Goal: Task Accomplishment & Management: Manage account settings

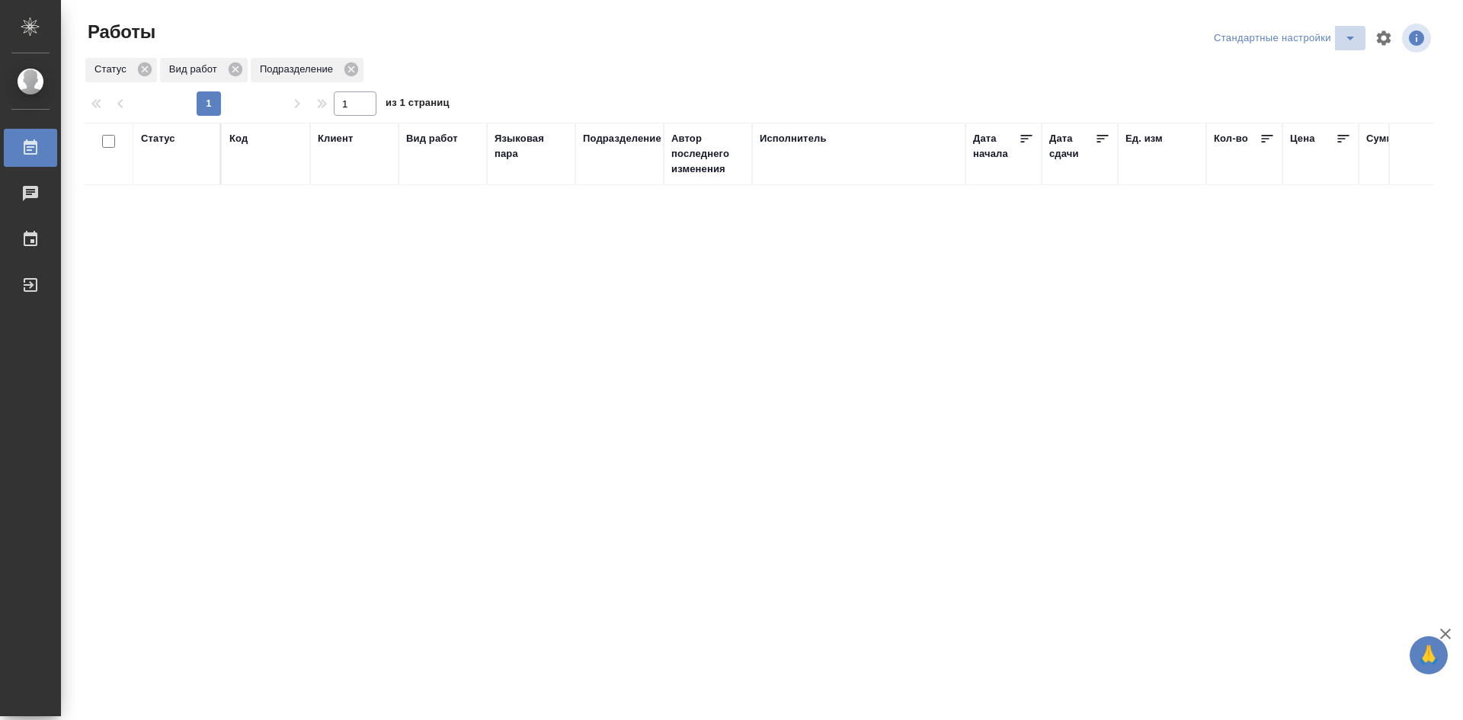
click at [1342, 40] on icon "split button" at bounding box center [1350, 38] width 18 height 18
click at [1238, 72] on li "мои" at bounding box center [1287, 68] width 155 height 24
click at [153, 141] on div "Статус" at bounding box center [158, 138] width 34 height 15
click at [190, 266] on div "В ожидании Готов к работе В работе Подбор Создан" at bounding box center [177, 211] width 72 height 127
click at [189, 261] on div at bounding box center [198, 206] width 27 height 116
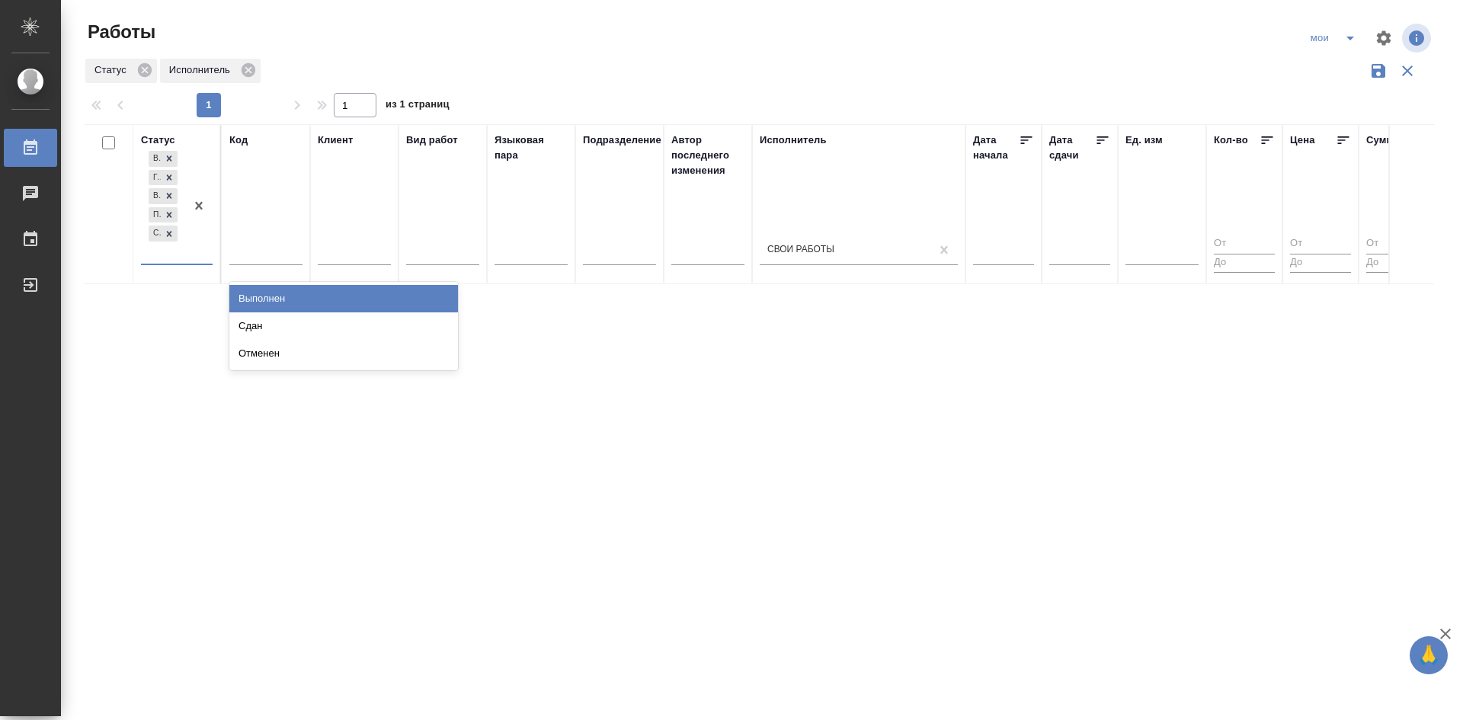
click at [271, 300] on div "Выполнен" at bounding box center [343, 298] width 229 height 27
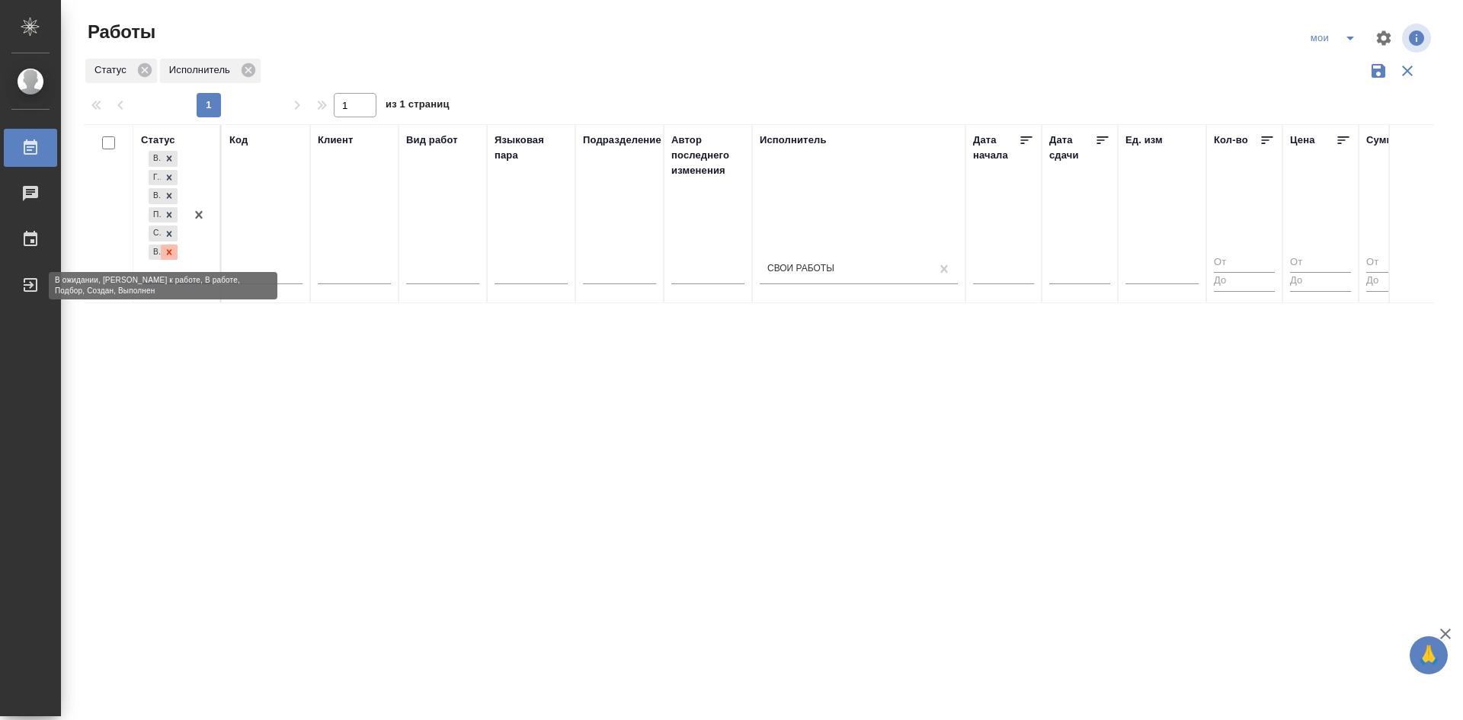
click at [171, 255] on icon at bounding box center [169, 252] width 11 height 11
click at [196, 266] on div "option Выполнен, deselected. 0 results available. Select is focused ,type to re…" at bounding box center [177, 212] width 72 height 128
click at [193, 265] on div "В ожидании Готов к работе В работе Подбор Создан" at bounding box center [177, 212] width 72 height 128
click at [187, 263] on div at bounding box center [198, 206] width 27 height 116
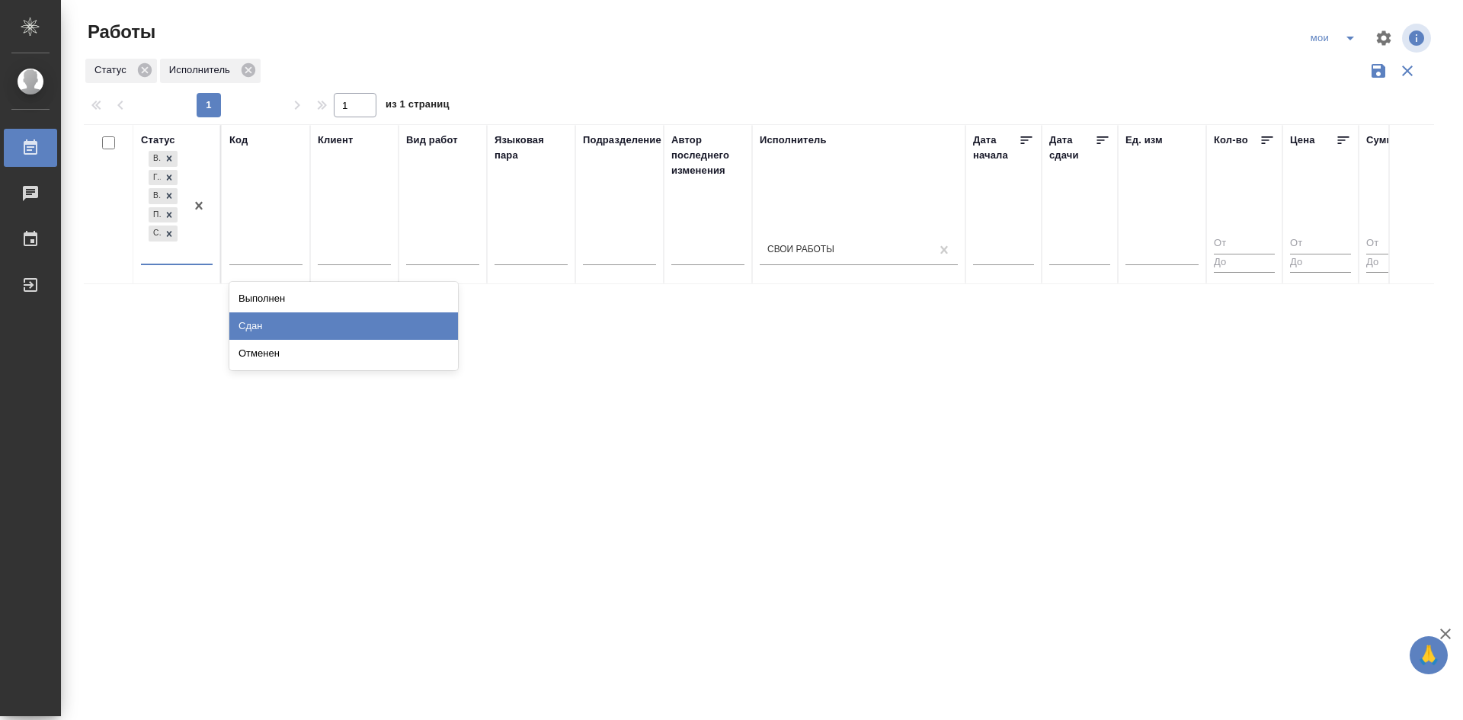
click at [242, 324] on div "Сдан" at bounding box center [343, 325] width 229 height 27
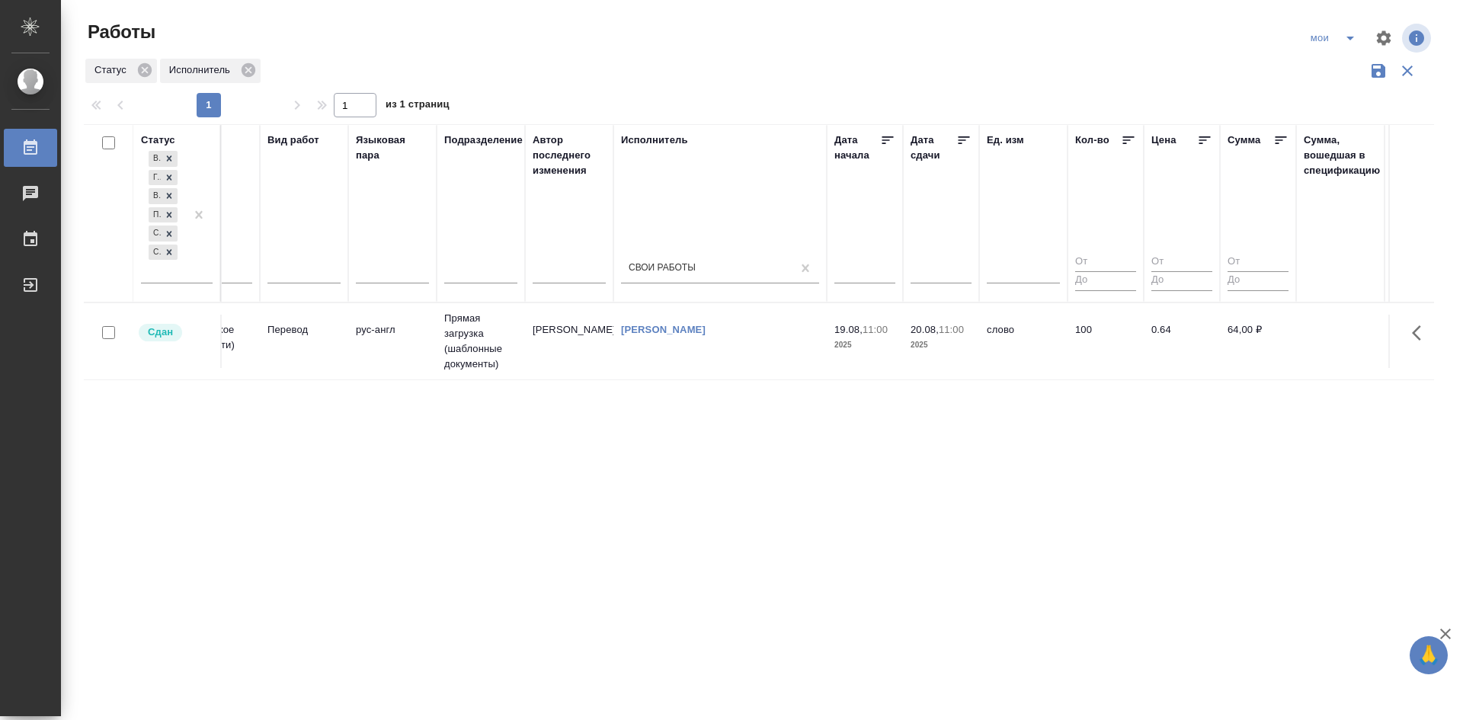
drag, startPoint x: 633, startPoint y: 479, endPoint x: 710, endPoint y: 471, distance: 77.4
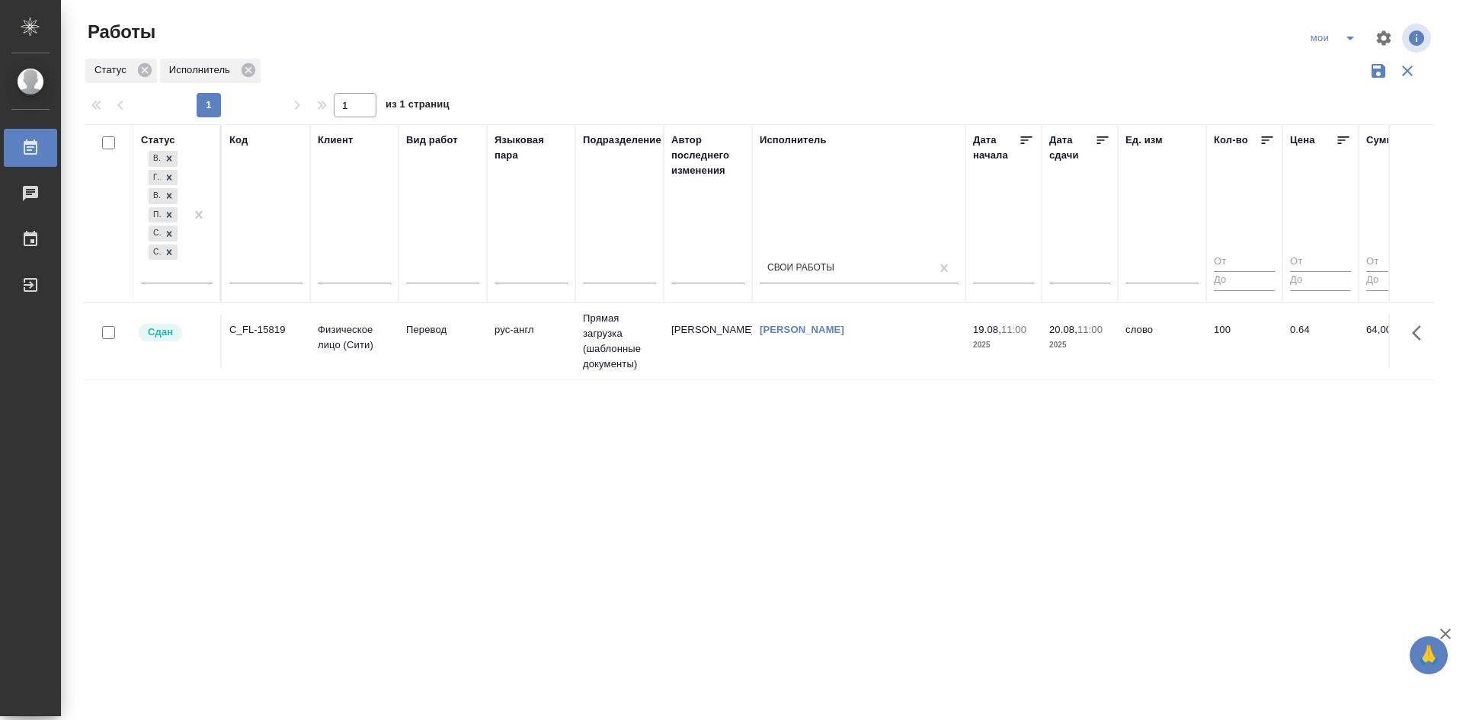
drag, startPoint x: 695, startPoint y: 476, endPoint x: 591, endPoint y: 469, distance: 104.6
click at [550, 355] on td "рус-англ" at bounding box center [531, 341] width 88 height 53
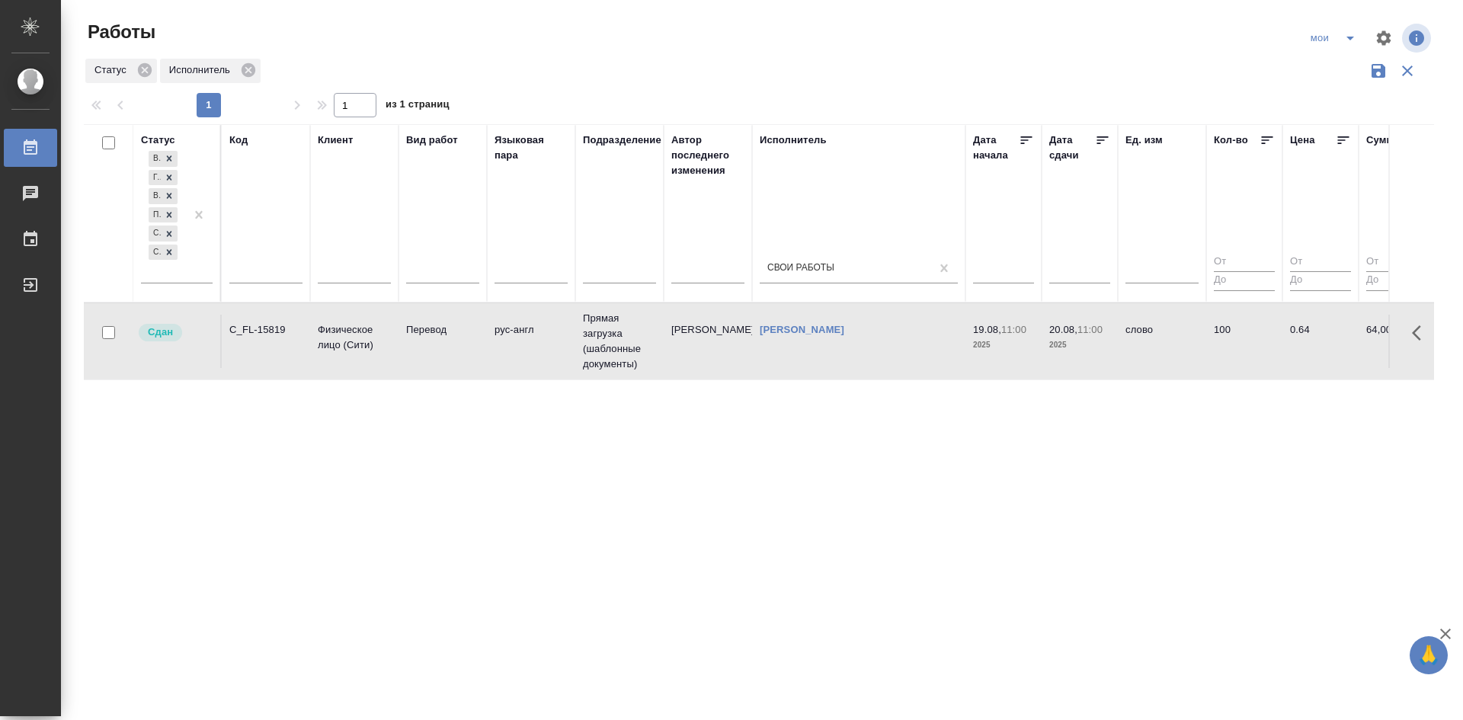
click at [550, 354] on td "рус-англ" at bounding box center [531, 341] width 88 height 53
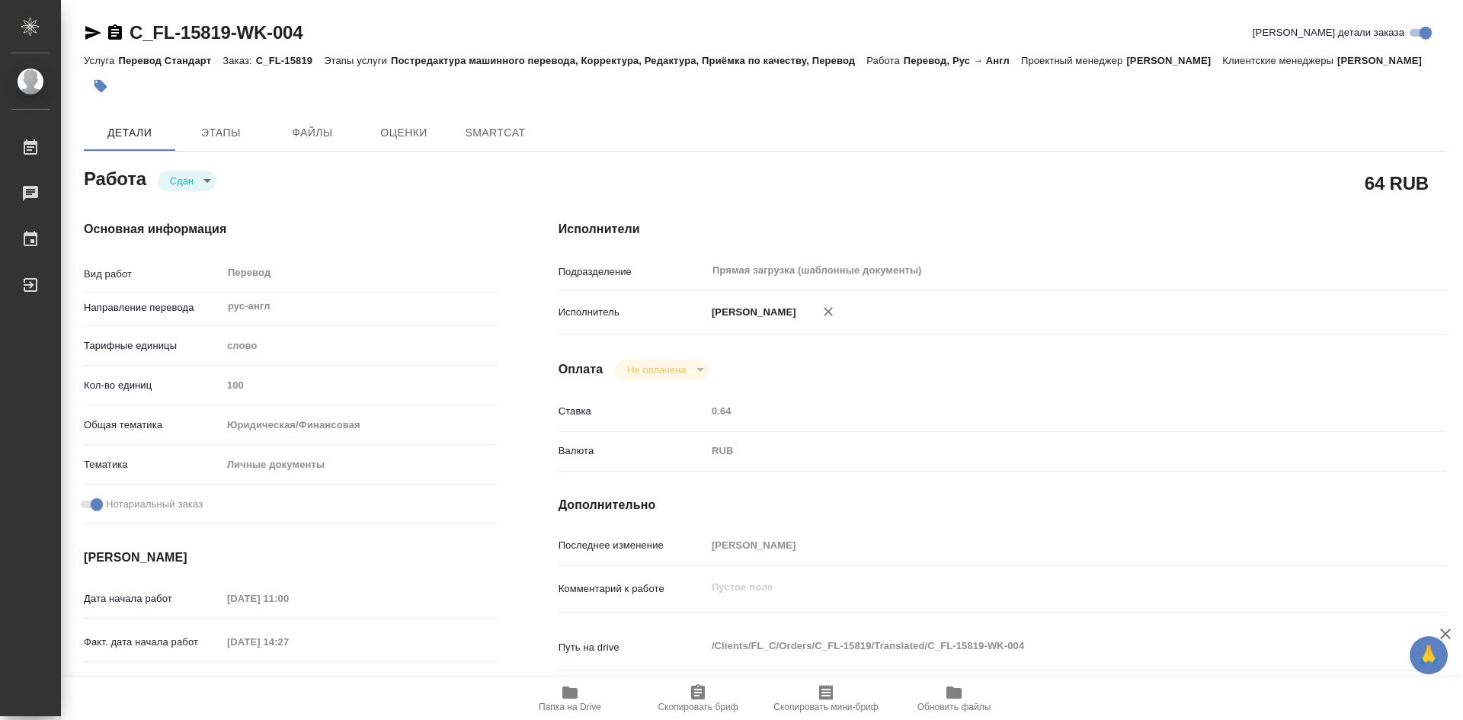
type textarea "x"
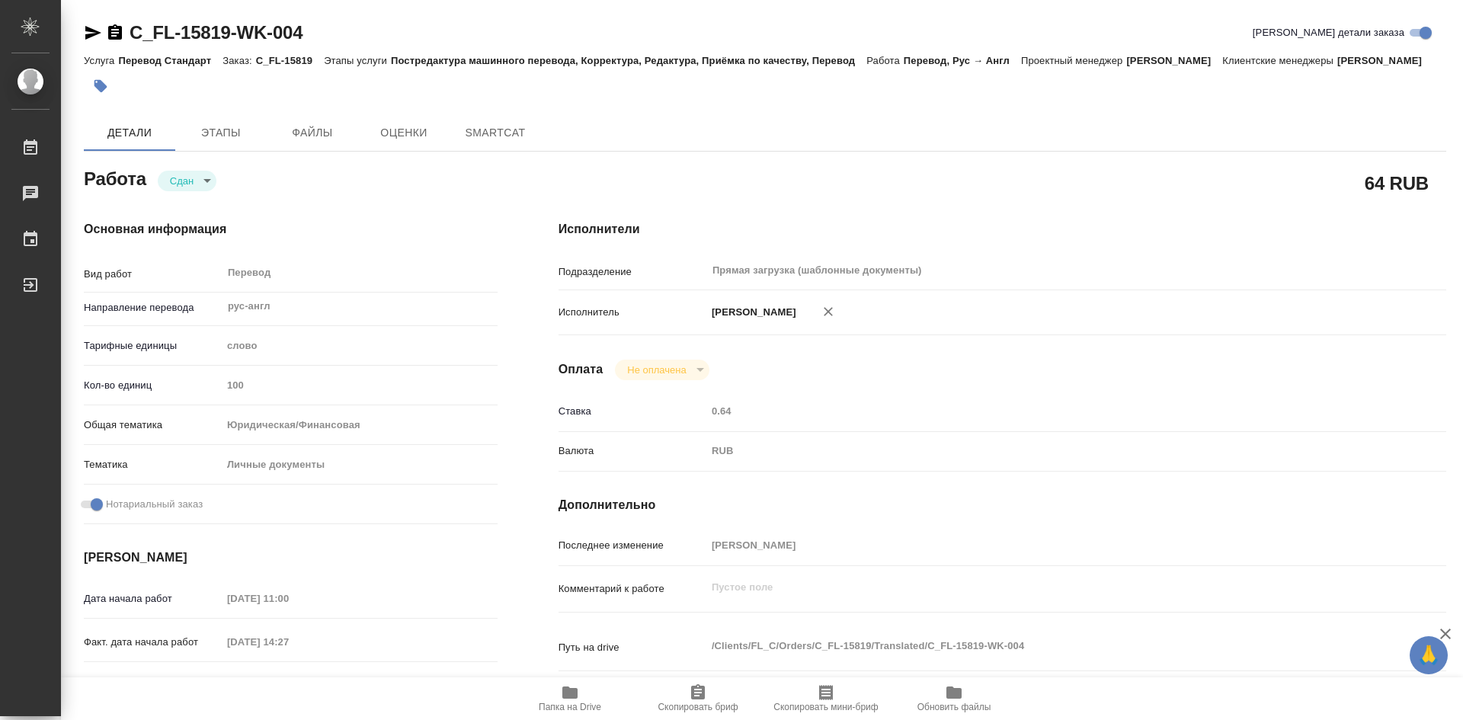
type textarea "x"
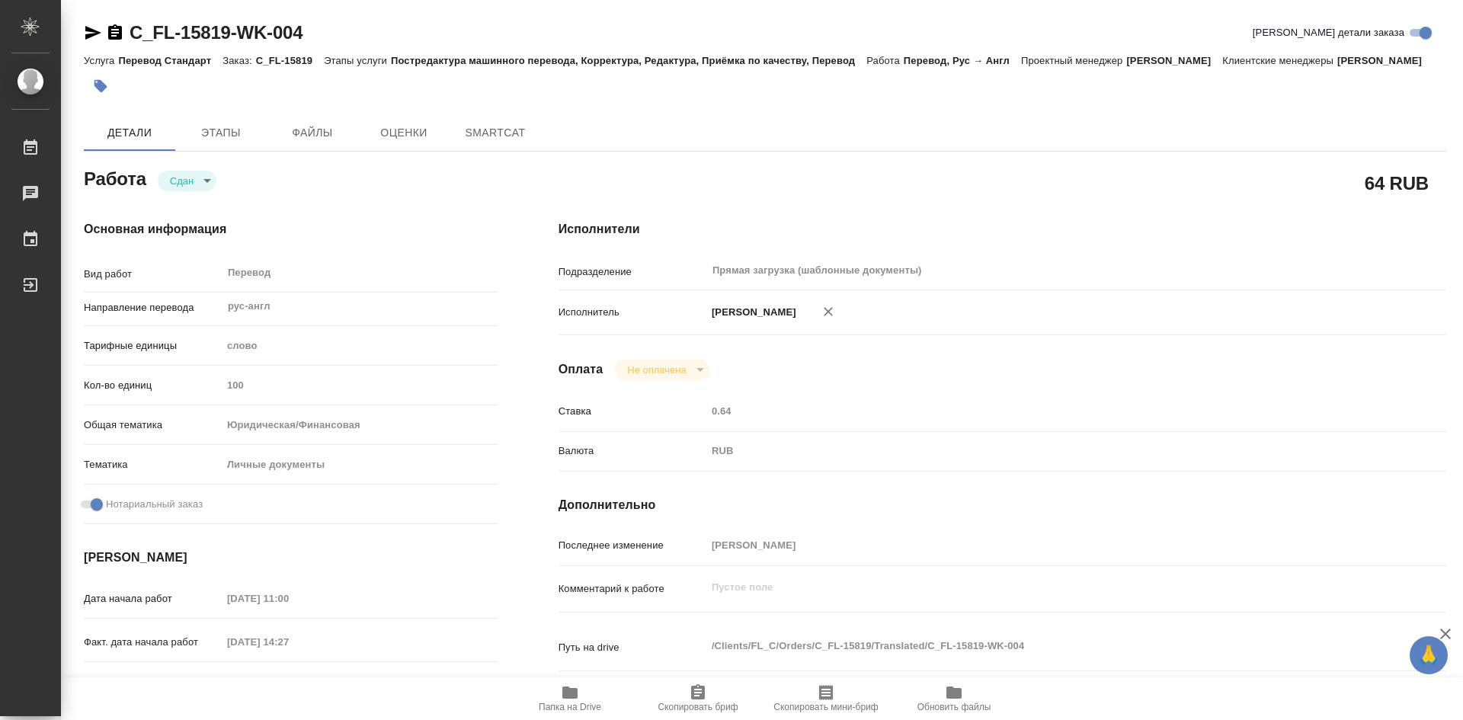
type textarea "x"
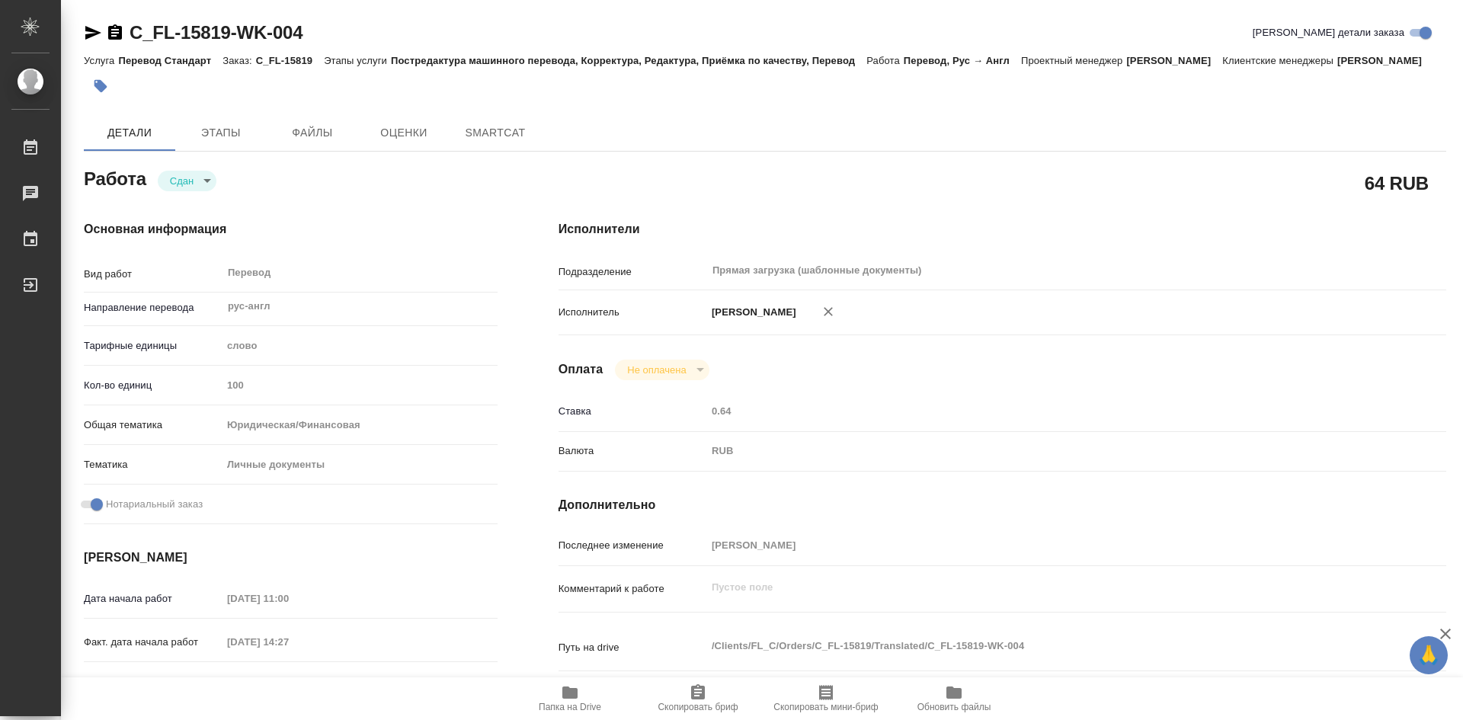
type textarea "x"
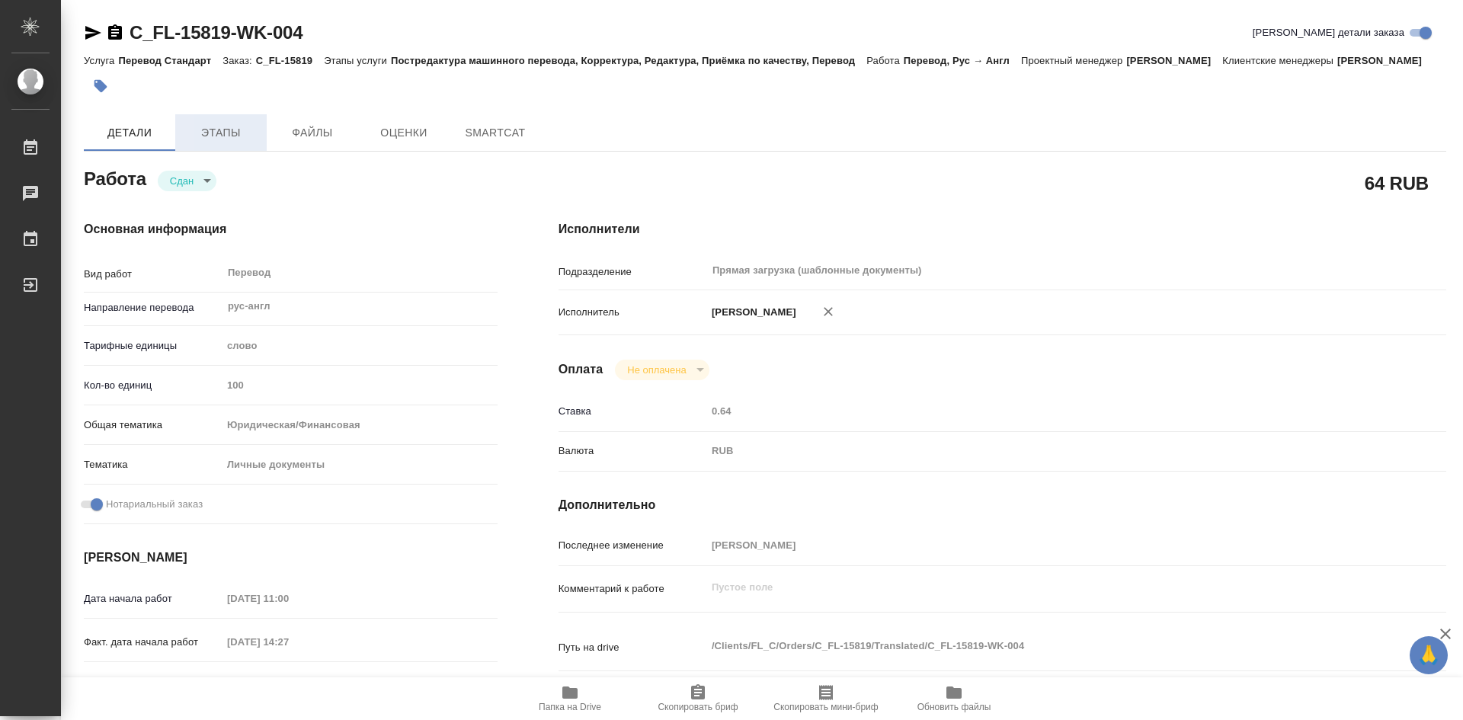
type textarea "x"
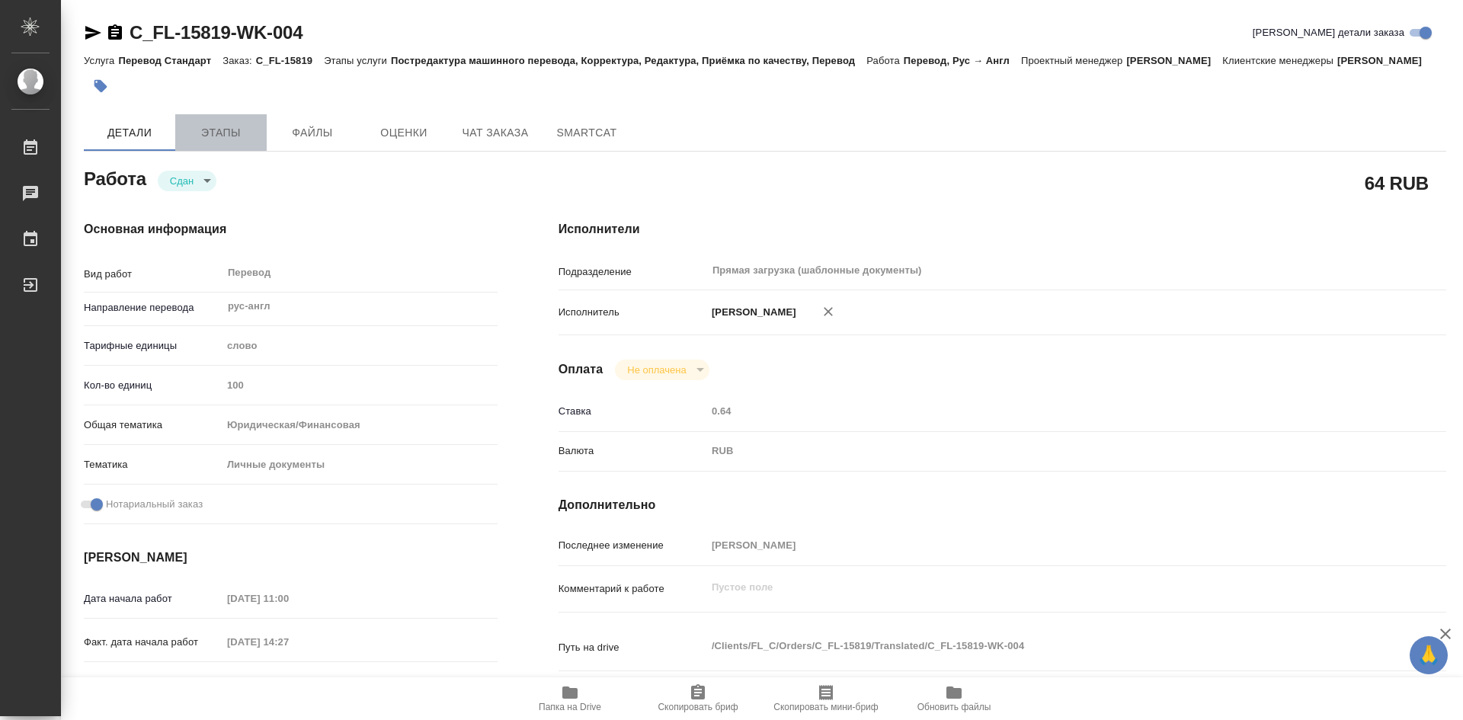
click at [231, 143] on span "Этапы" at bounding box center [220, 132] width 73 height 19
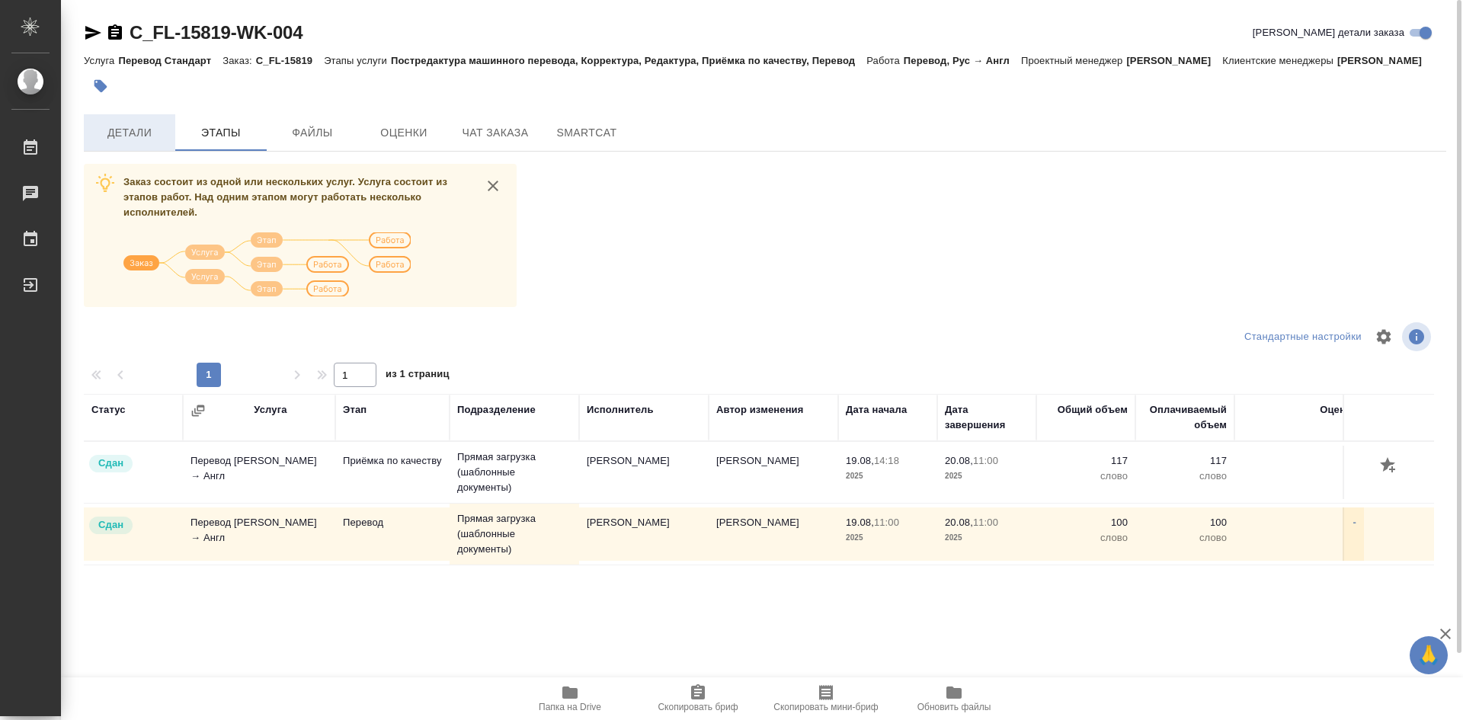
click at [149, 143] on span "Детали" at bounding box center [129, 132] width 73 height 19
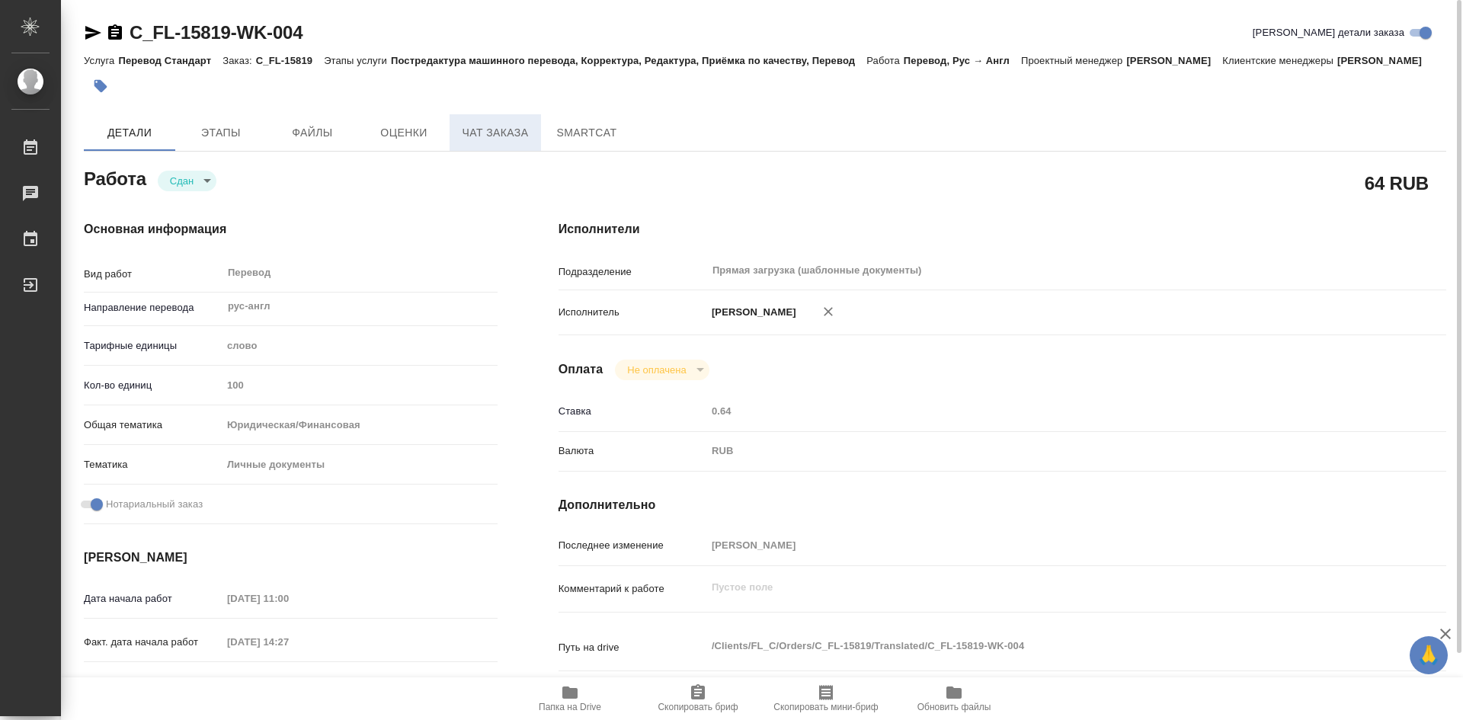
type textarea "x"
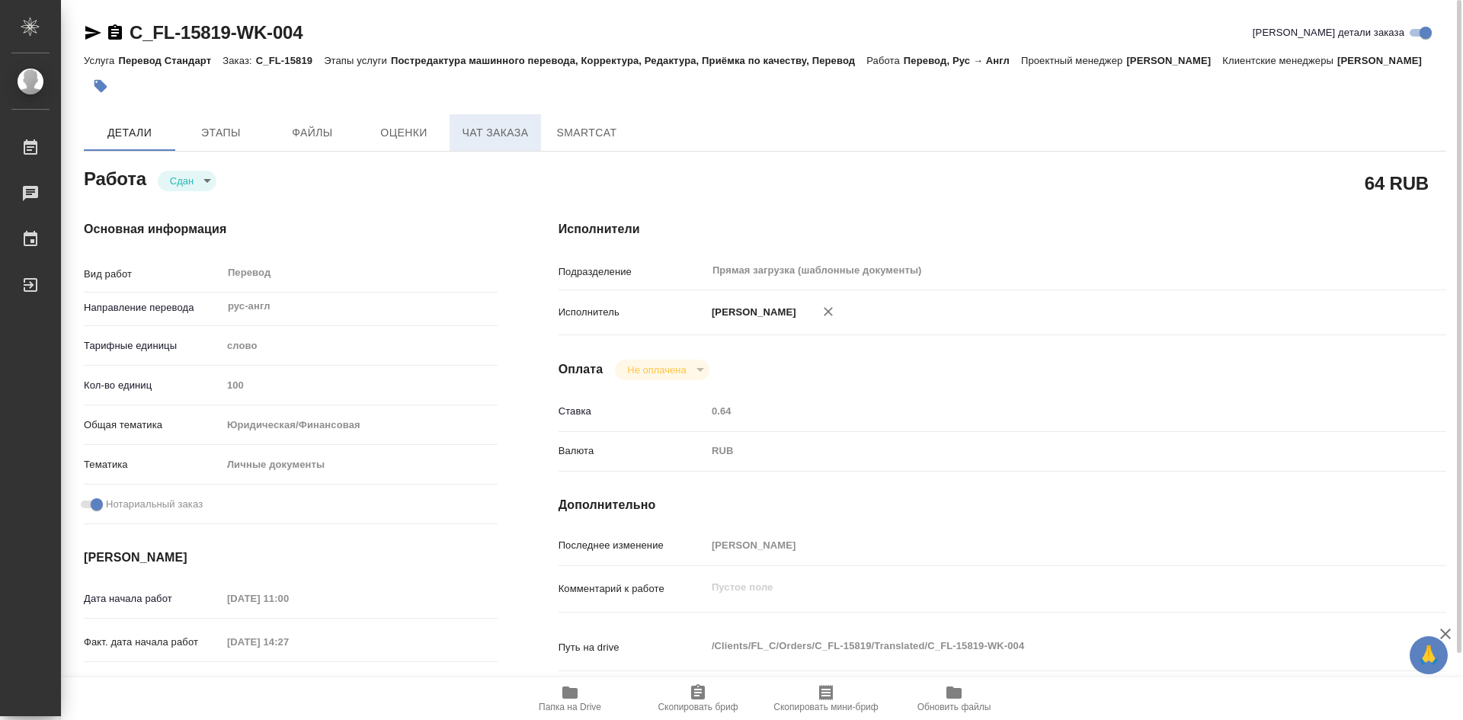
click at [478, 143] on span "Чат заказа" at bounding box center [495, 132] width 73 height 19
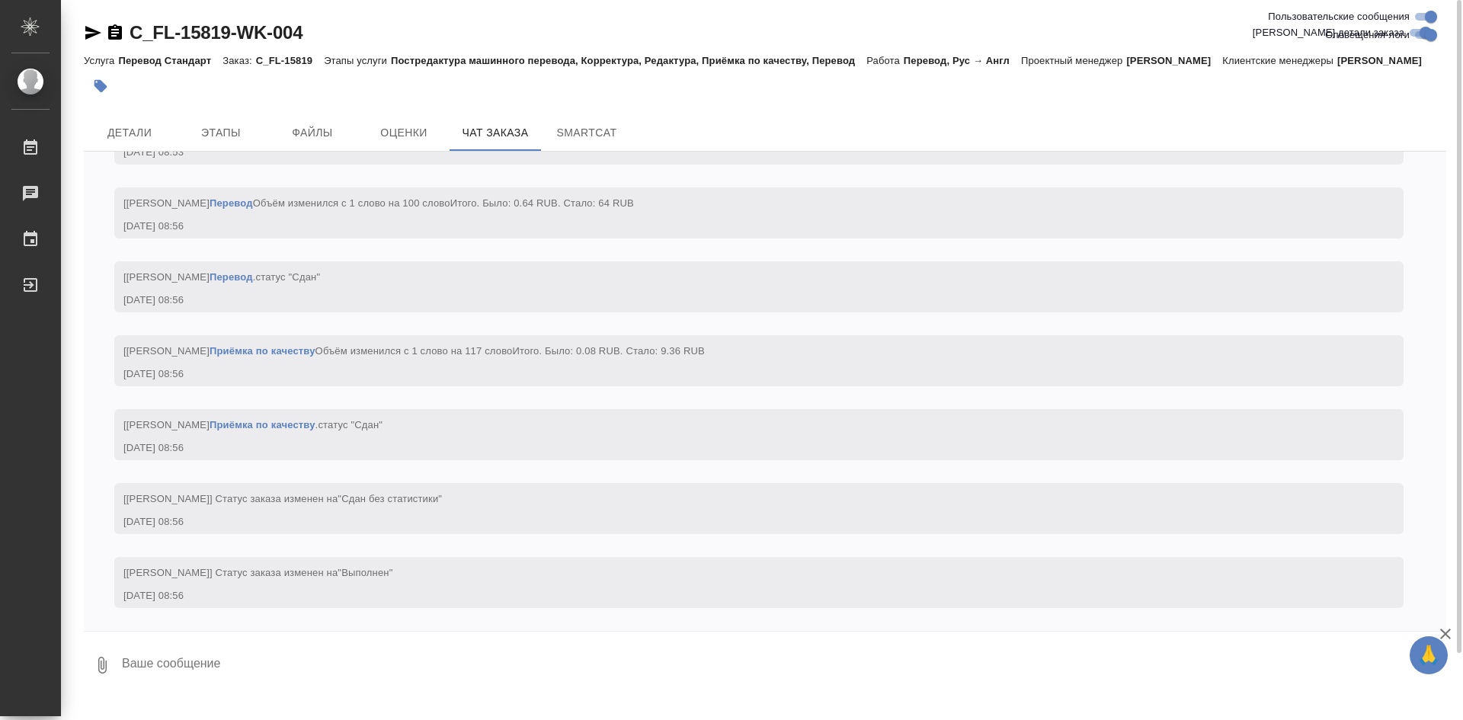
scroll to position [3293, 0]
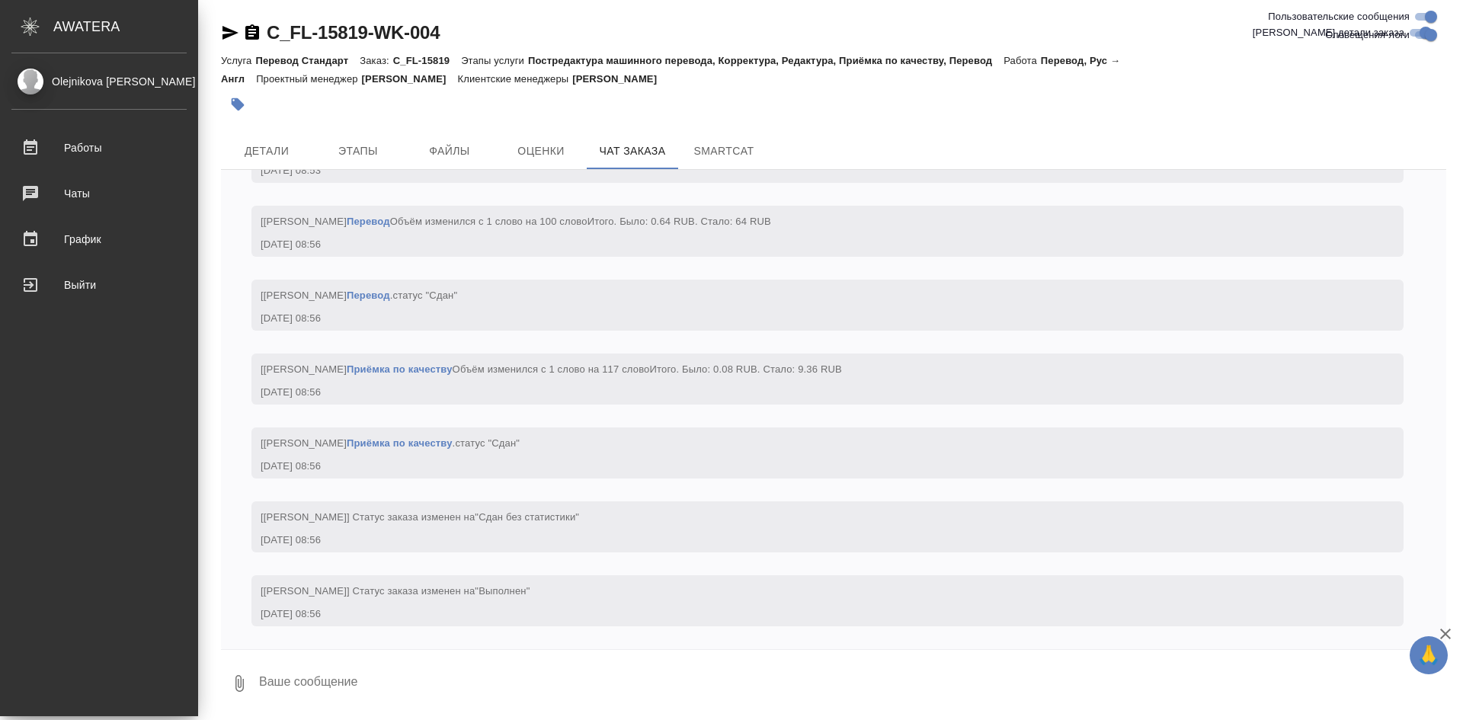
click at [32, 82] on div "[PERSON_NAME]" at bounding box center [98, 81] width 175 height 17
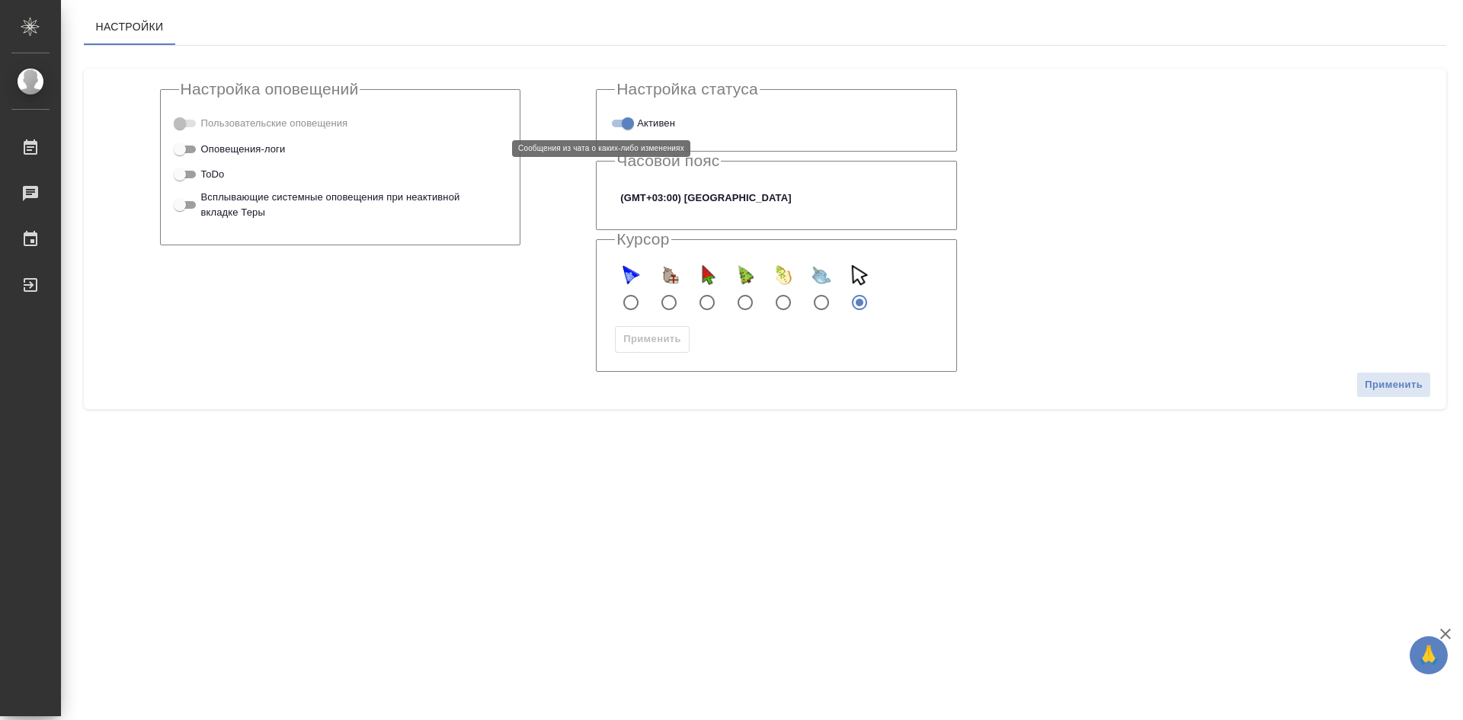
checkbox input "true"
click at [30, 148] on div "Работы" at bounding box center [11, 147] width 38 height 23
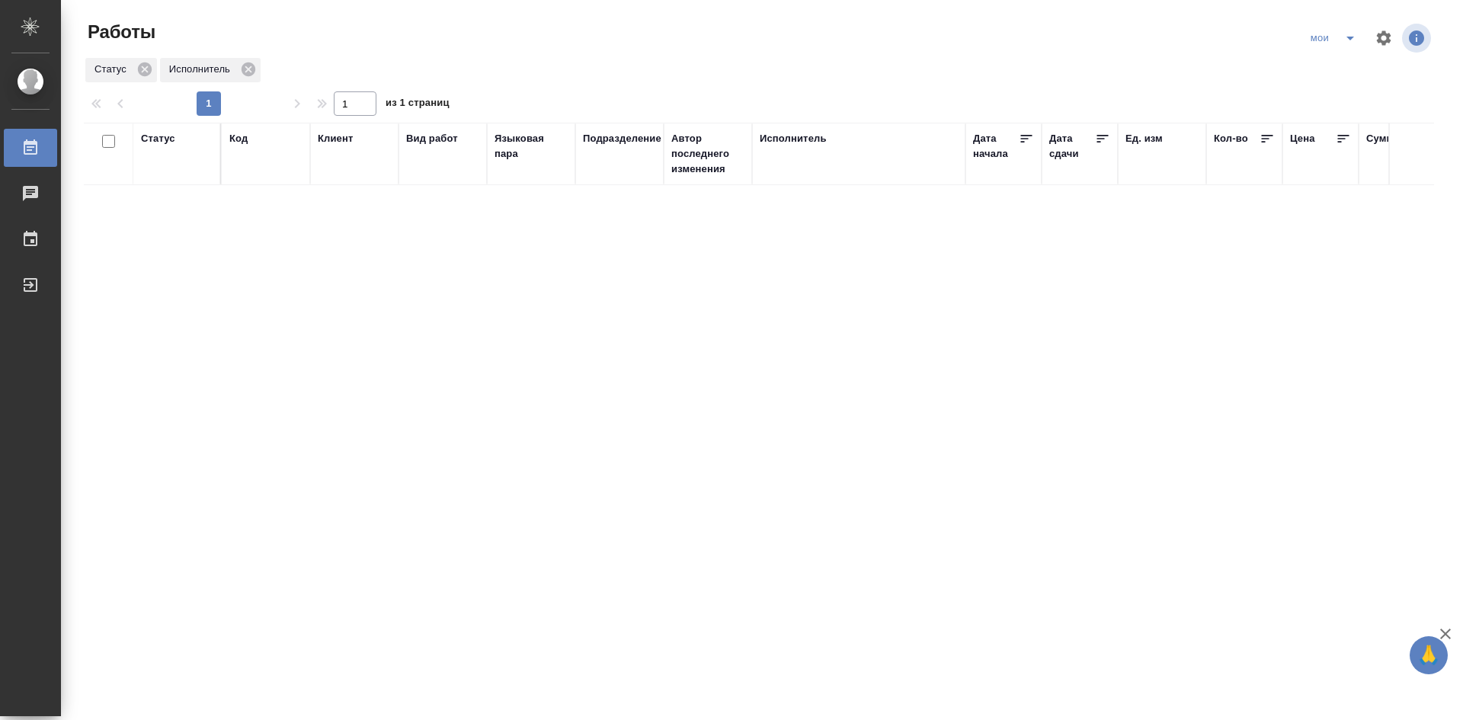
click at [1351, 37] on icon "split button" at bounding box center [1351, 39] width 8 height 4
click at [1350, 70] on li "Стандартные настройки" at bounding box center [1335, 68] width 146 height 24
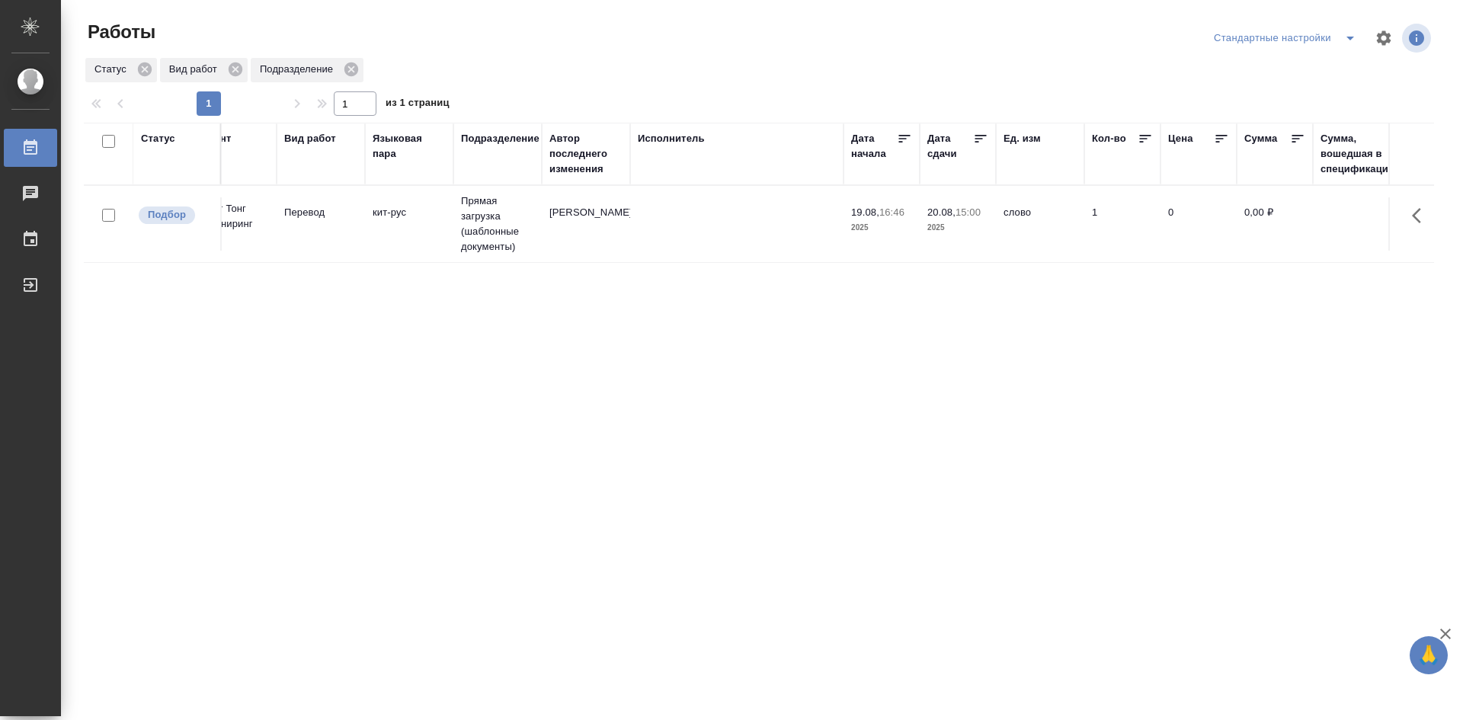
scroll to position [0, 1302]
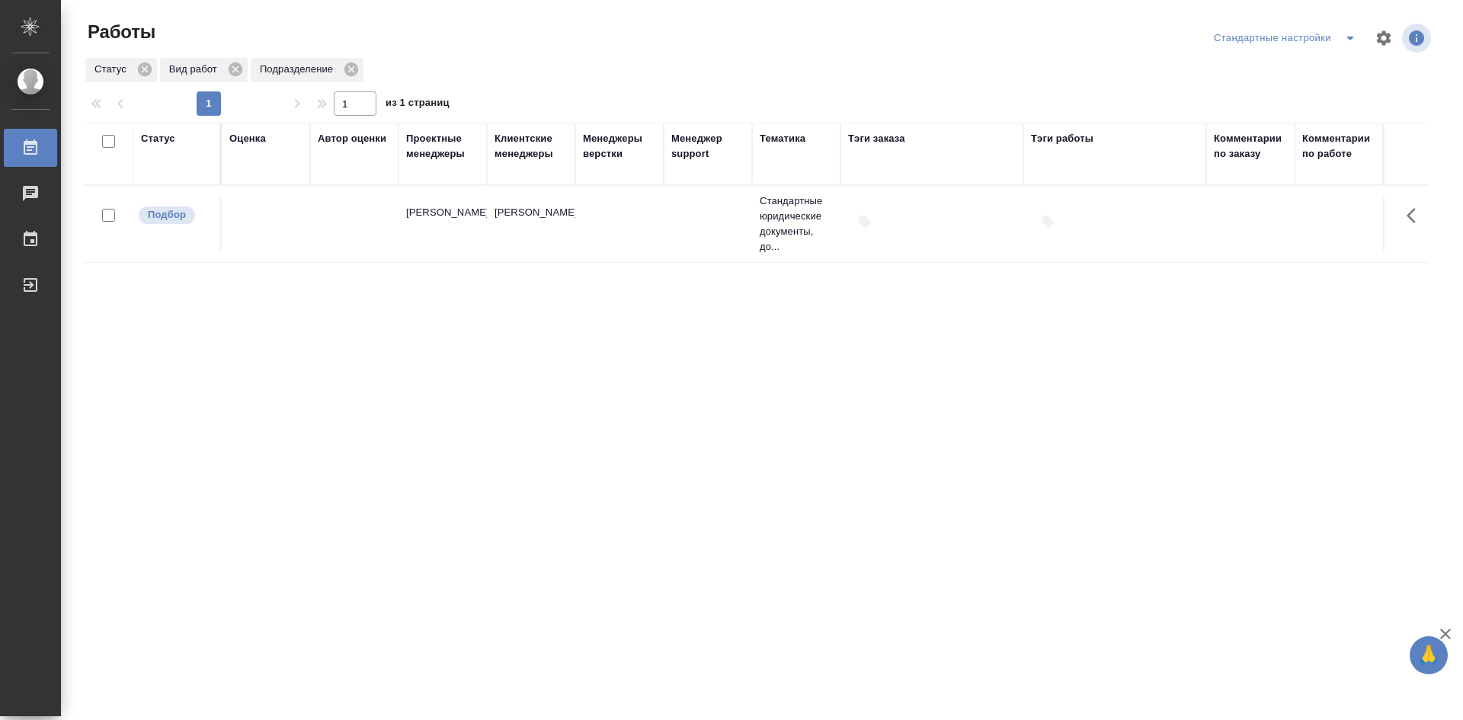
drag, startPoint x: 512, startPoint y: 384, endPoint x: 875, endPoint y: 371, distance: 363.0
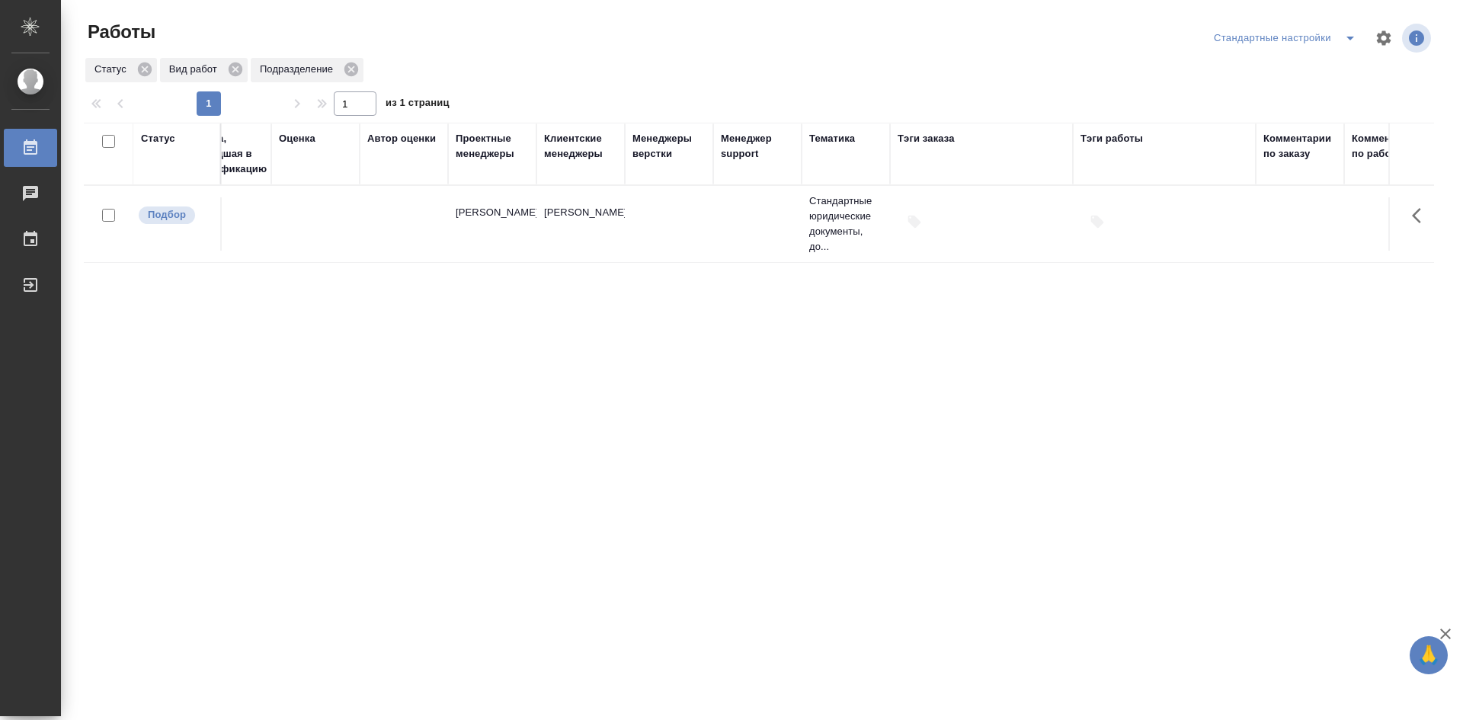
scroll to position [0, 0]
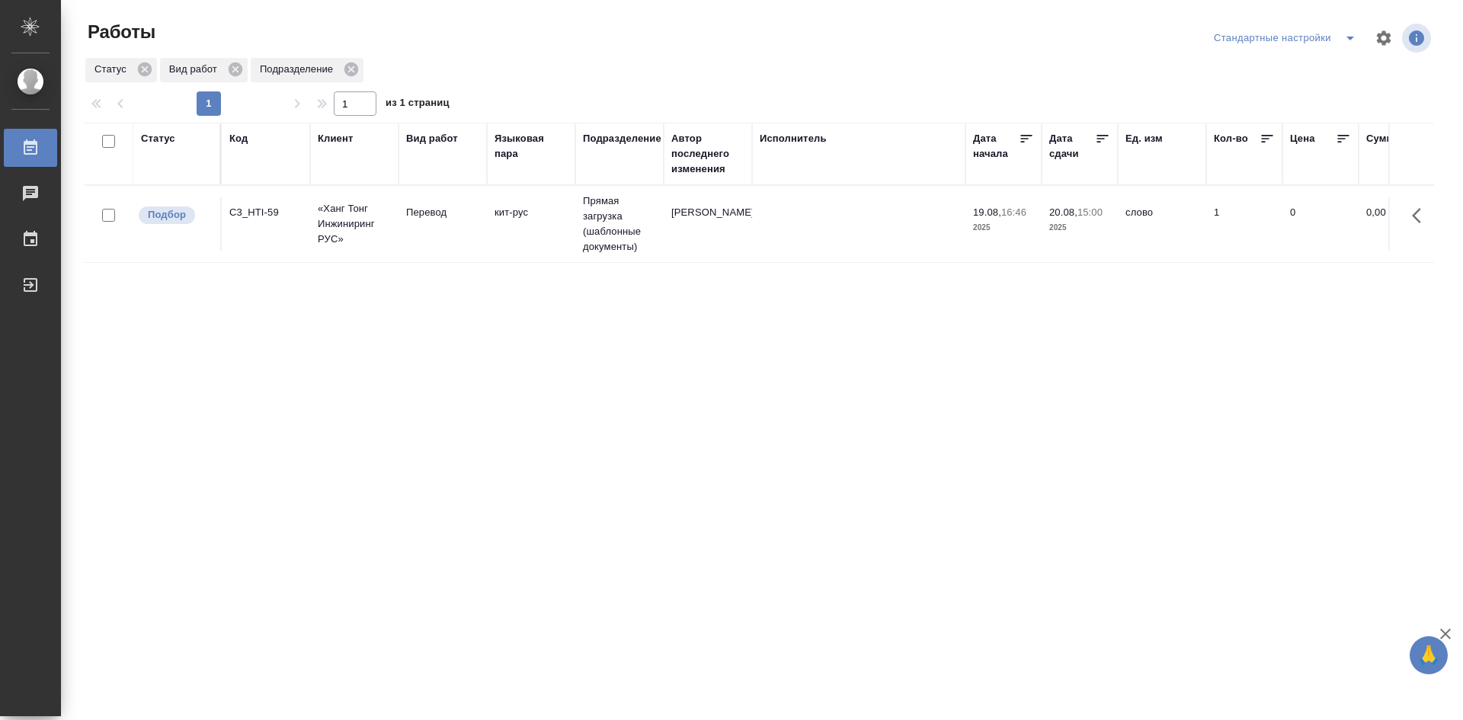
drag, startPoint x: 1146, startPoint y: 231, endPoint x: 899, endPoint y: 245, distance: 248.1
click at [460, 236] on td "Перевод" at bounding box center [443, 223] width 88 height 53
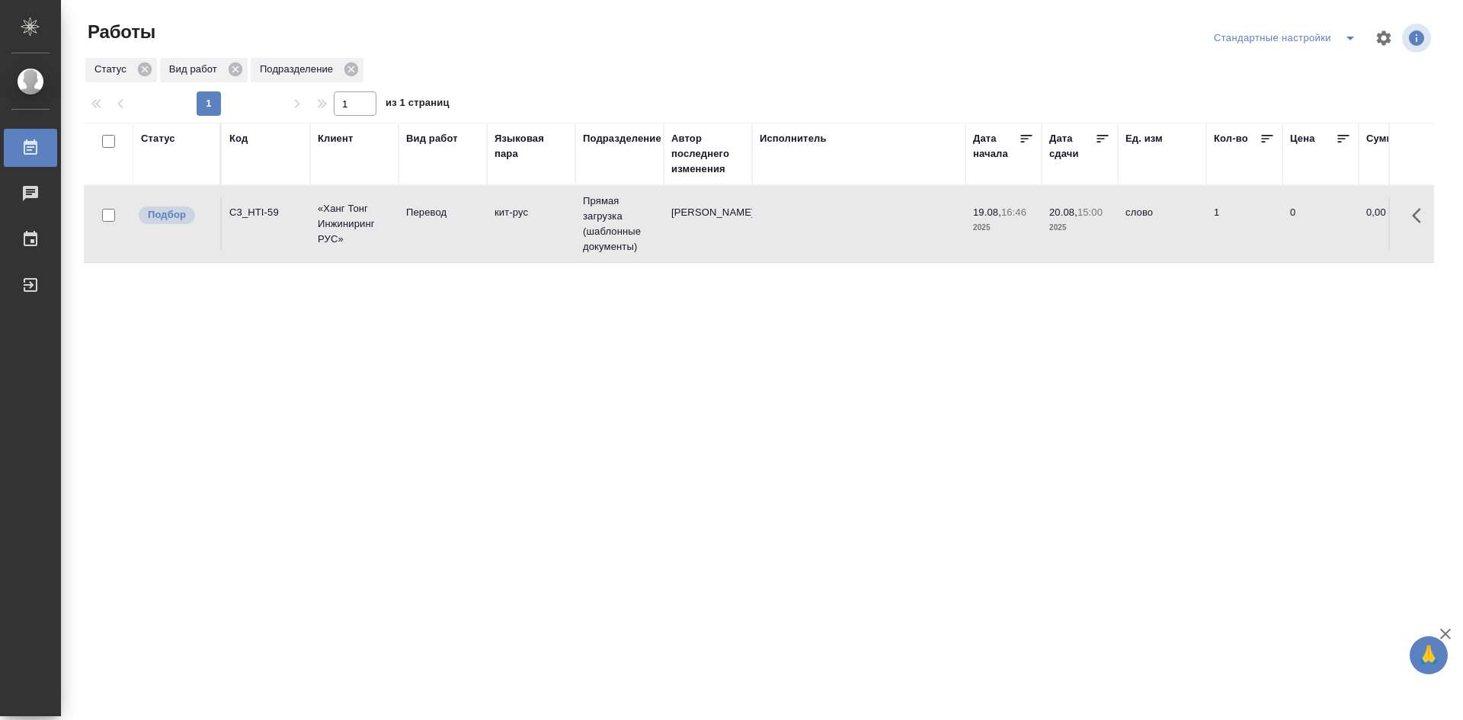
click at [460, 236] on td "Перевод" at bounding box center [443, 223] width 88 height 53
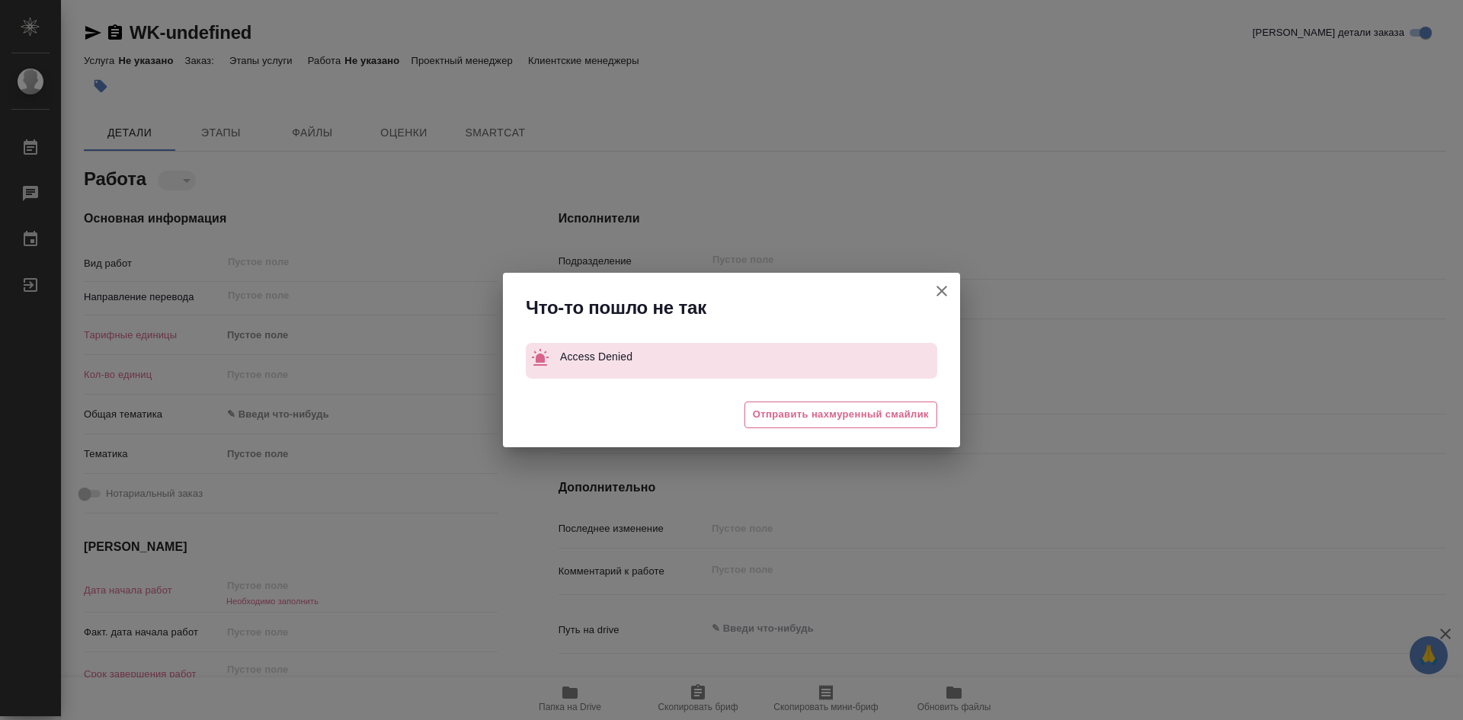
click at [940, 289] on icon "button" at bounding box center [942, 291] width 11 height 11
type textarea "x"
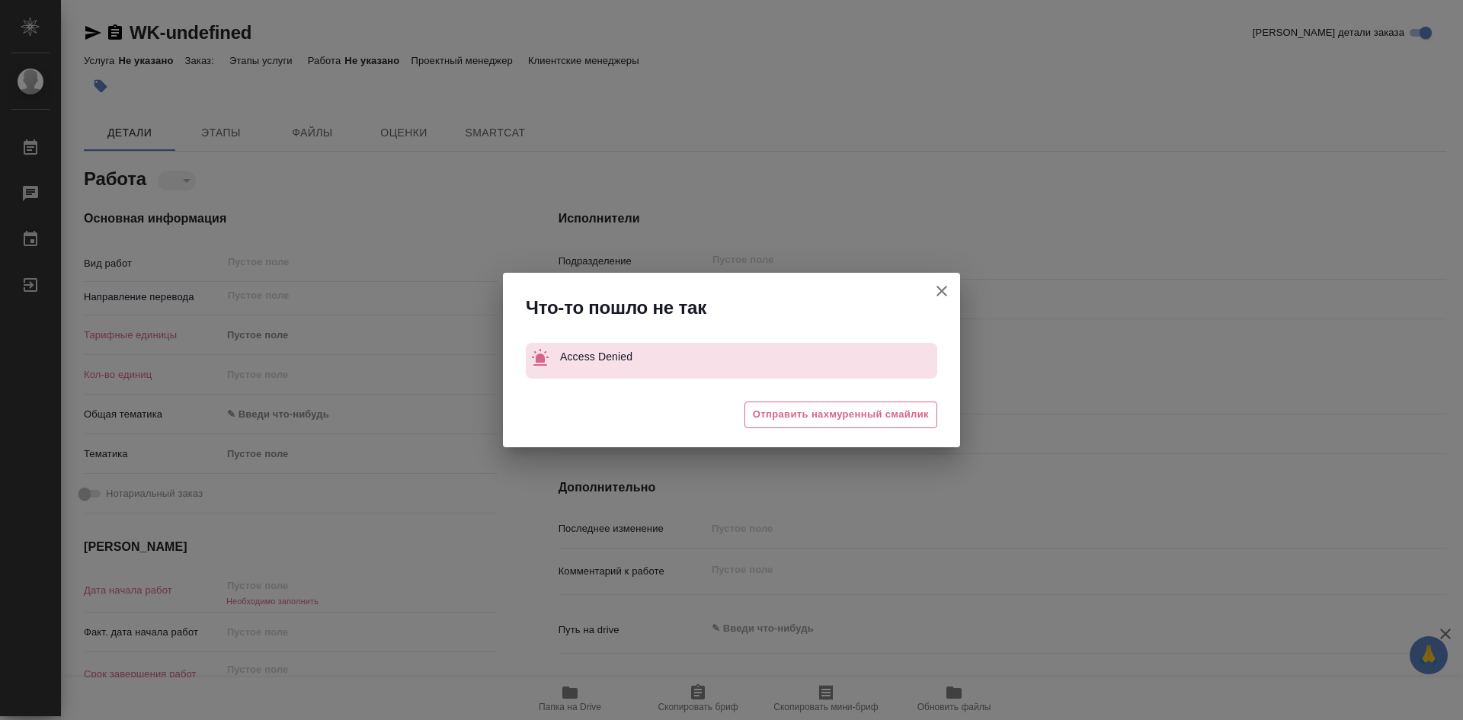
type textarea "x"
drag, startPoint x: 947, startPoint y: 290, endPoint x: 921, endPoint y: 277, distance: 29.7
click at [947, 290] on icon "button" at bounding box center [942, 291] width 18 height 18
type textarea "x"
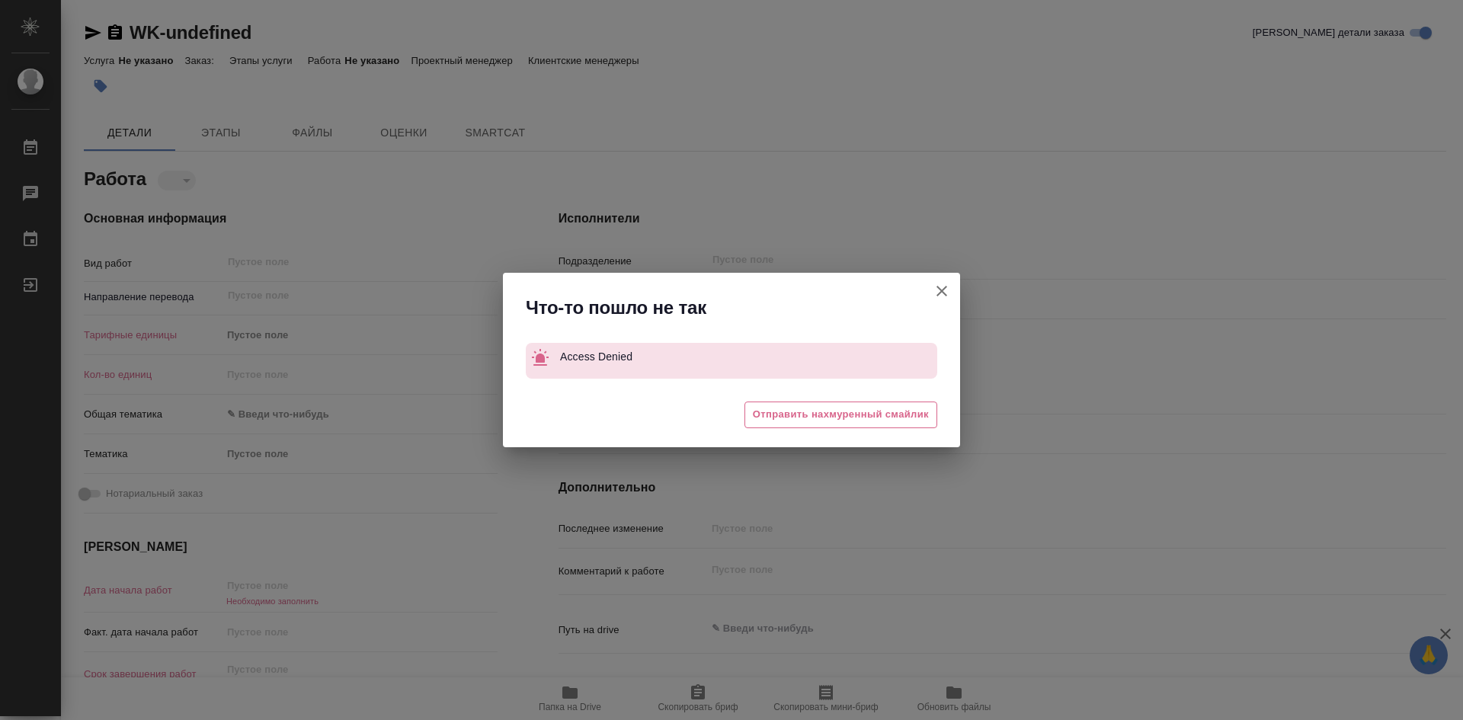
type textarea "x"
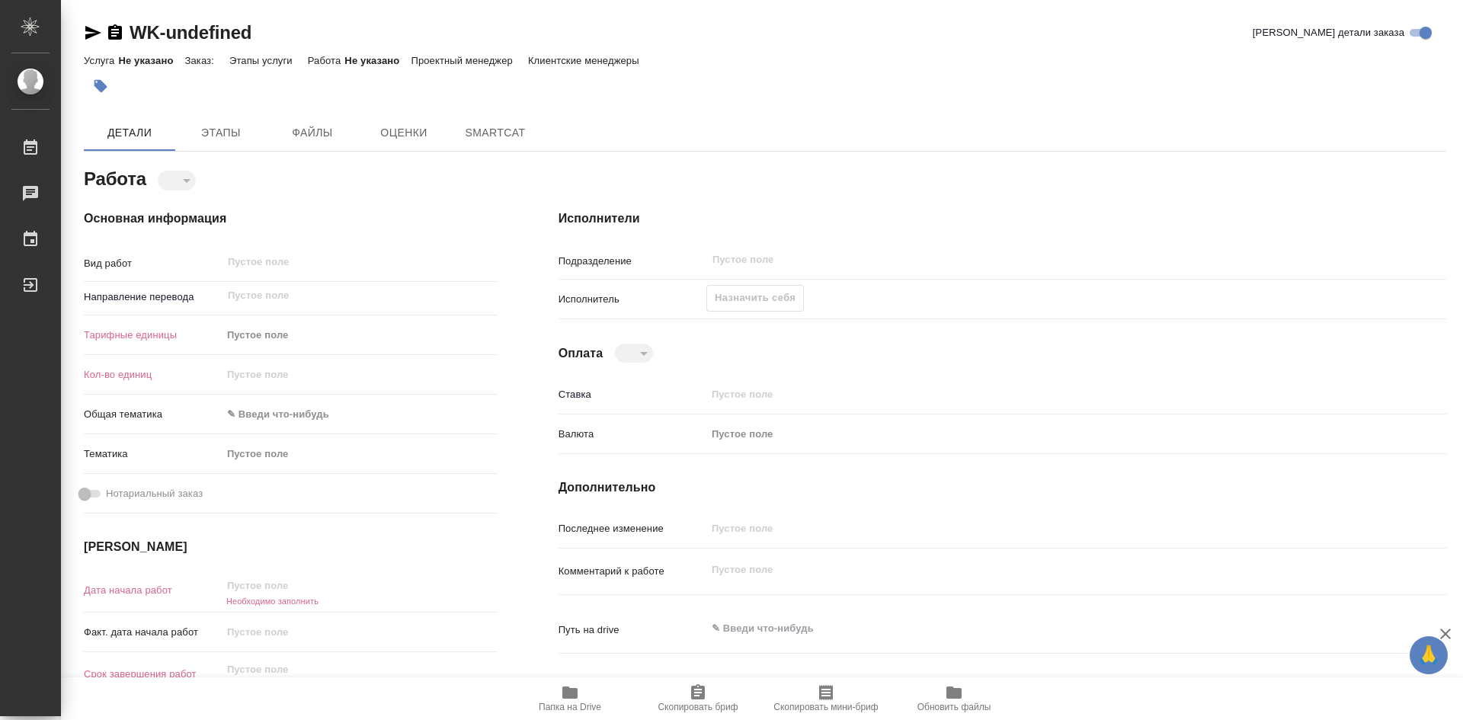
type textarea "x"
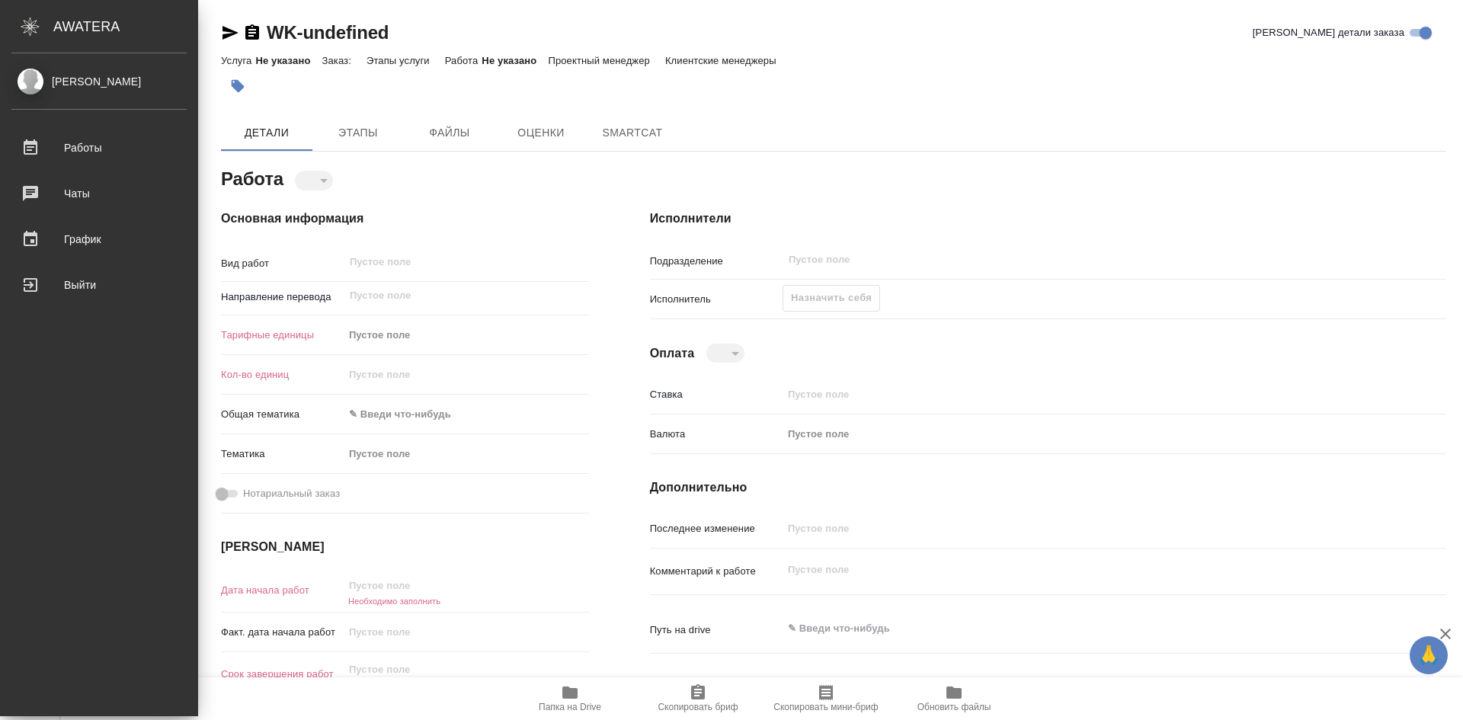
type textarea "x"
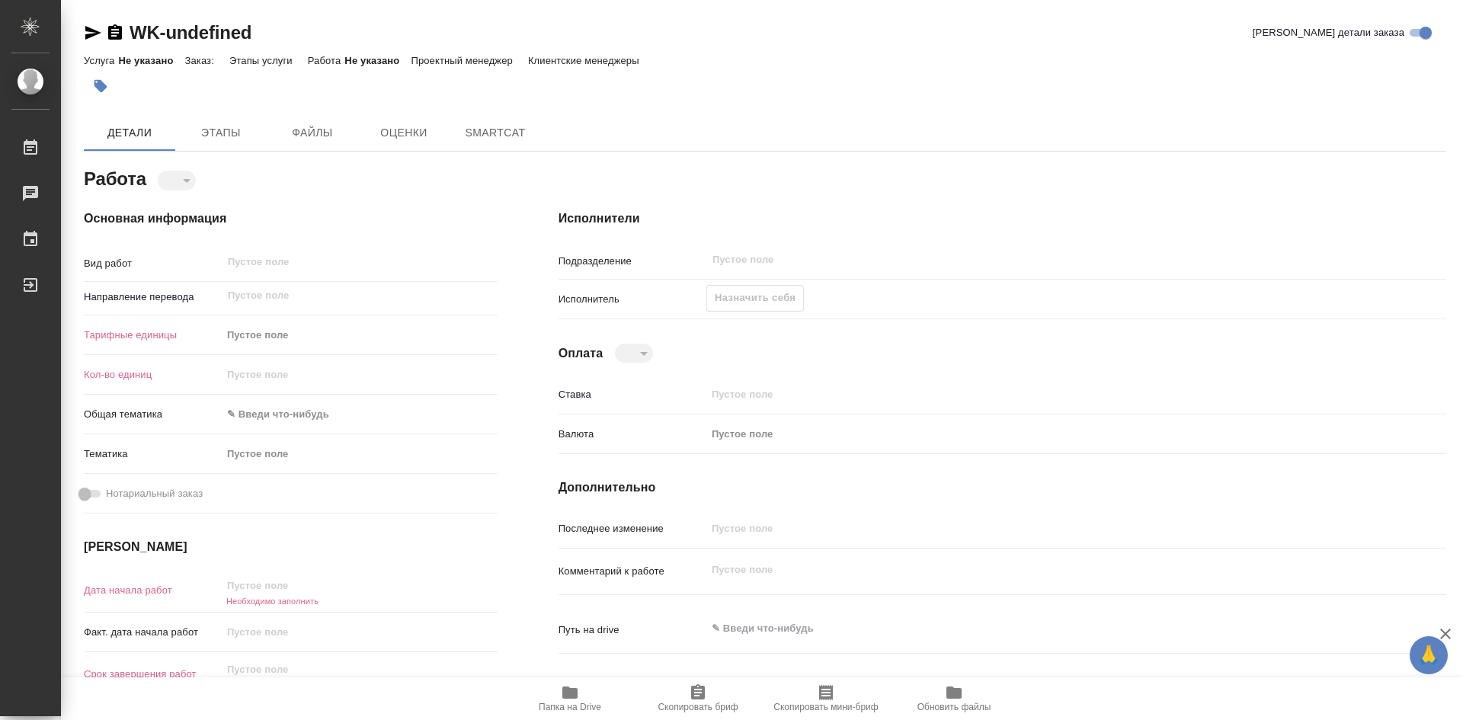
type textarea "x"
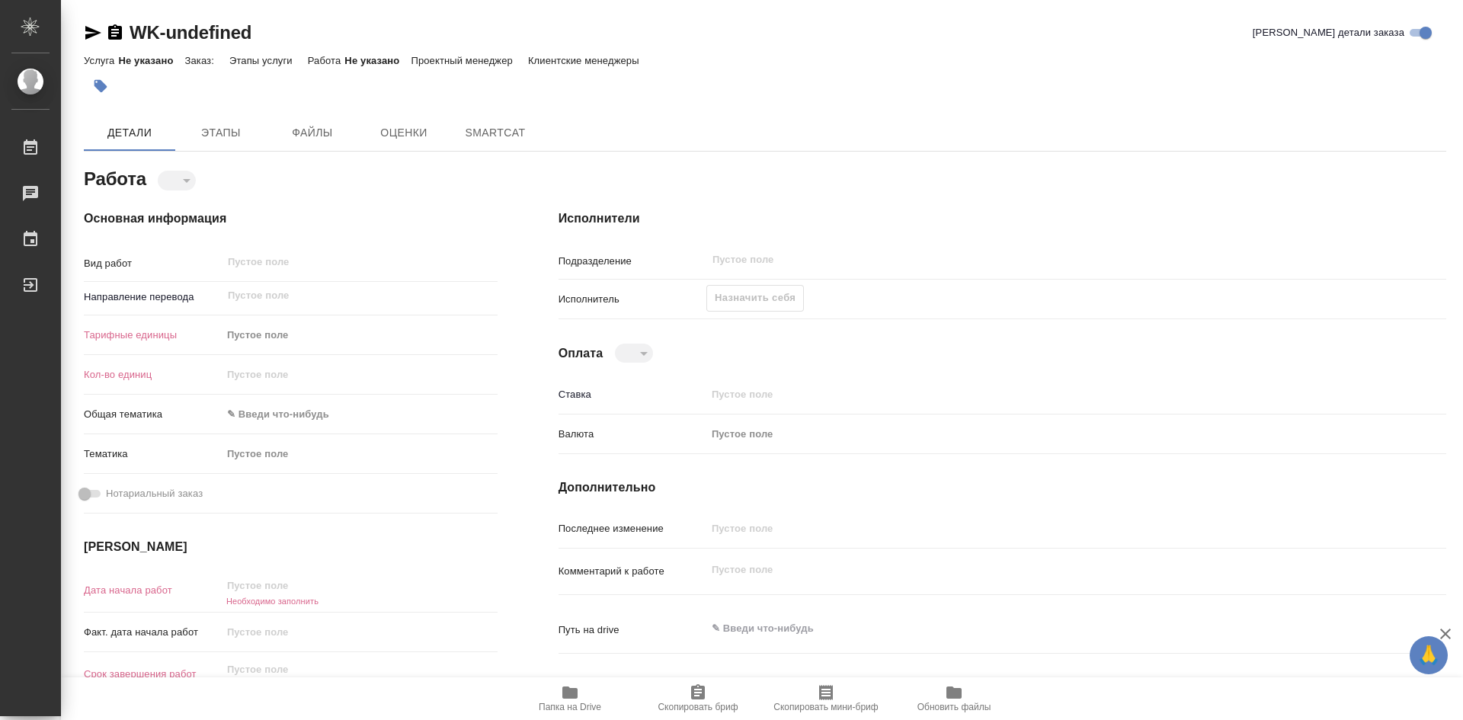
type textarea "x"
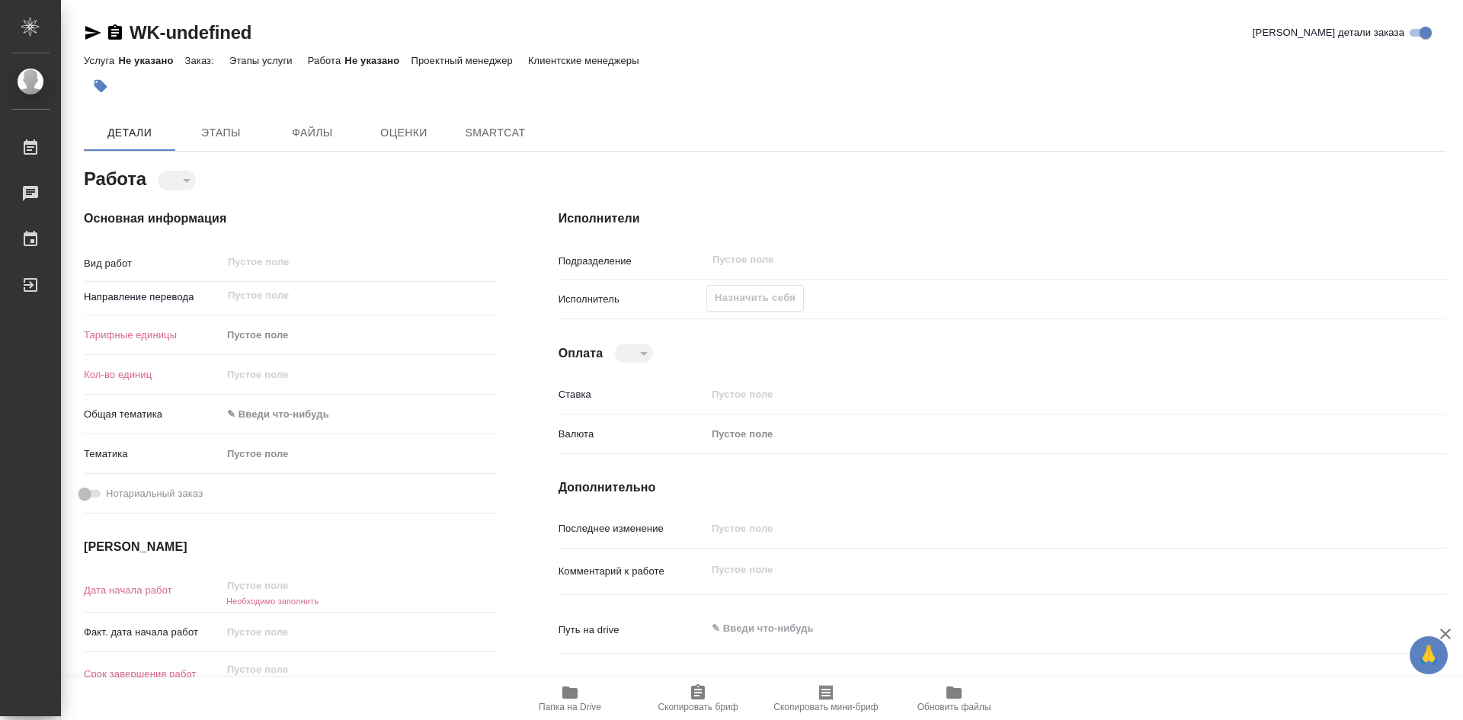
type textarea "x"
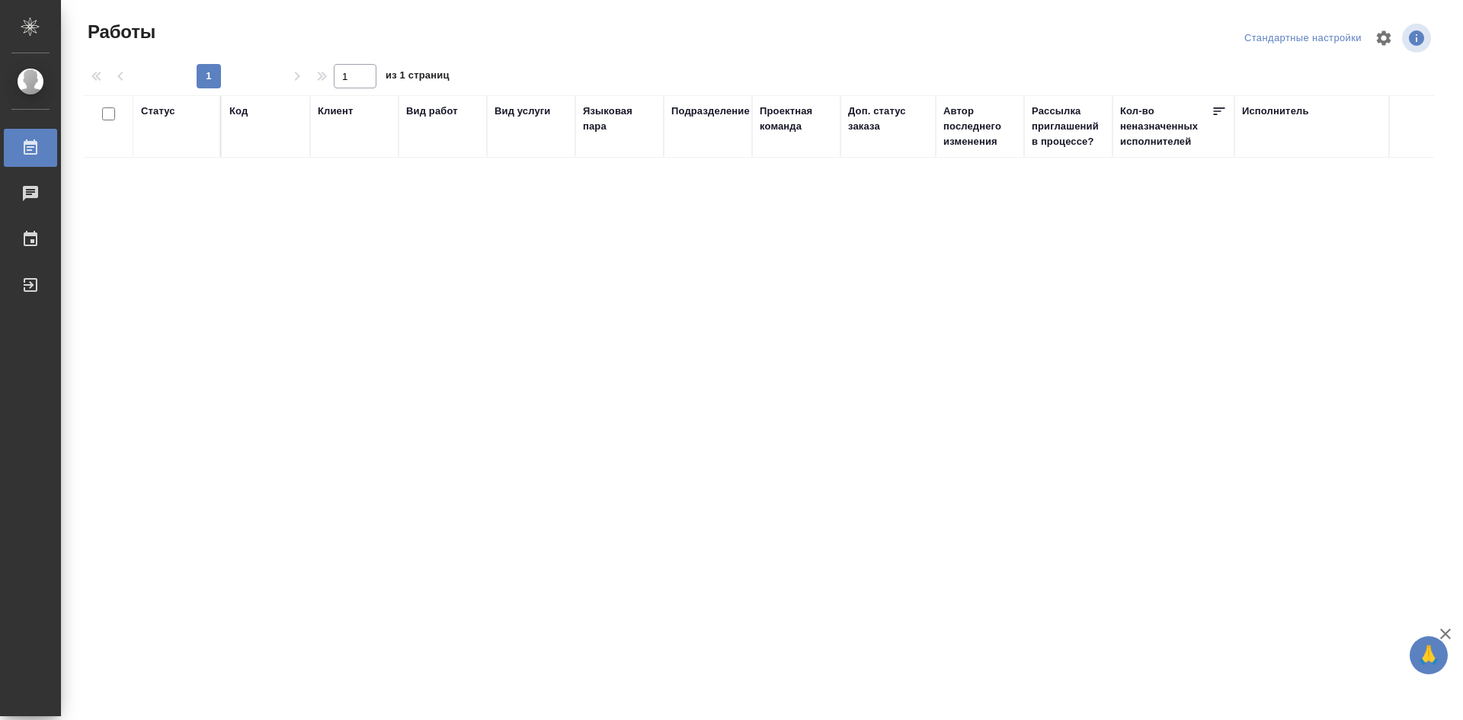
click at [1280, 38] on div "Стандартные настройки" at bounding box center [1303, 39] width 125 height 24
click at [30, 292] on div "Выйти" at bounding box center [11, 285] width 38 height 23
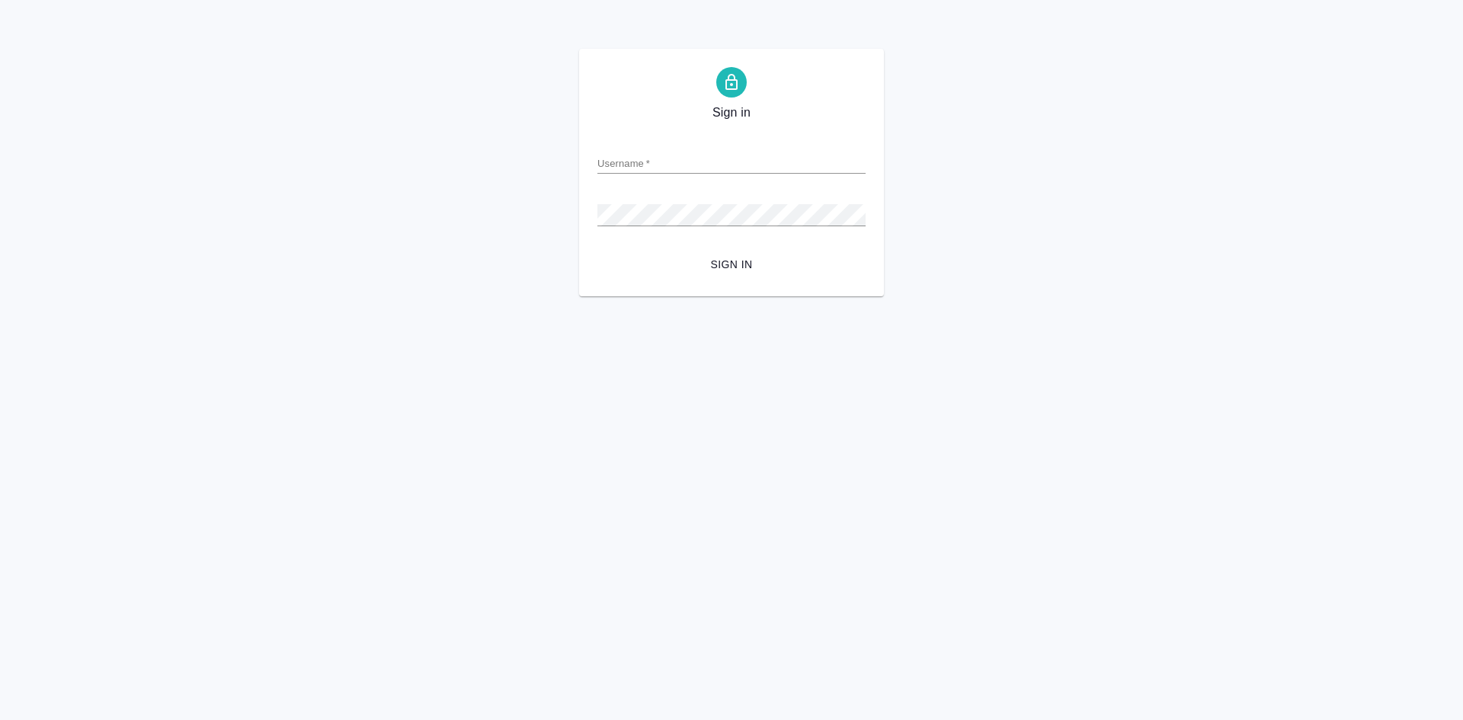
click at [638, 157] on input "Username   *" at bounding box center [732, 162] width 268 height 21
type input "[EMAIL_ADDRESS][DOMAIN_NAME]"
click at [714, 262] on span "Sign in" at bounding box center [732, 264] width 244 height 19
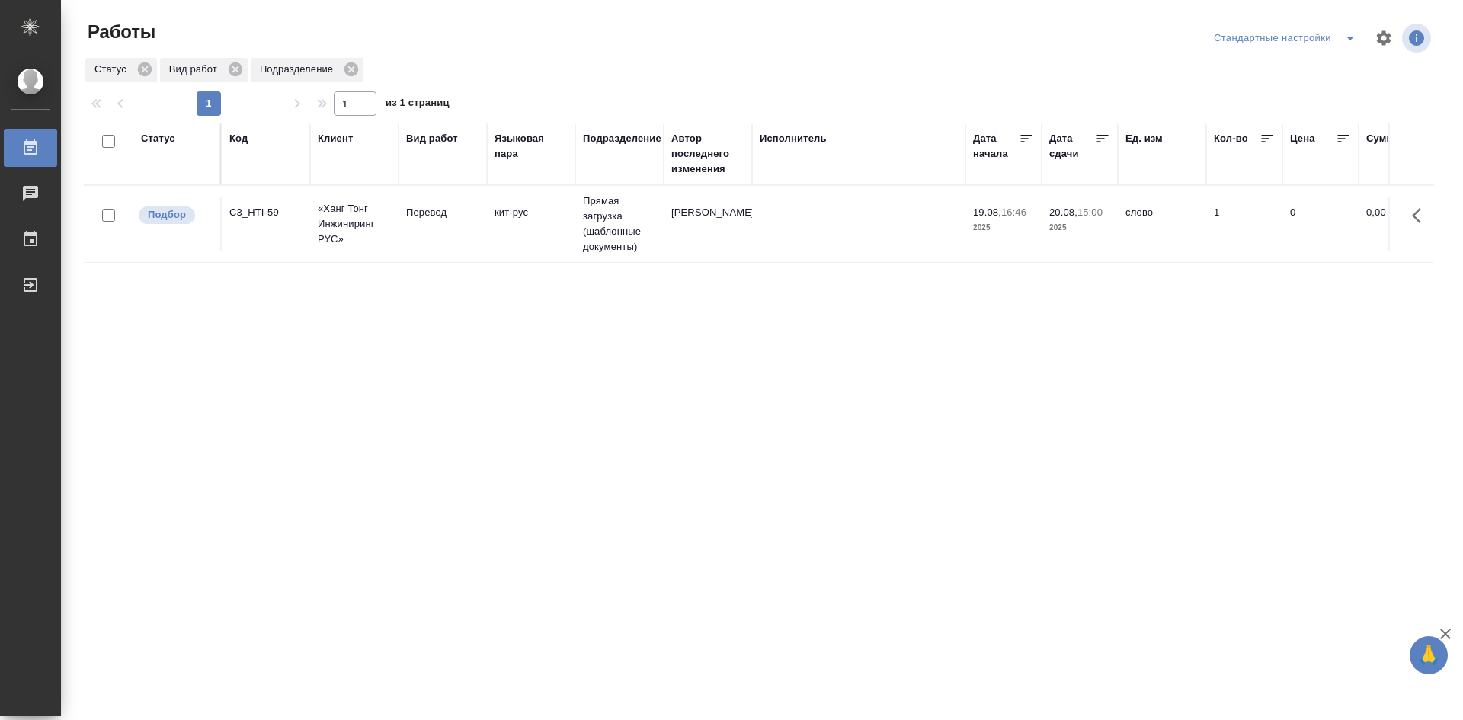
click at [425, 231] on td "Перевод" at bounding box center [443, 223] width 88 height 53
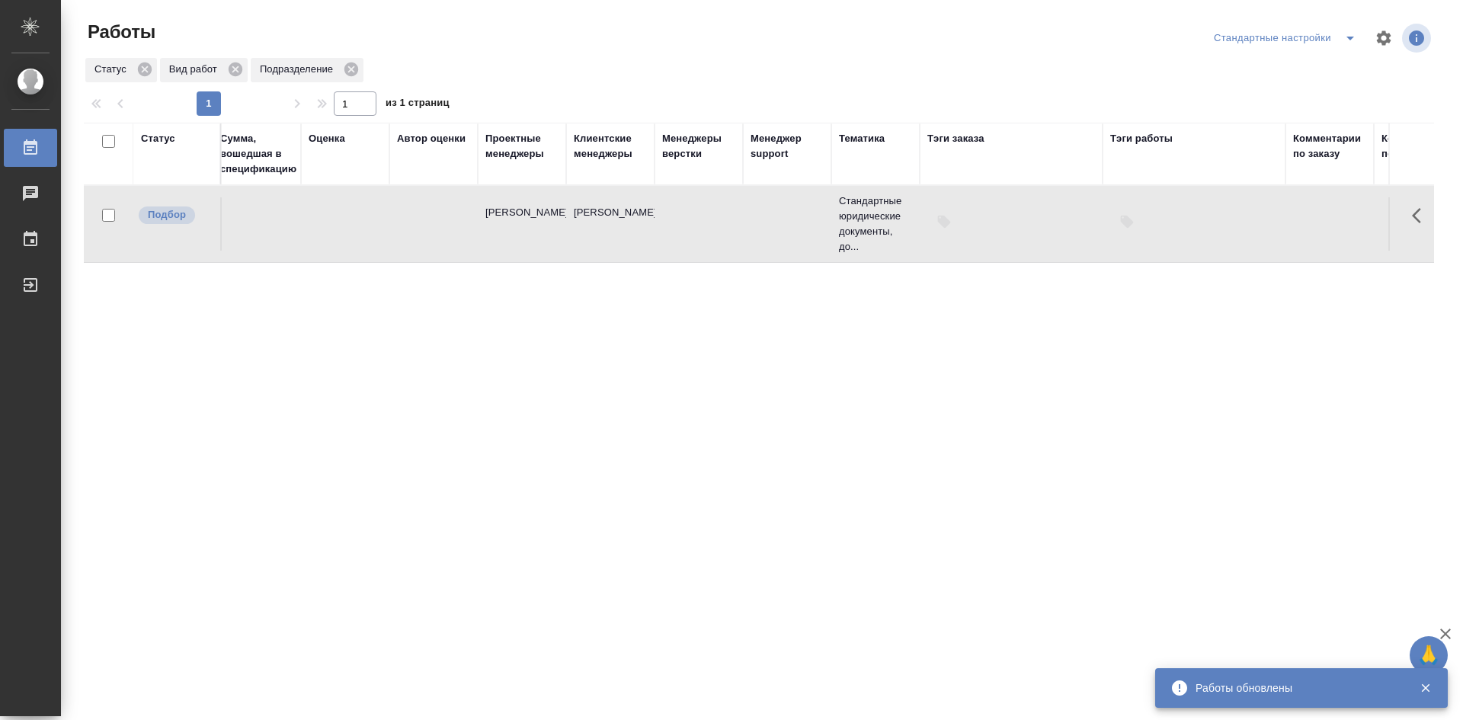
scroll to position [0, 1302]
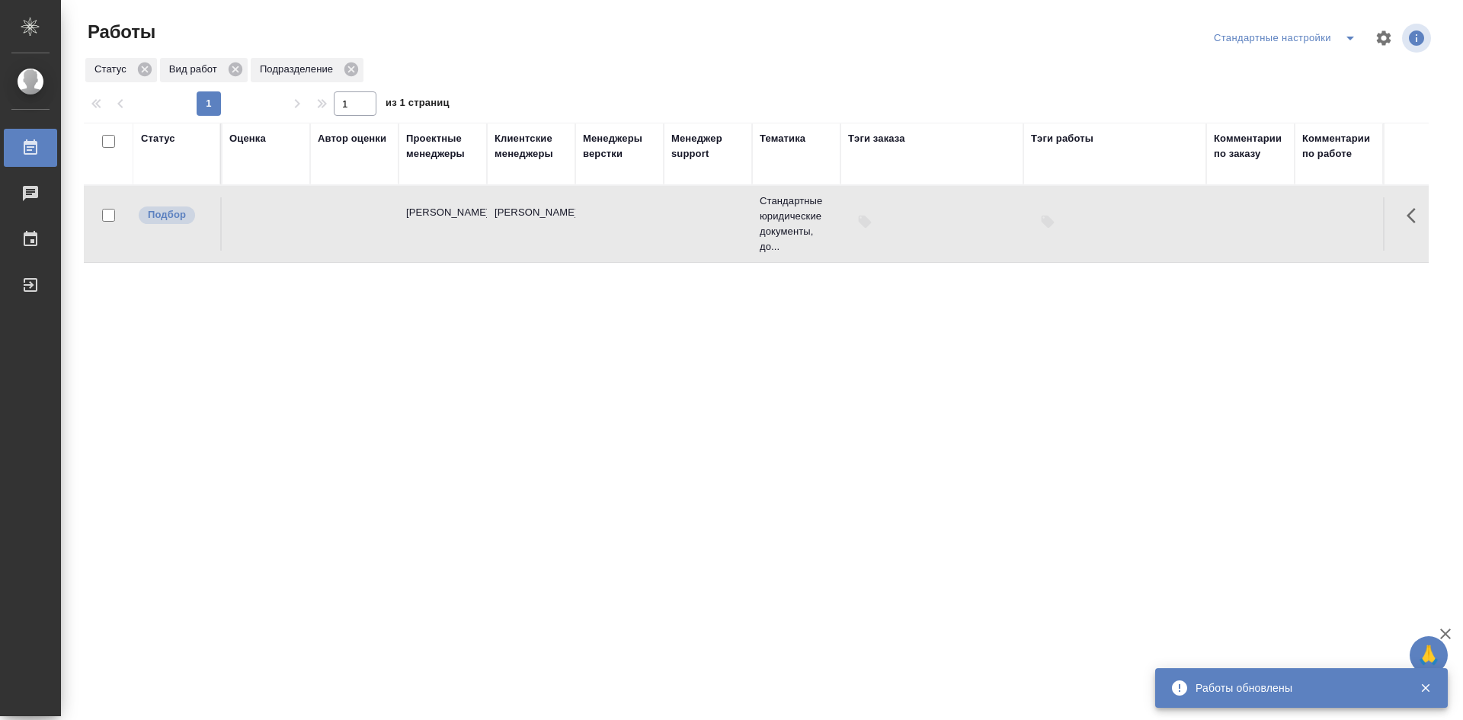
drag, startPoint x: 514, startPoint y: 379, endPoint x: 710, endPoint y: 374, distance: 195.9
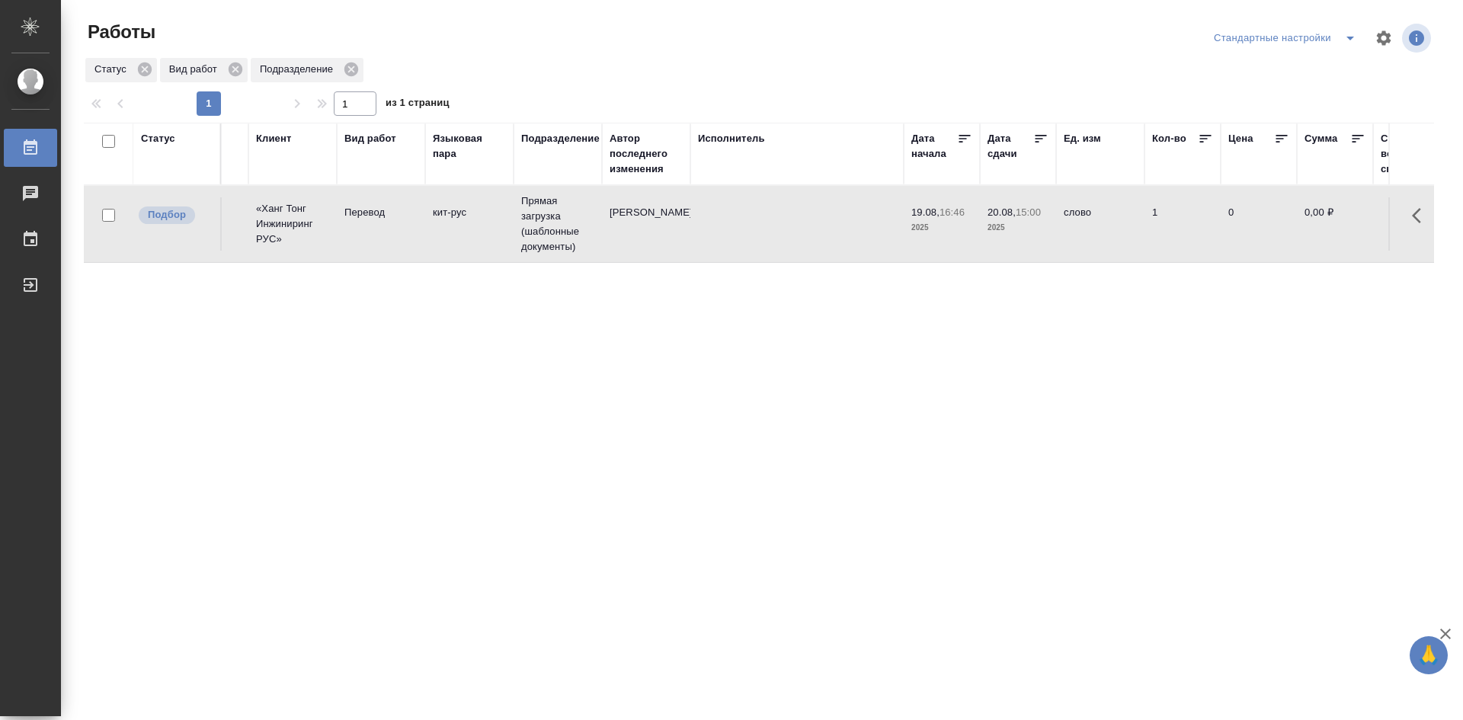
scroll to position [0, 0]
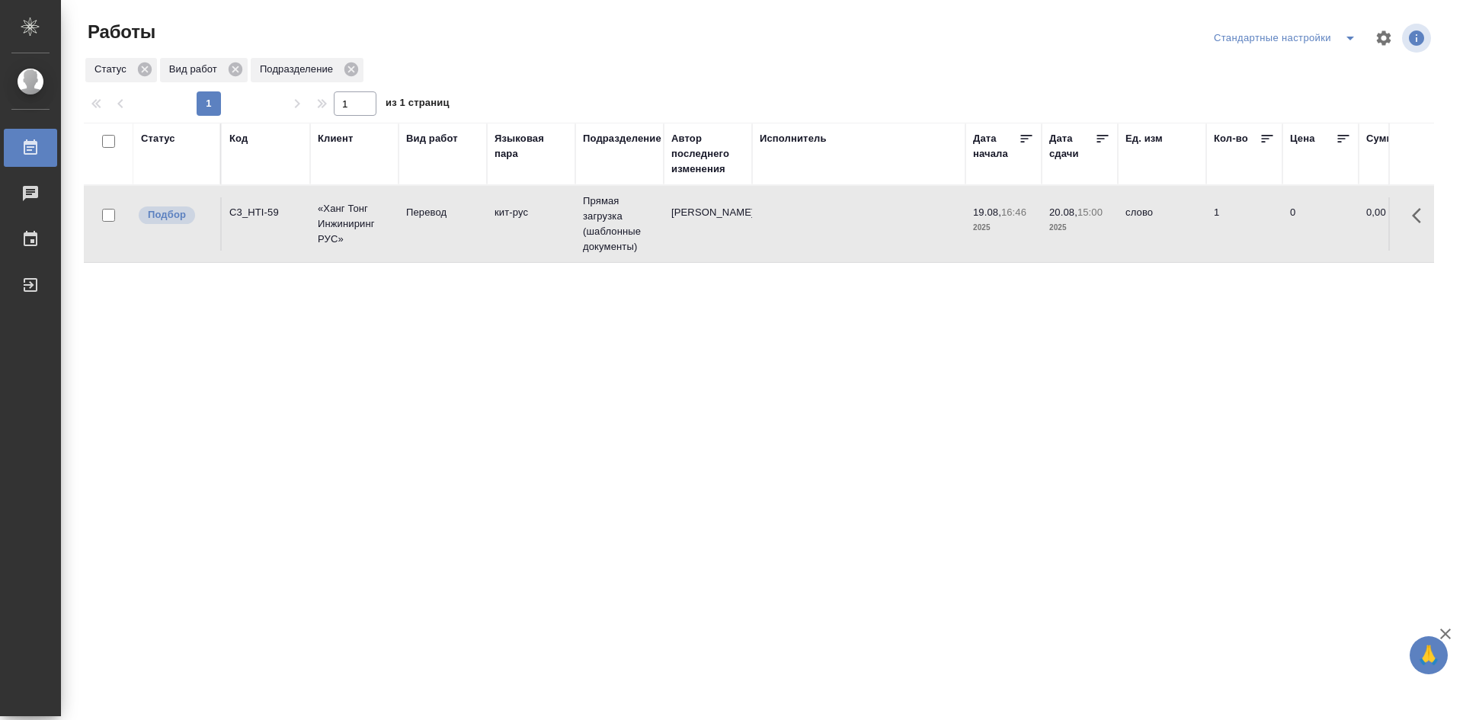
drag, startPoint x: 1058, startPoint y: 348, endPoint x: 896, endPoint y: 338, distance: 162.7
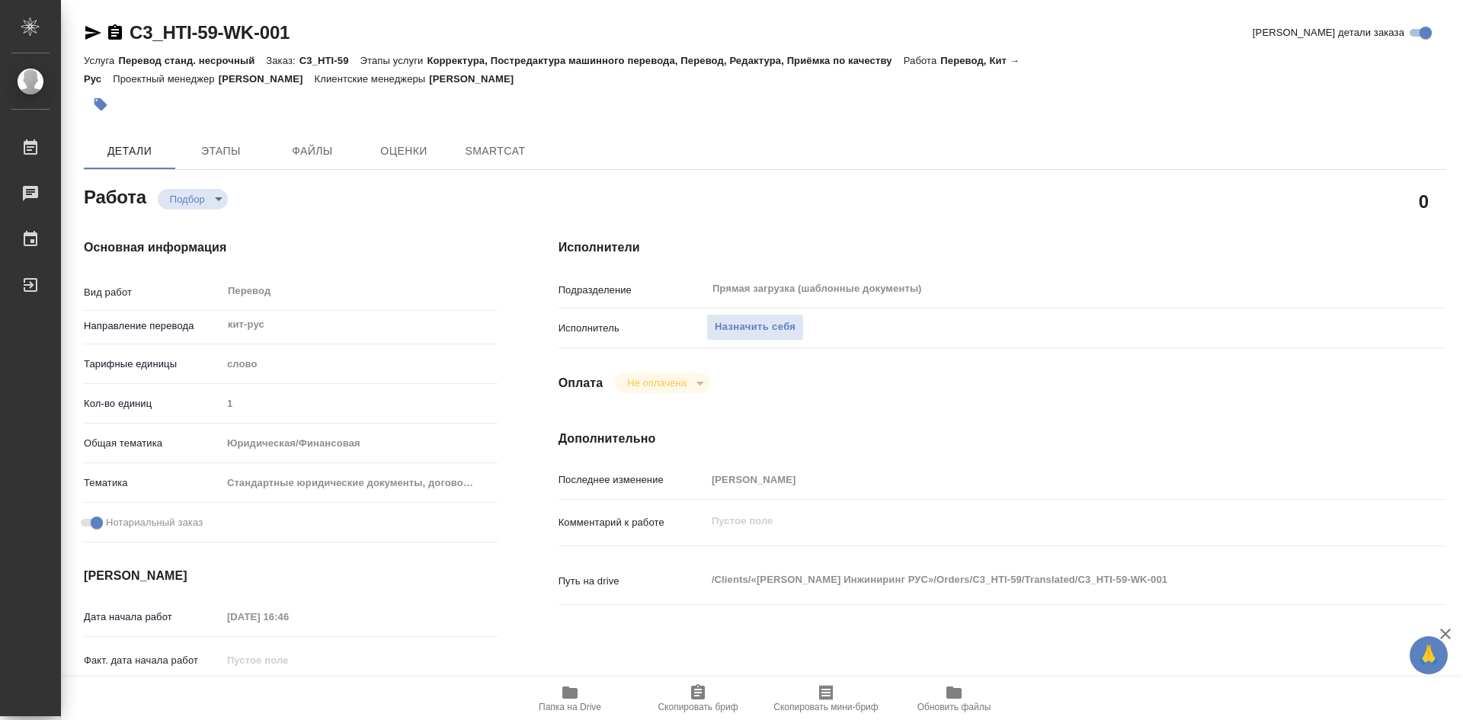
type textarea "x"
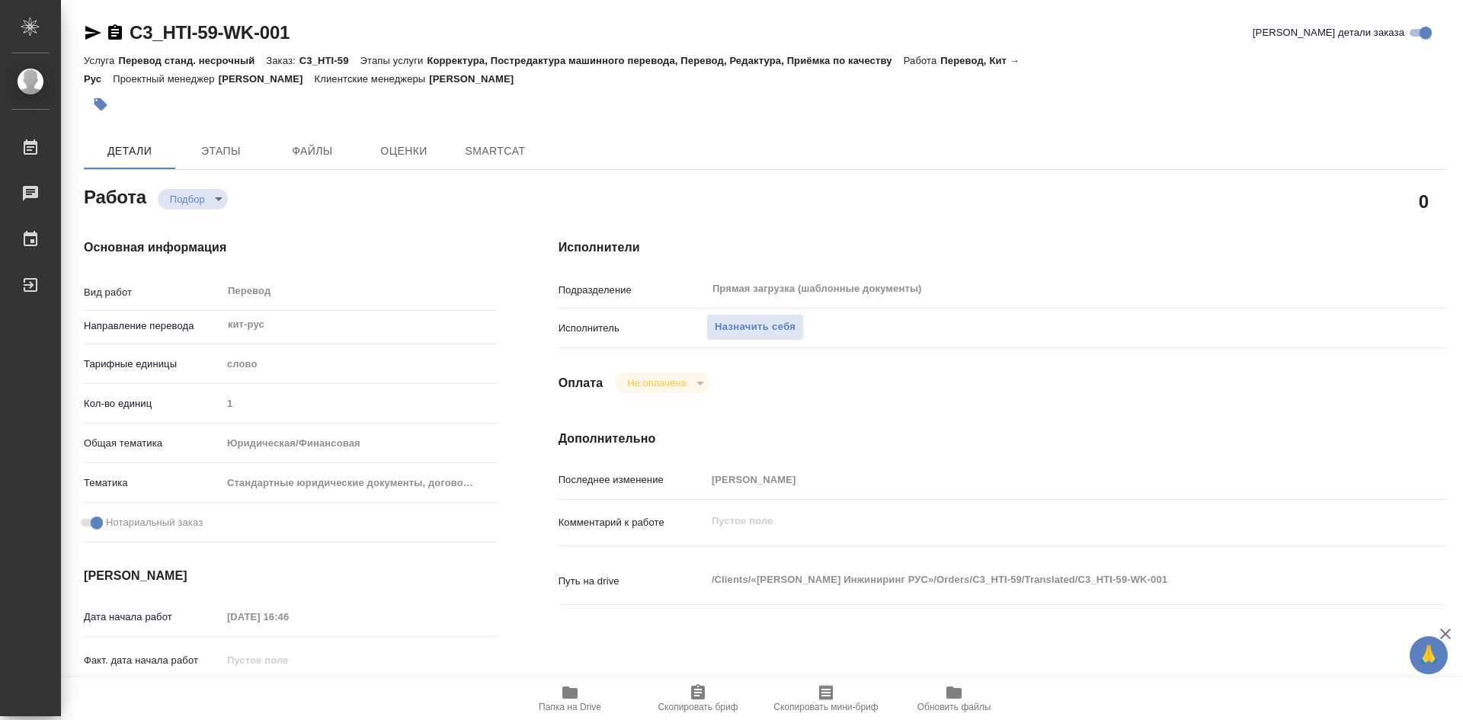
type textarea "x"
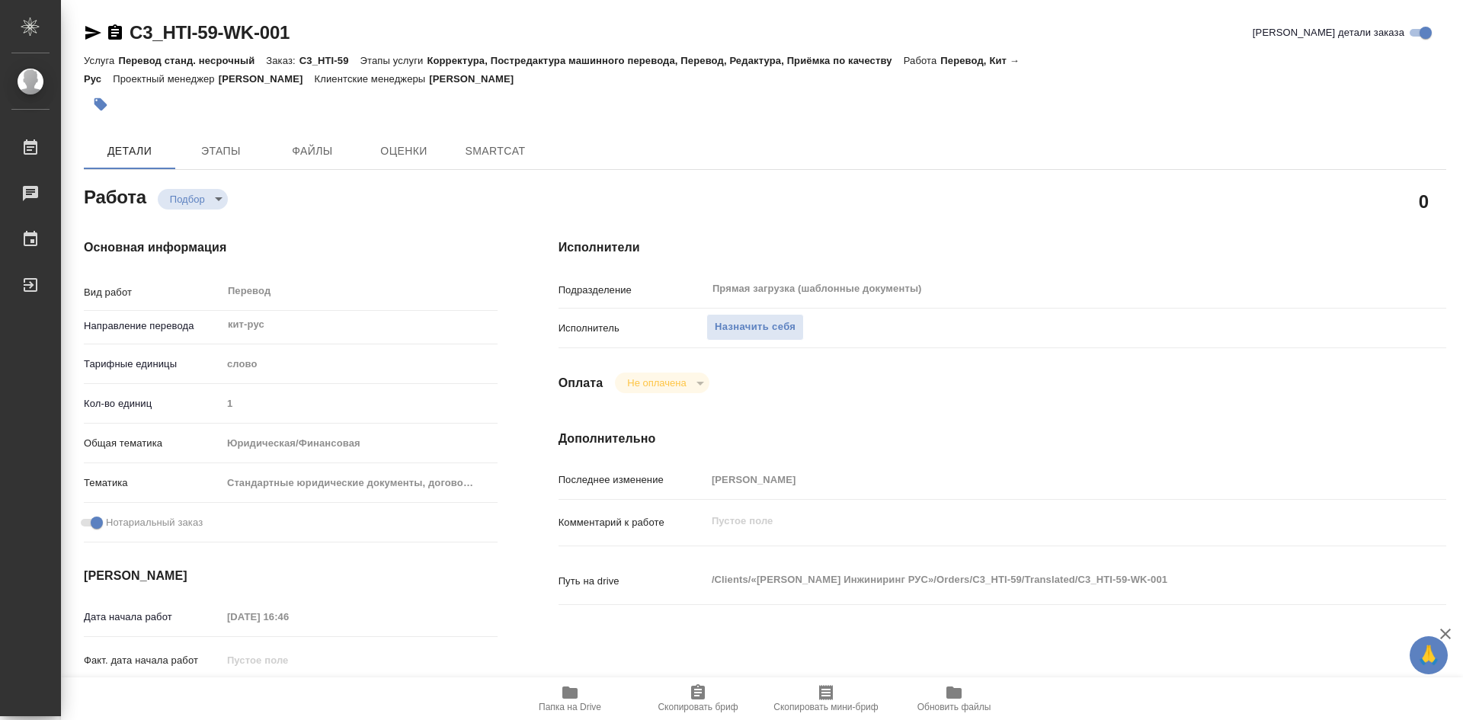
type textarea "x"
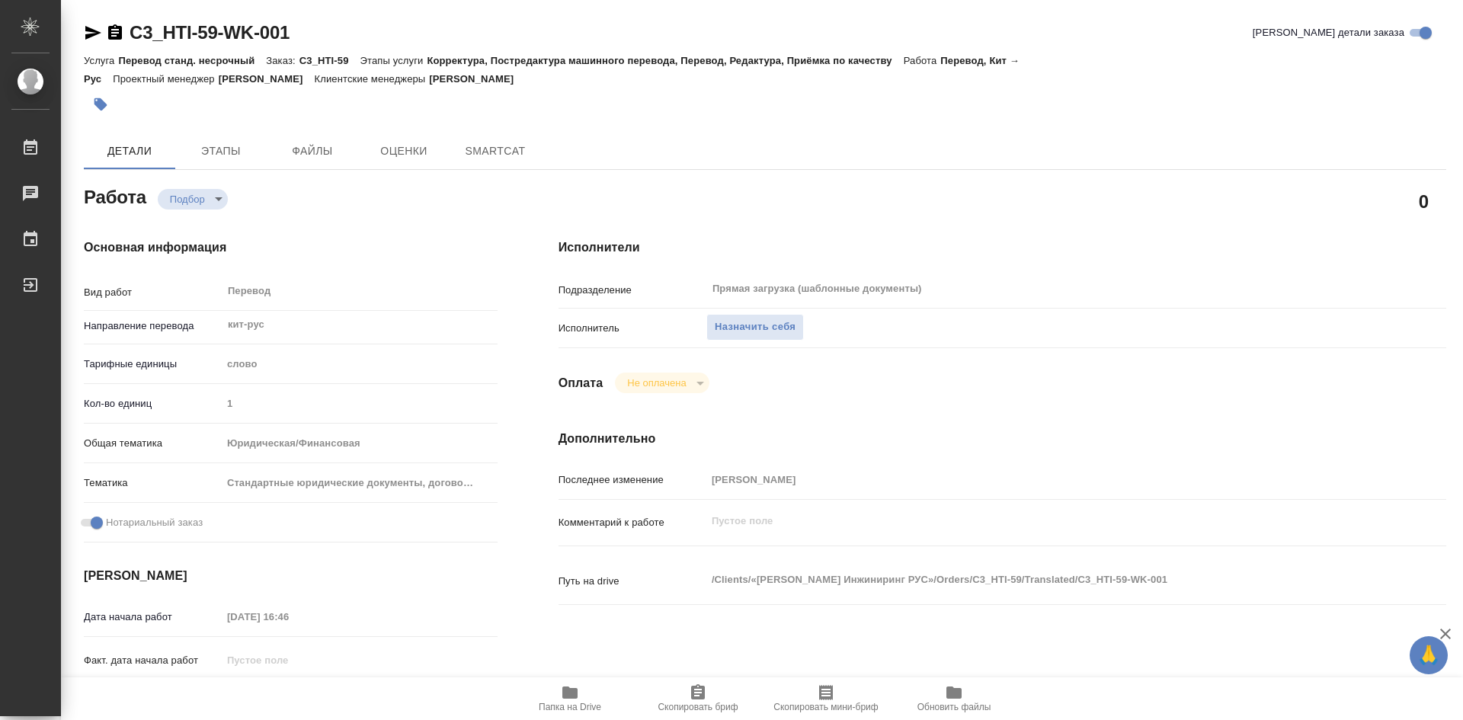
type textarea "x"
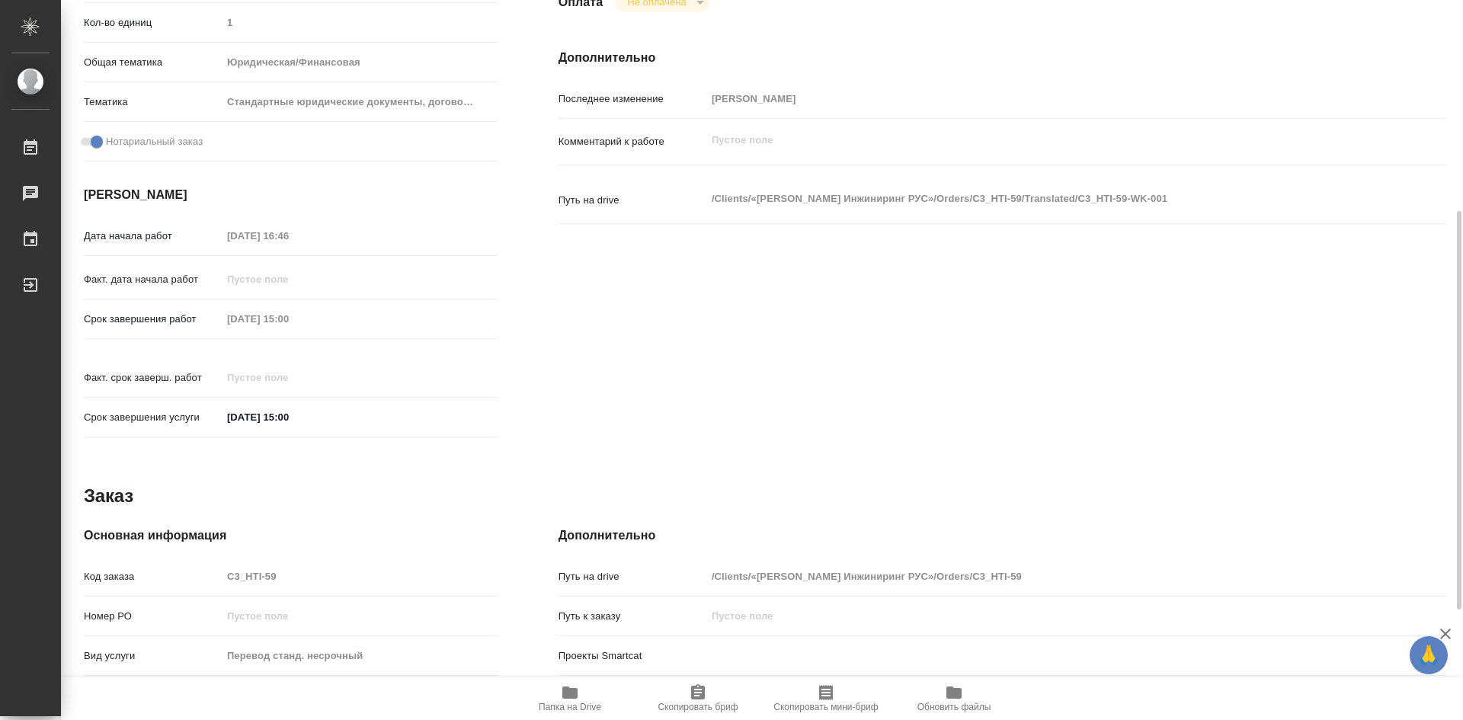
type textarea "x"
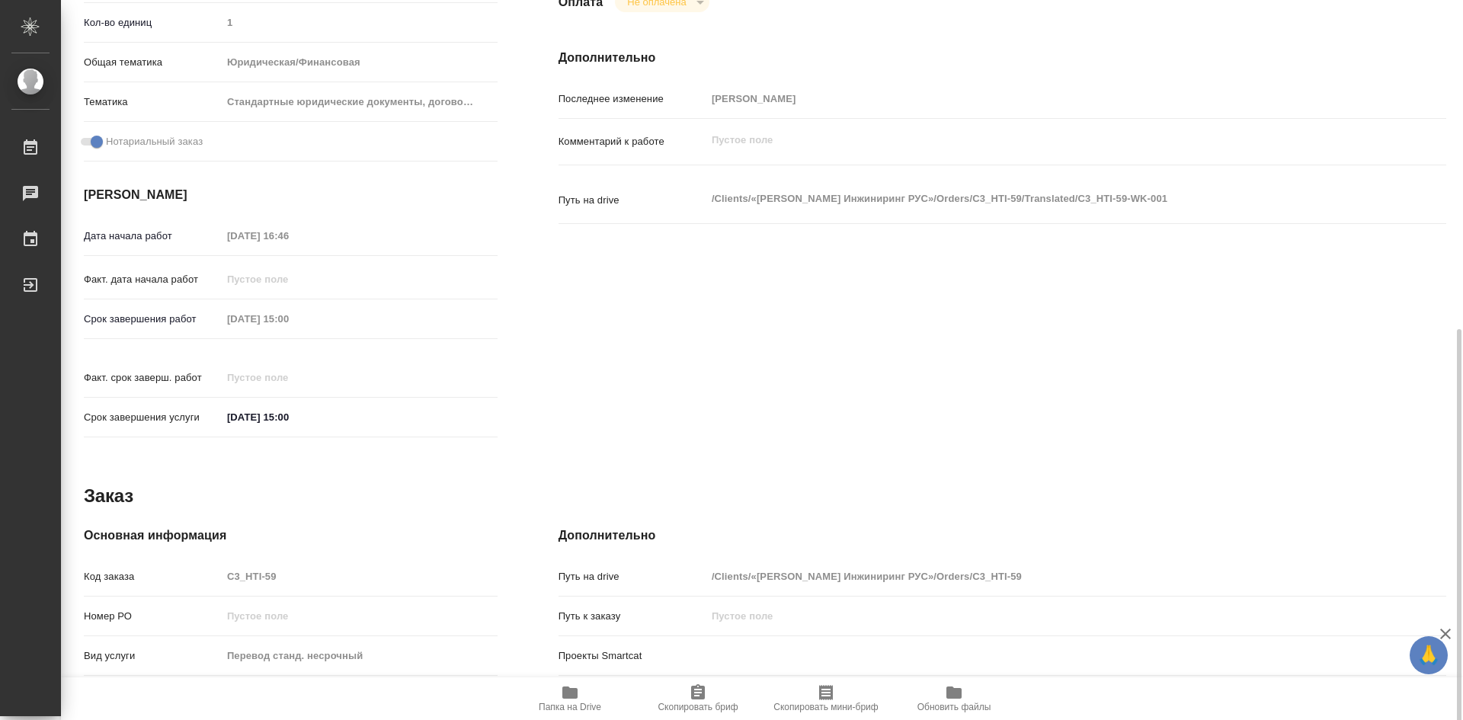
scroll to position [580, 0]
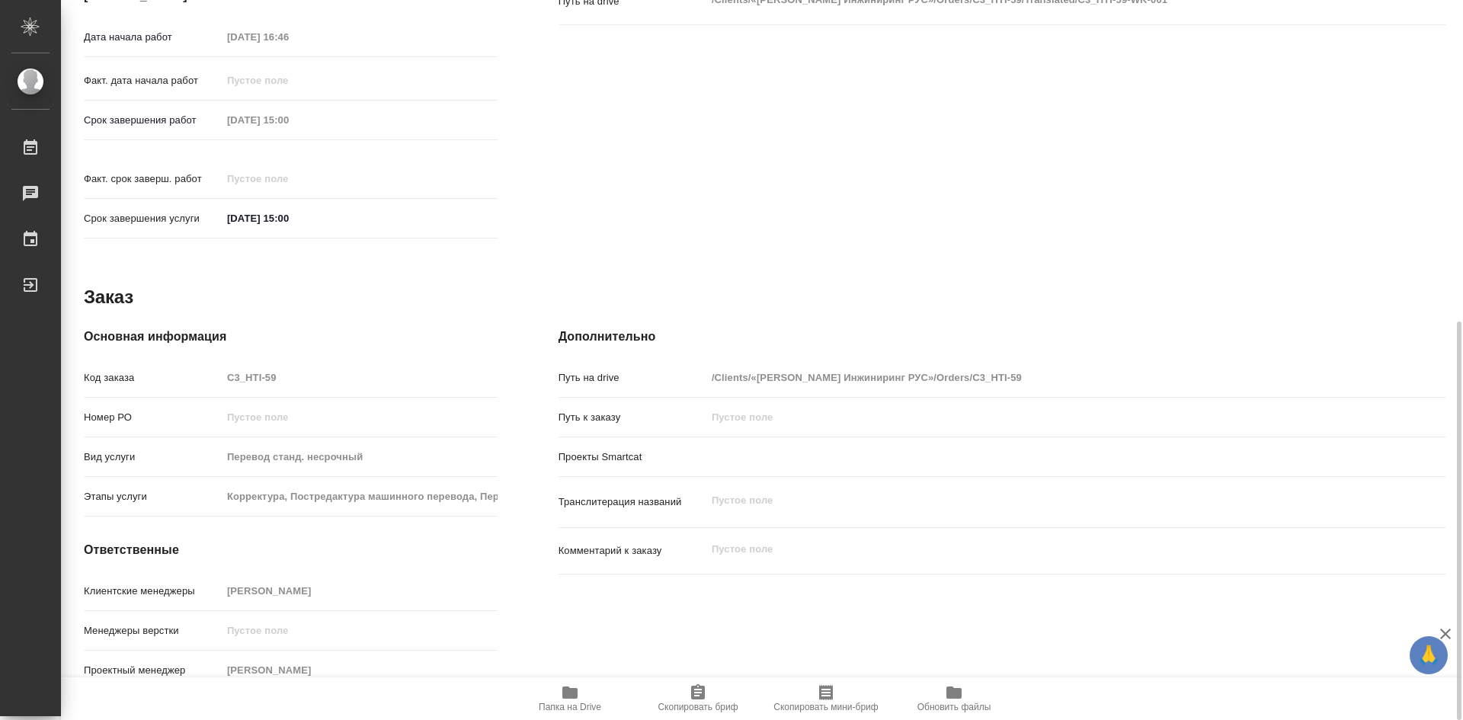
type textarea "x"
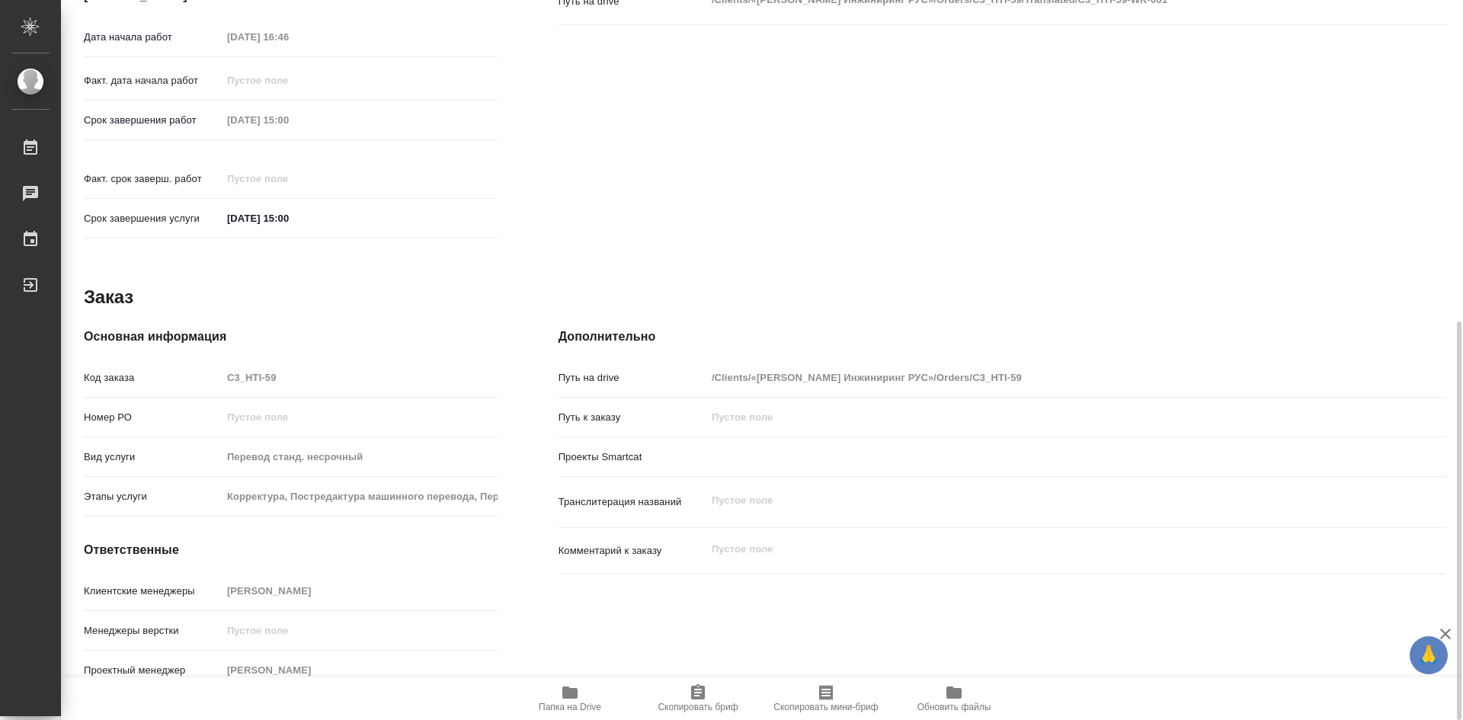
click at [569, 701] on icon "button" at bounding box center [570, 693] width 18 height 18
type textarea "x"
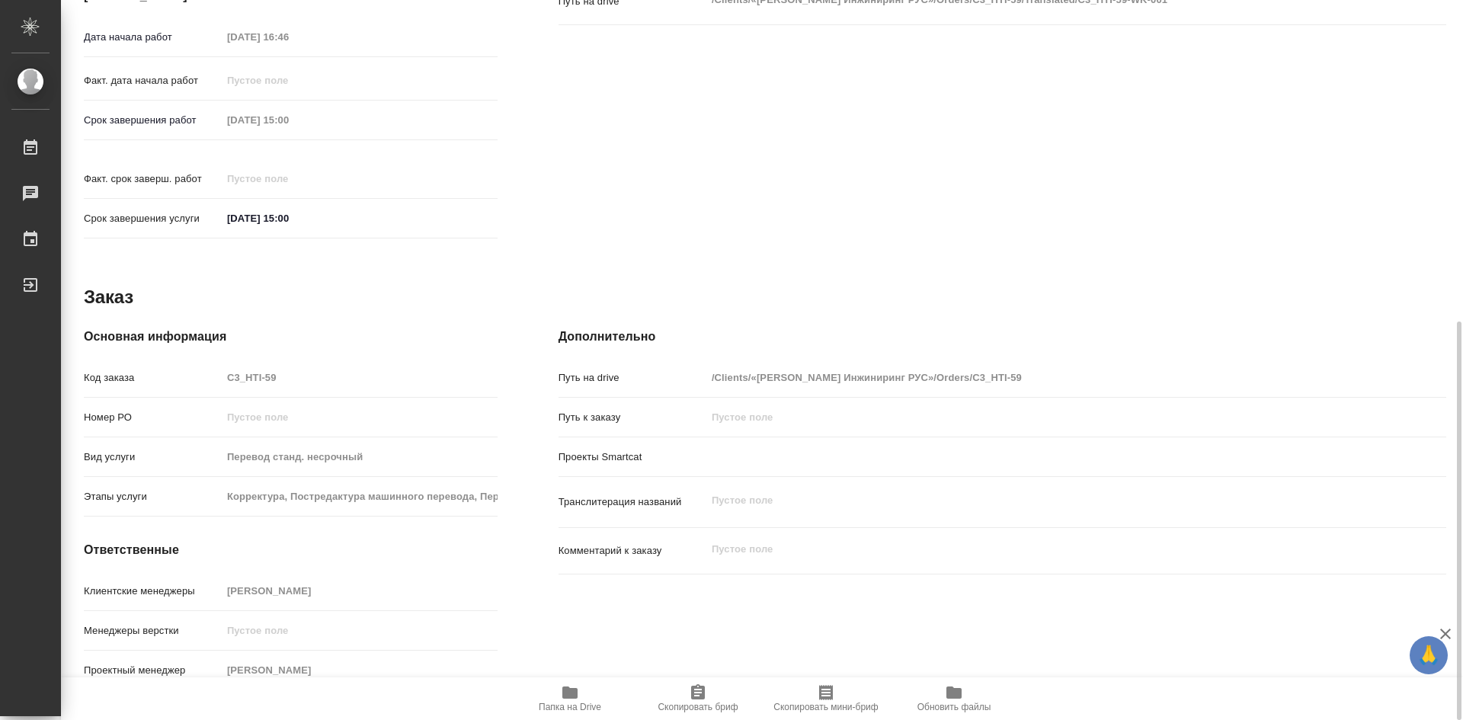
type textarea "x"
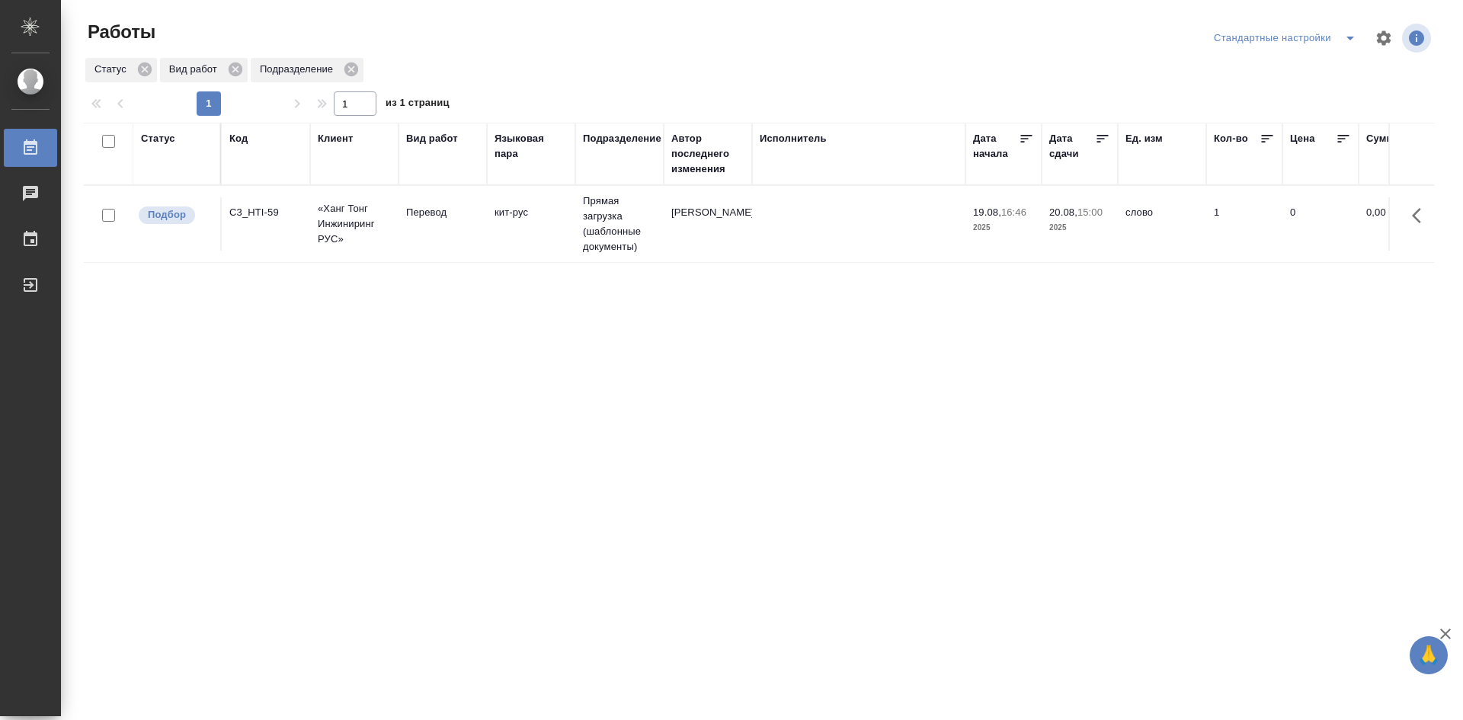
click at [558, 246] on td "кит-рус" at bounding box center [531, 223] width 88 height 53
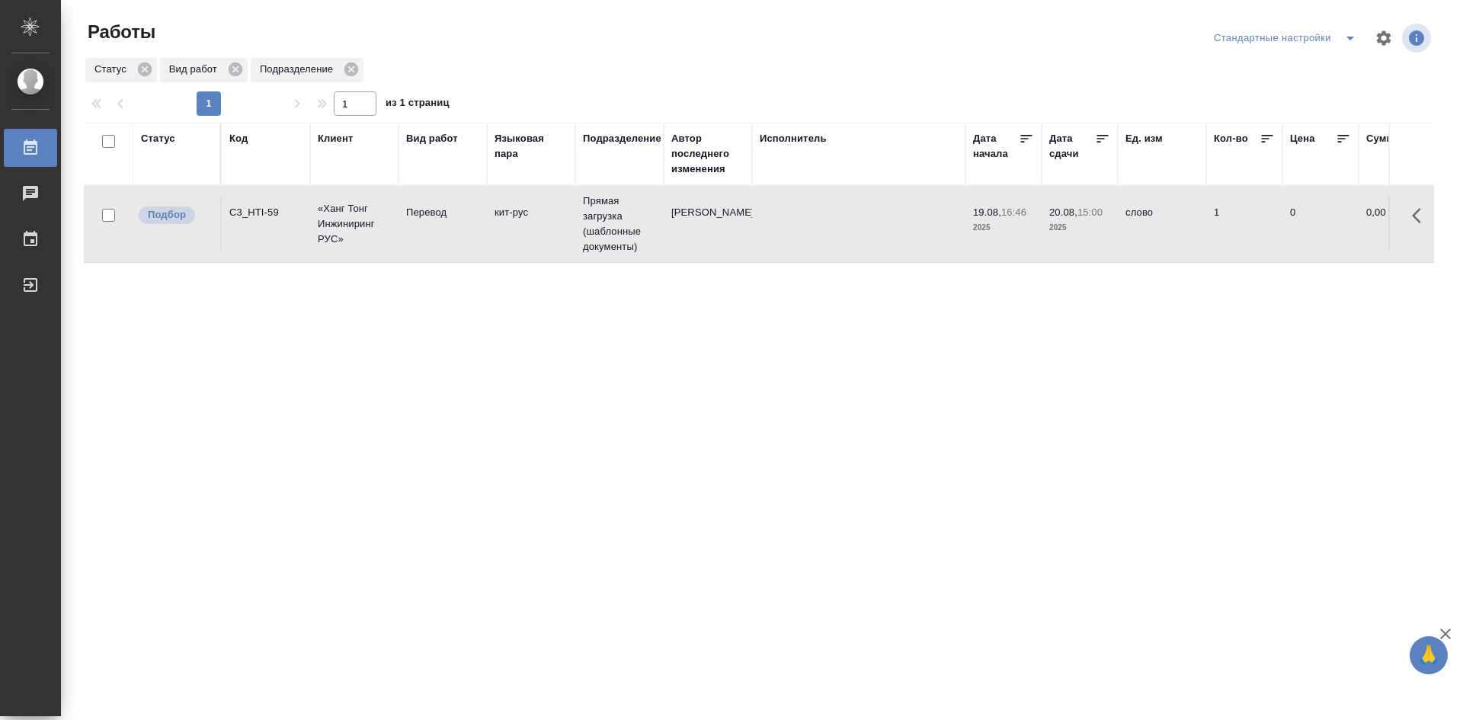
click at [556, 243] on td "кит-рус" at bounding box center [531, 223] width 88 height 53
click at [1354, 43] on icon "split button" at bounding box center [1350, 38] width 18 height 18
click at [1238, 72] on li "мои" at bounding box center [1287, 68] width 155 height 24
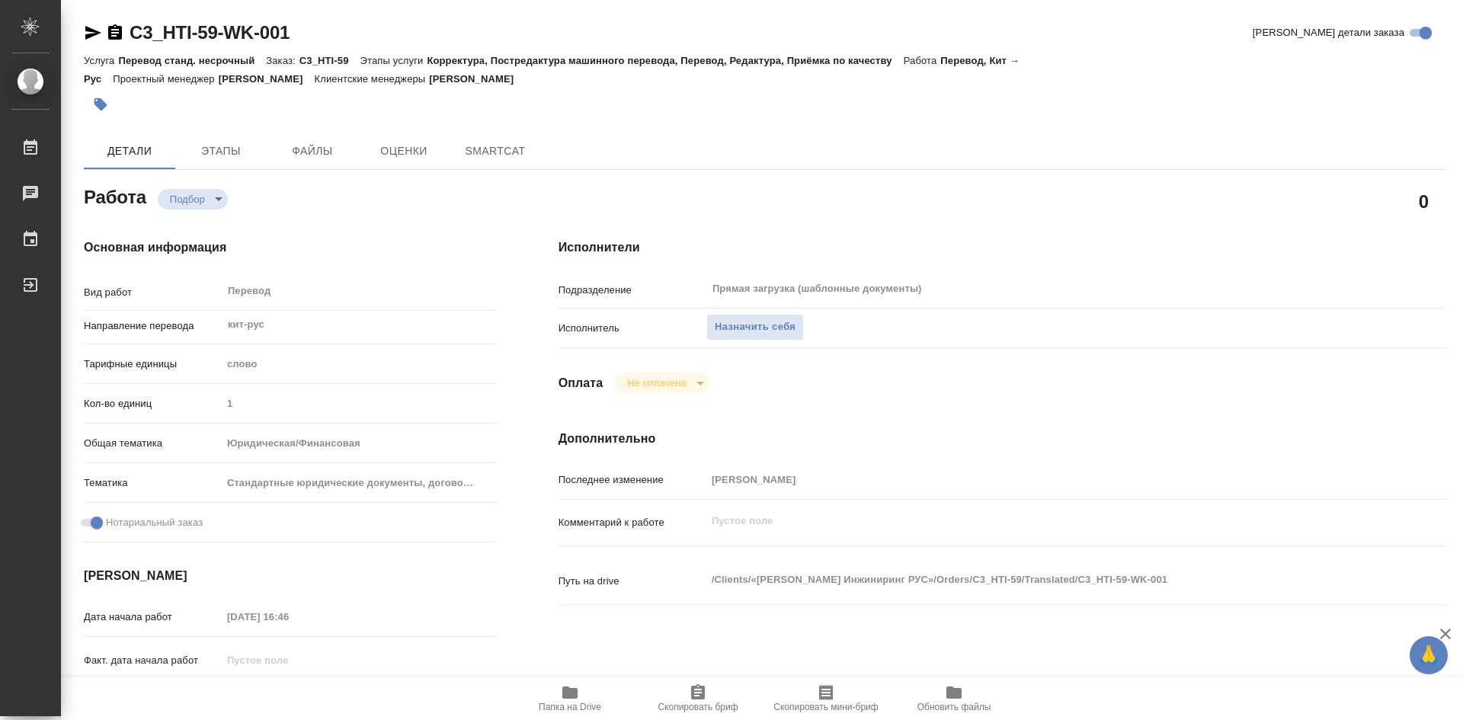
type textarea "x"
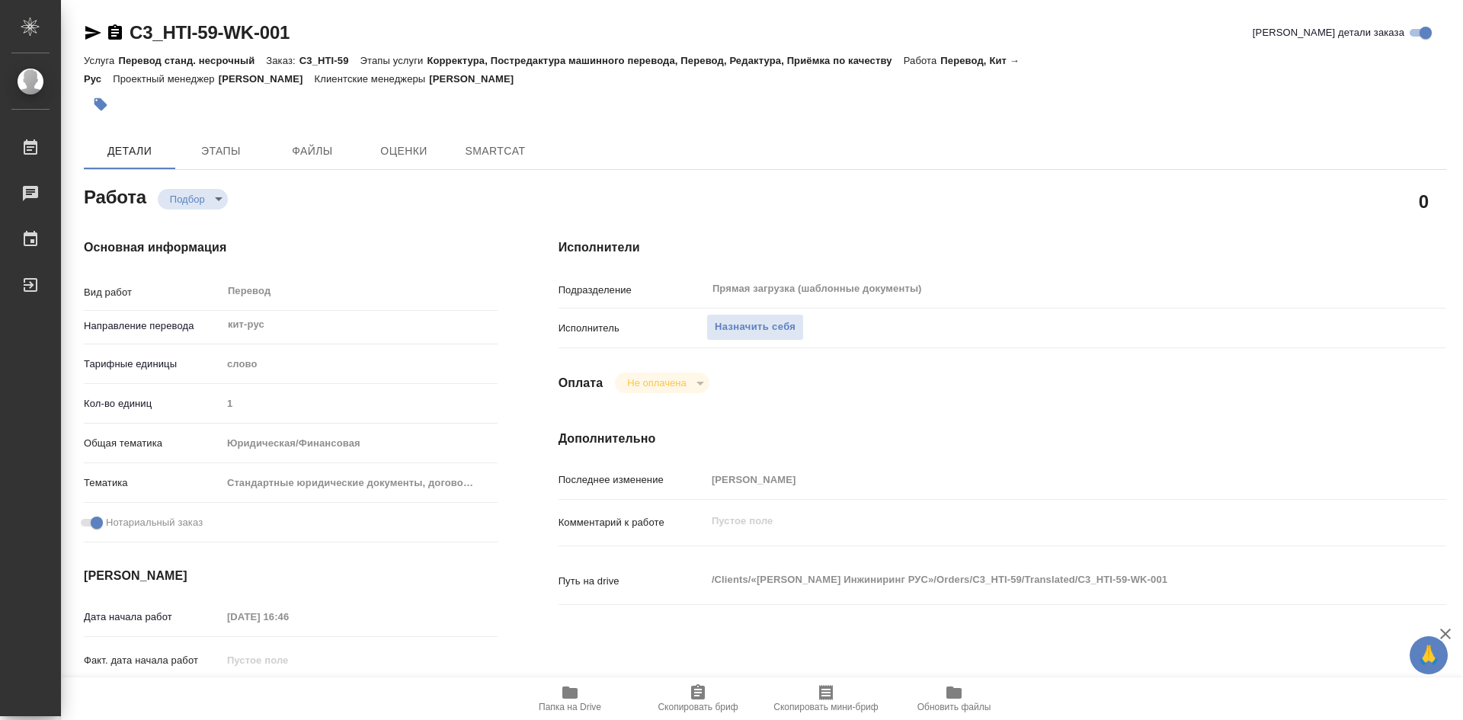
type textarea "x"
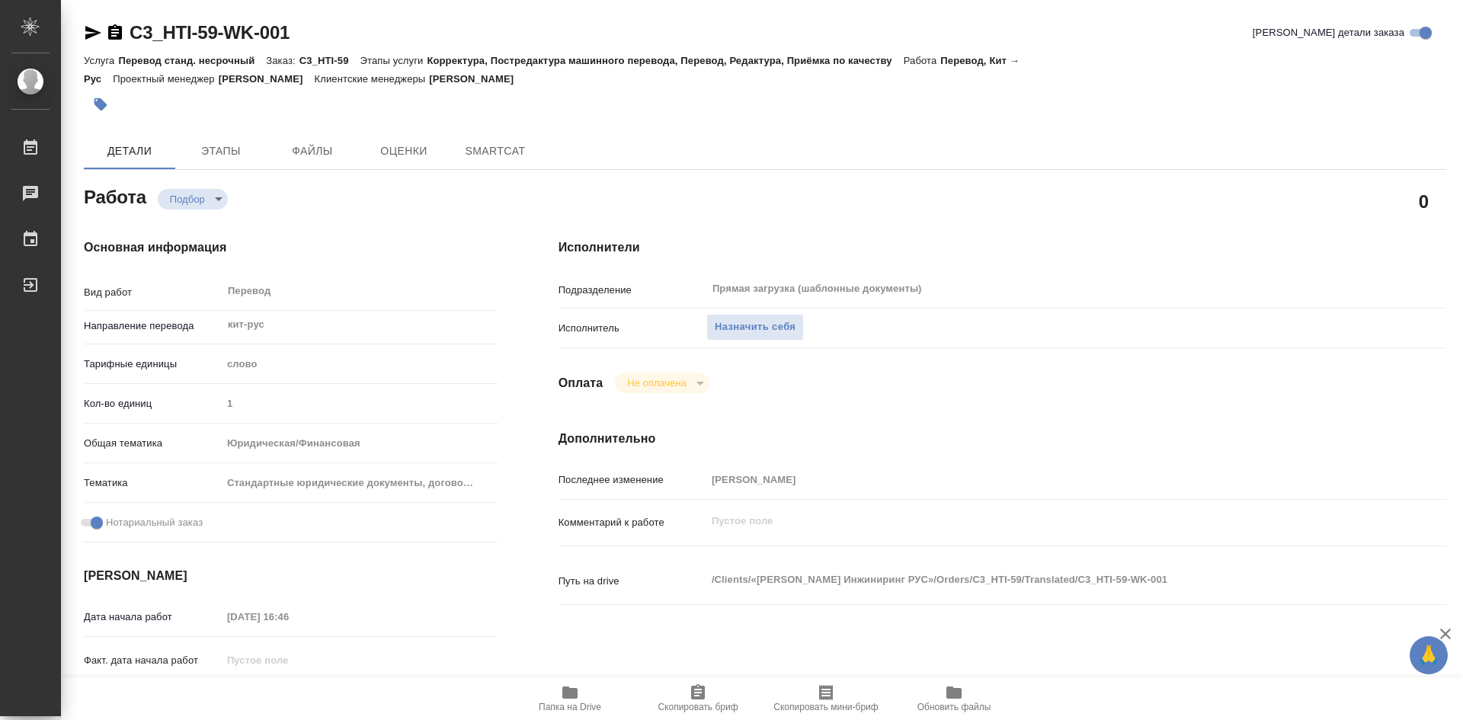
type textarea "x"
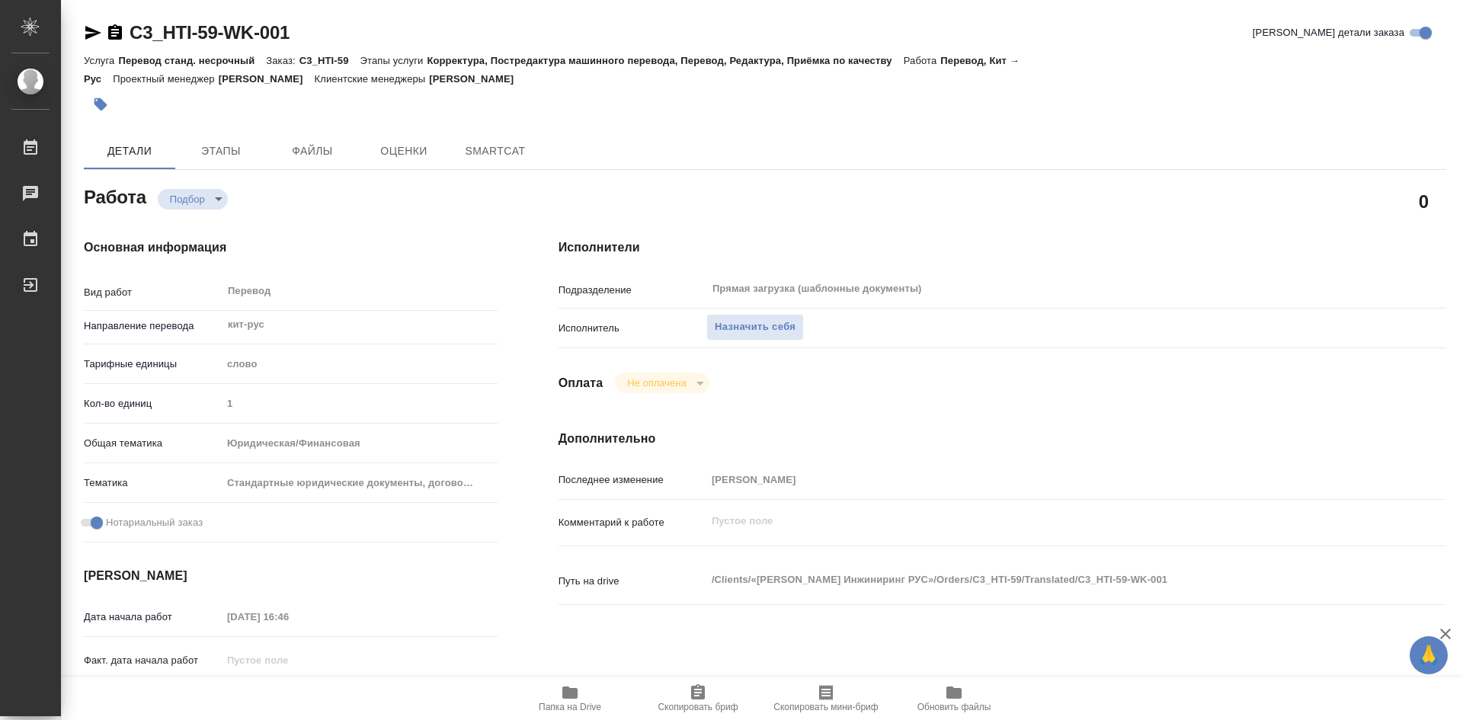
type textarea "x"
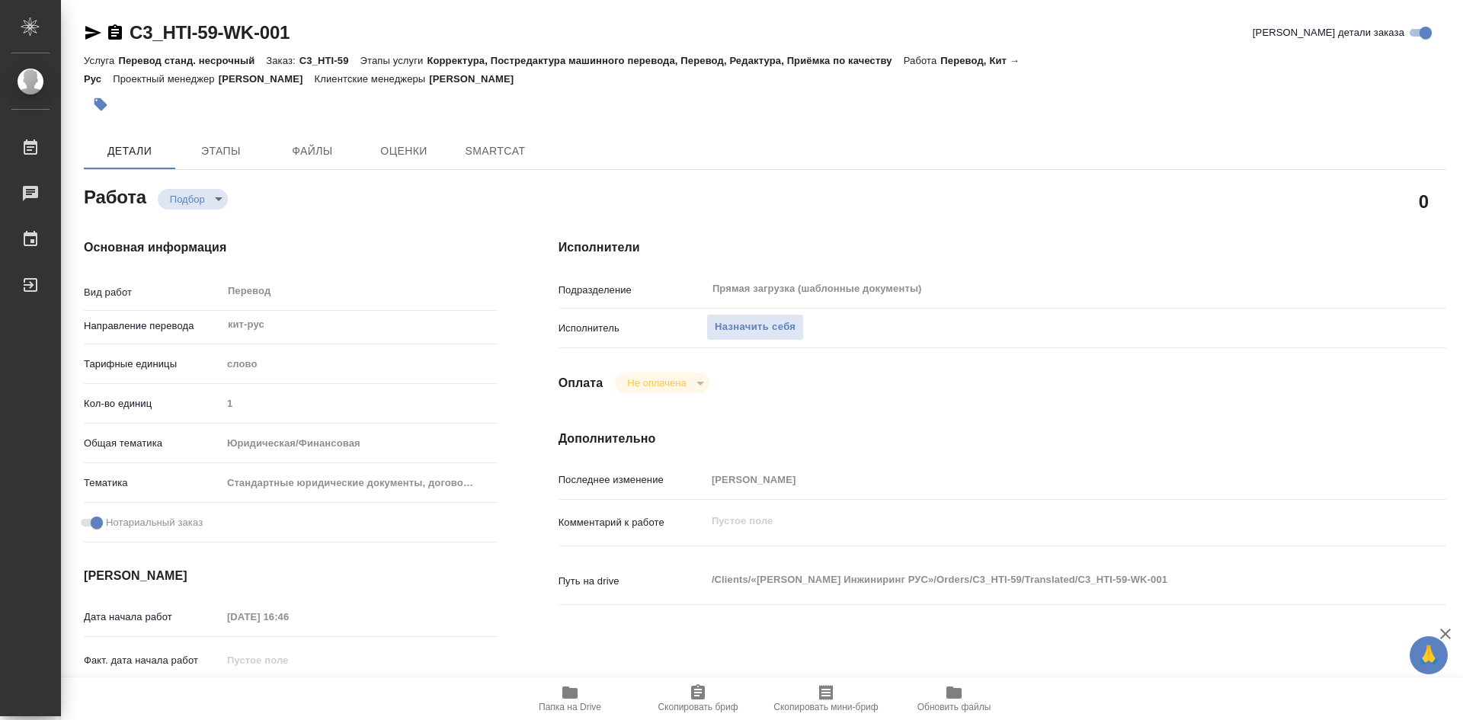
type textarea "x"
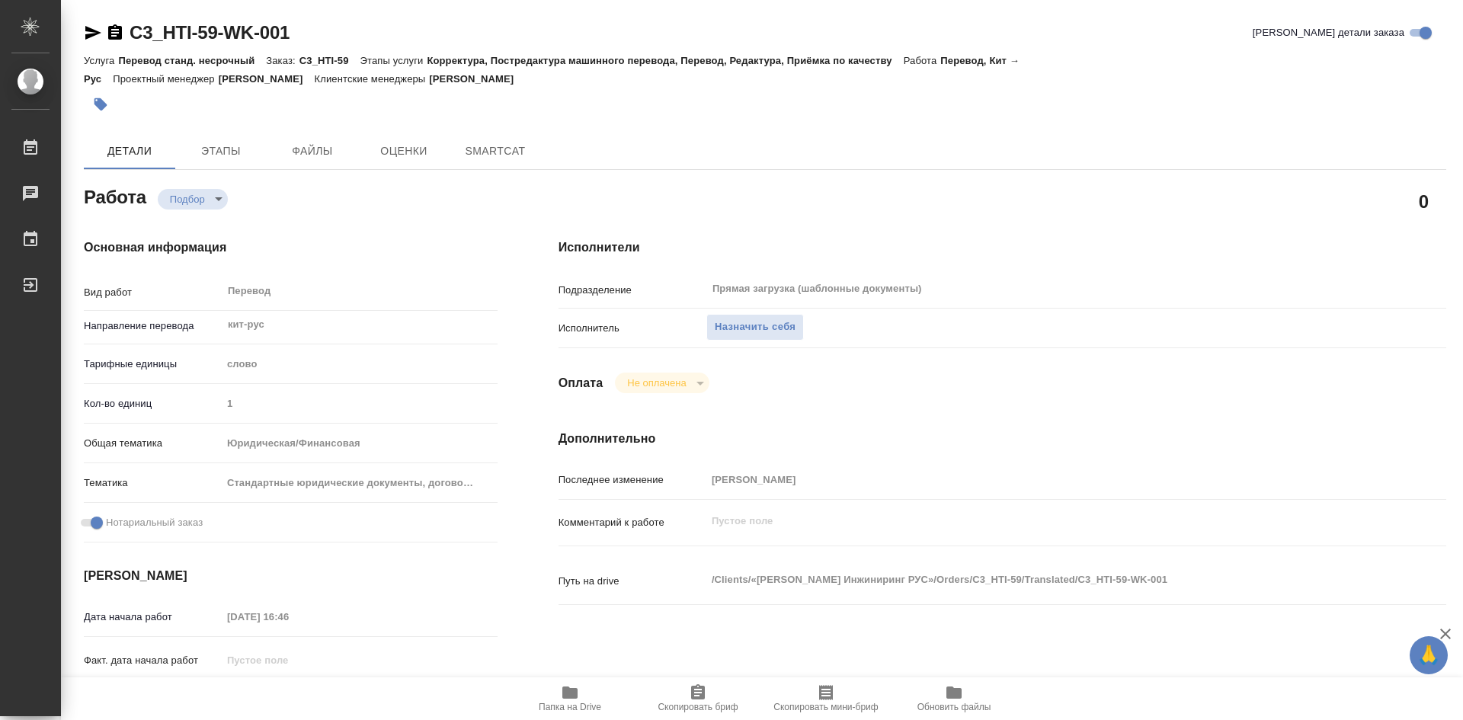
type textarea "x"
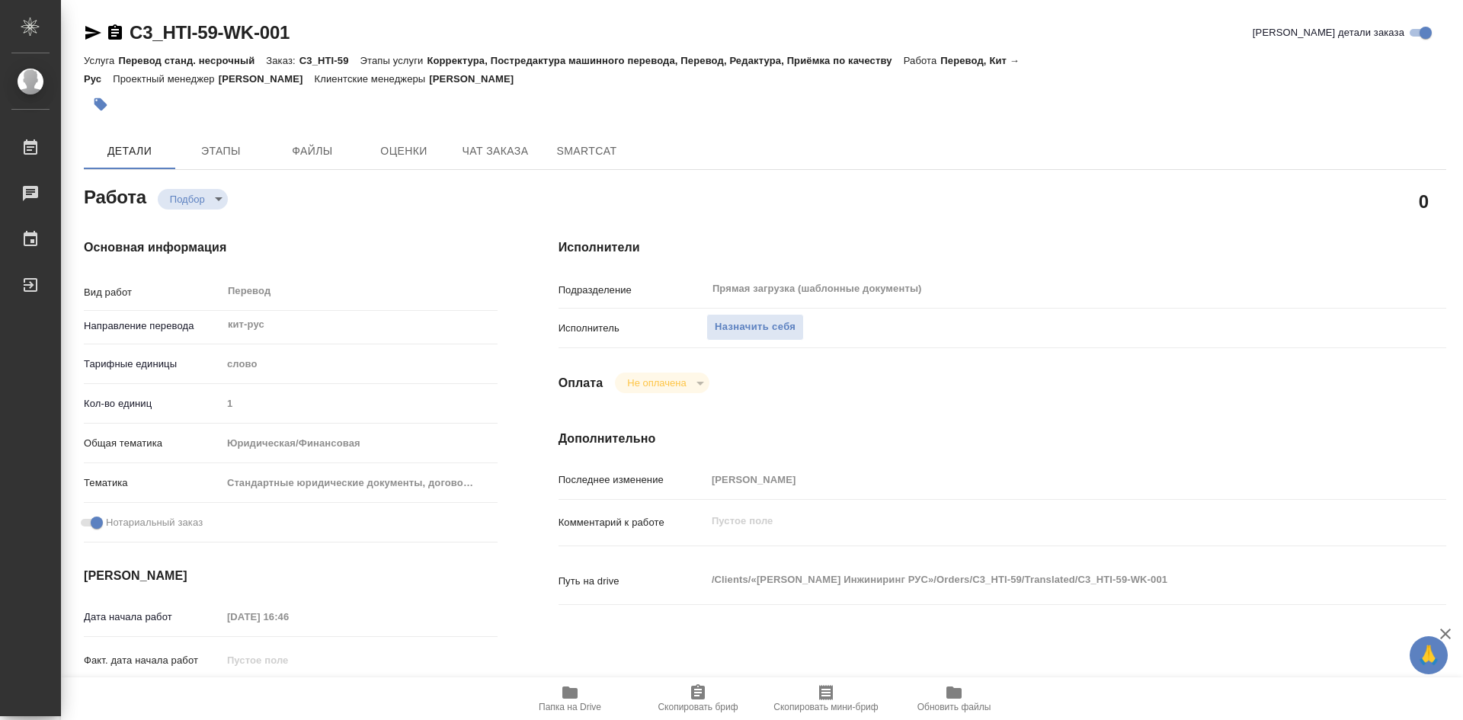
type textarea "x"
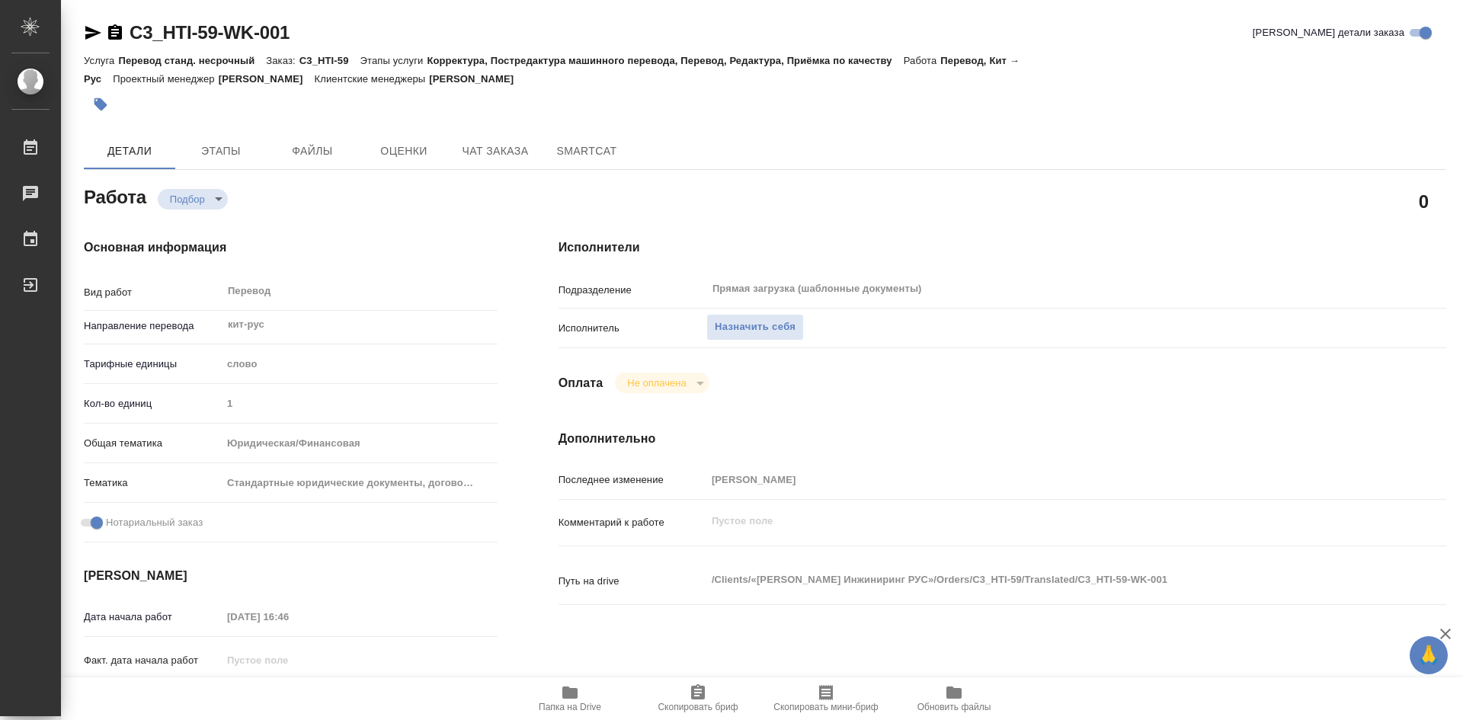
type textarea "x"
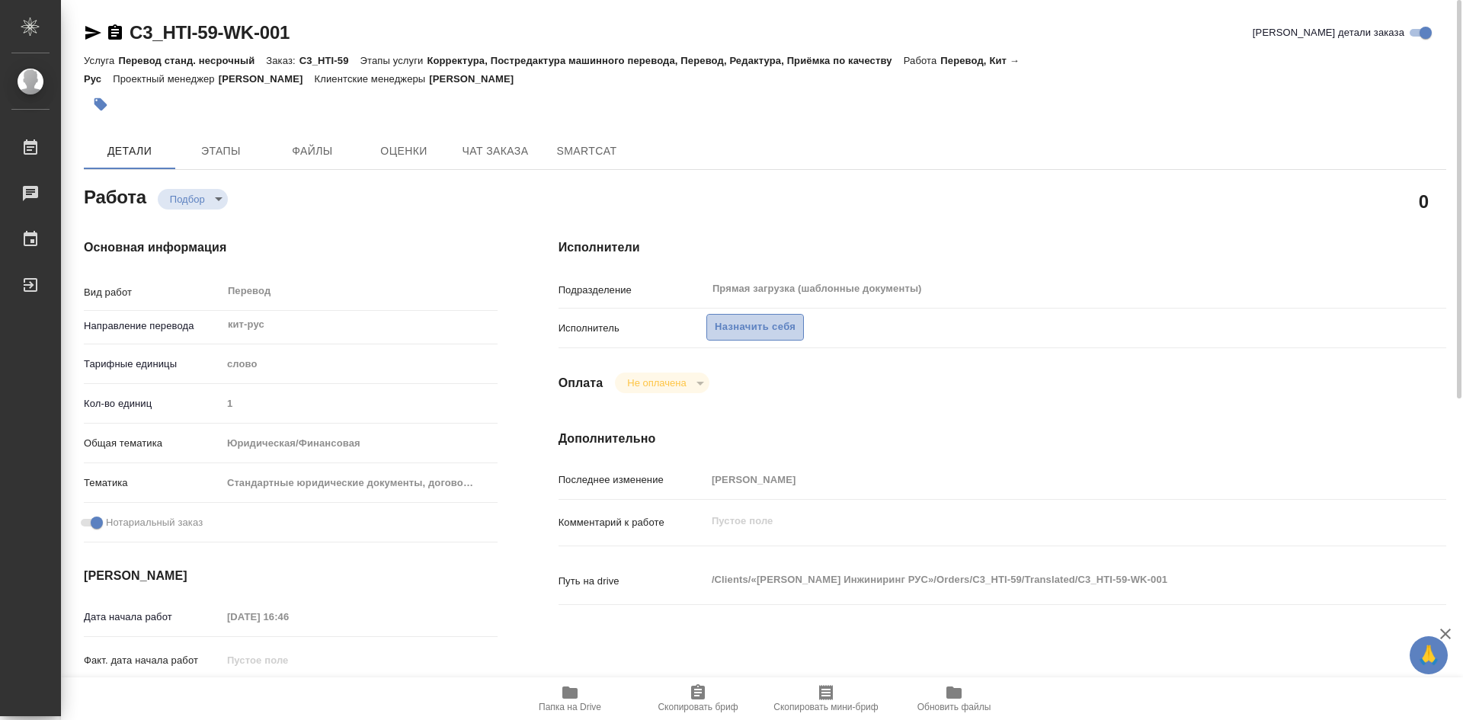
click at [743, 329] on span "Назначить себя" at bounding box center [755, 328] width 81 height 18
type textarea "x"
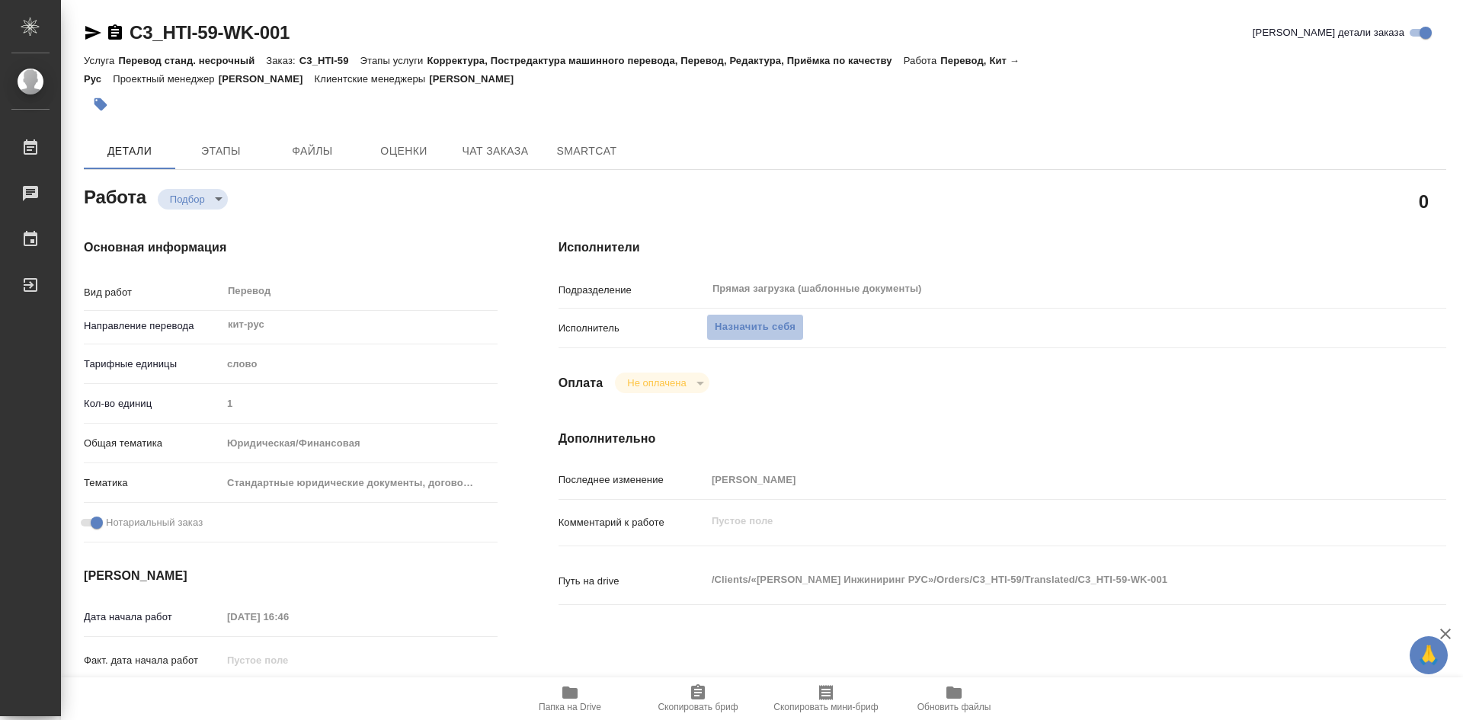
type textarea "x"
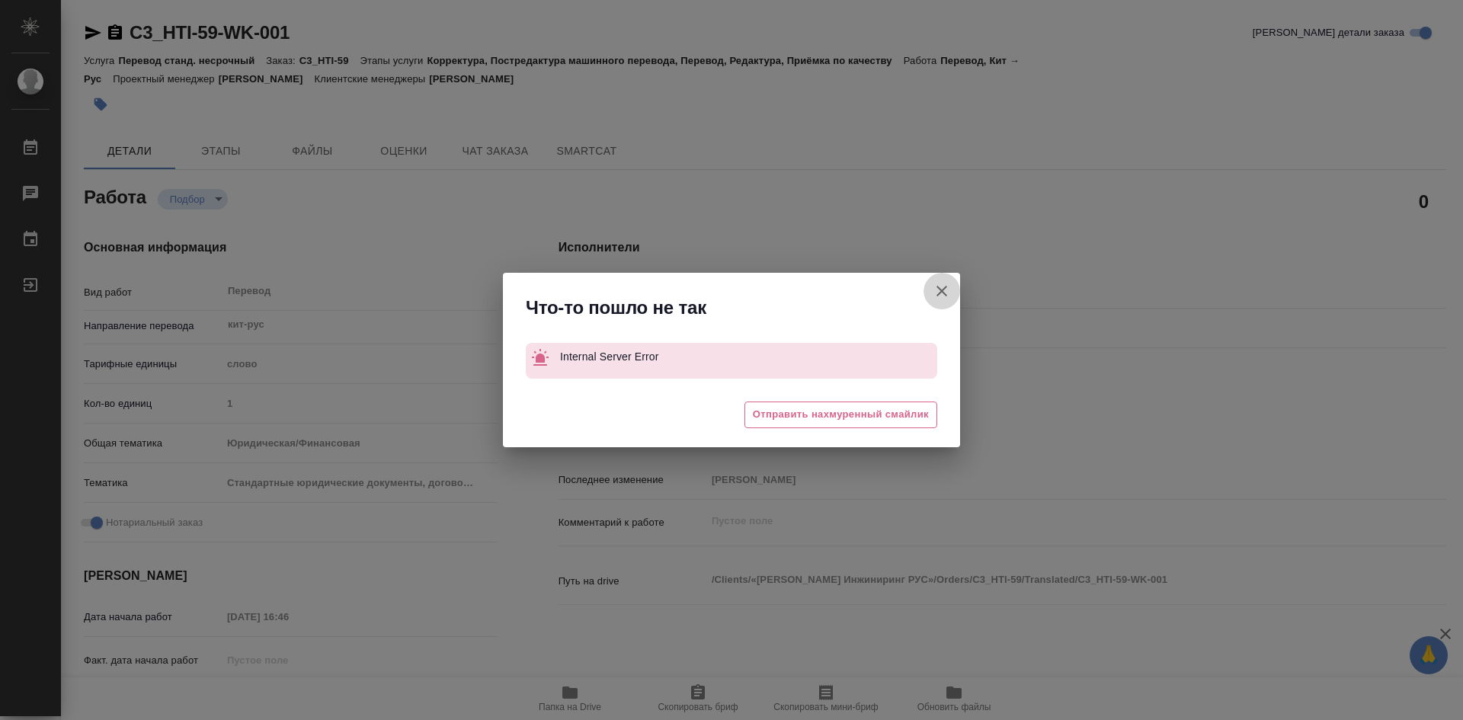
click at [944, 294] on icon "button" at bounding box center [942, 291] width 18 height 18
type textarea "x"
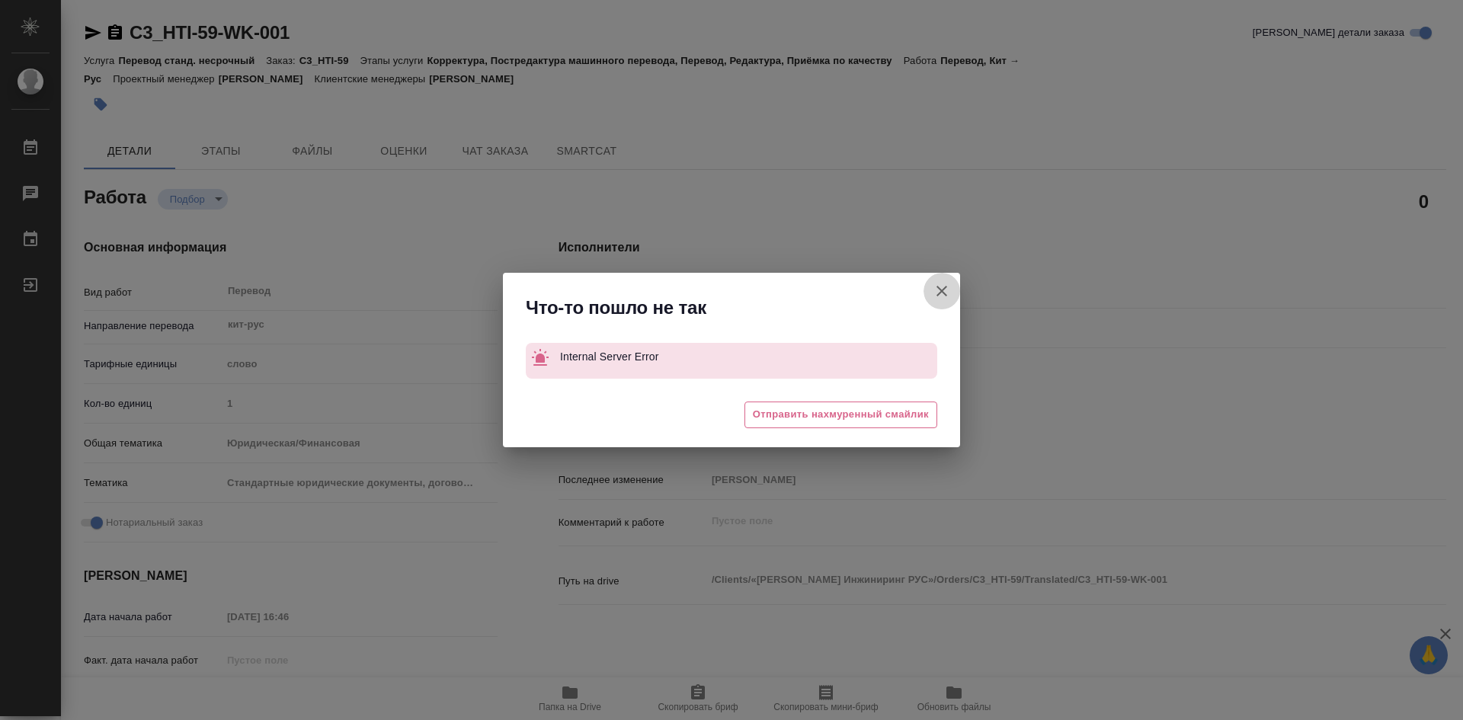
type textarea "x"
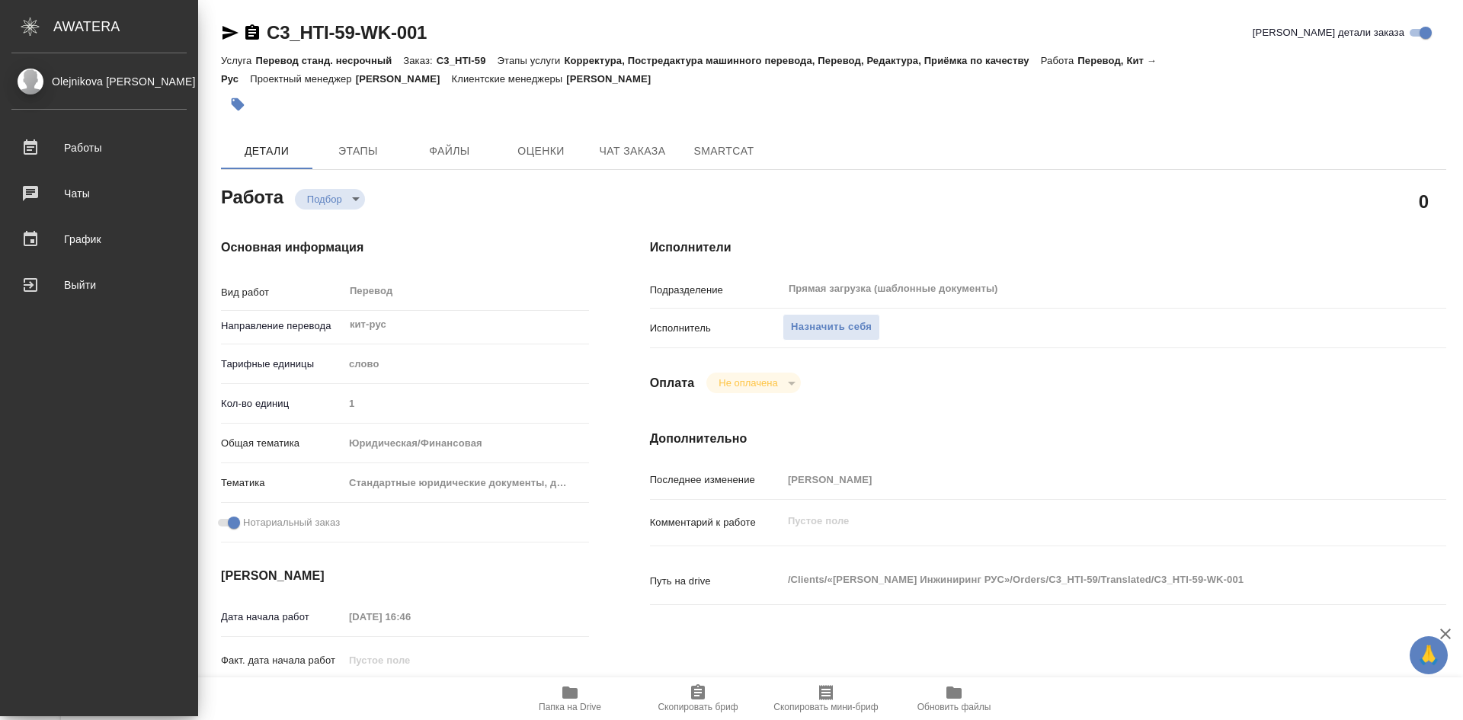
type textarea "x"
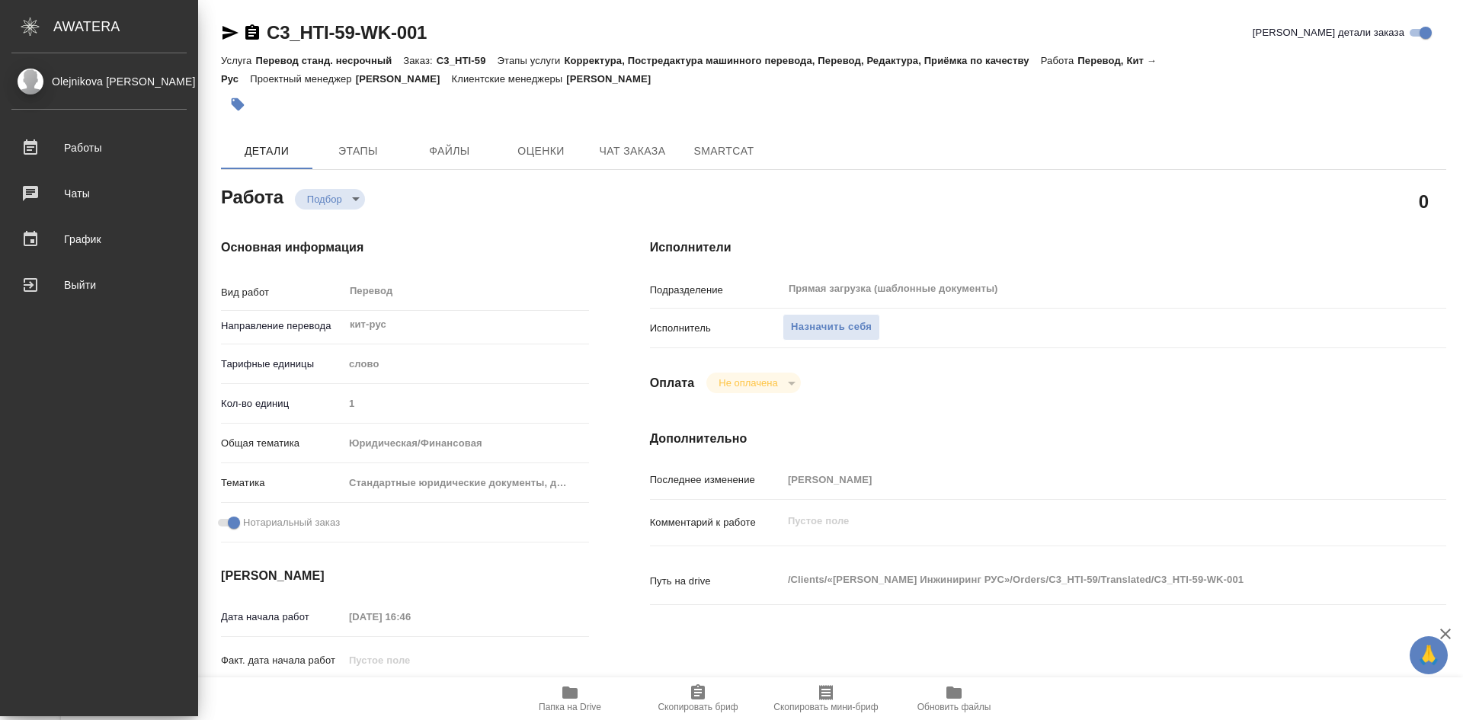
type textarea "x"
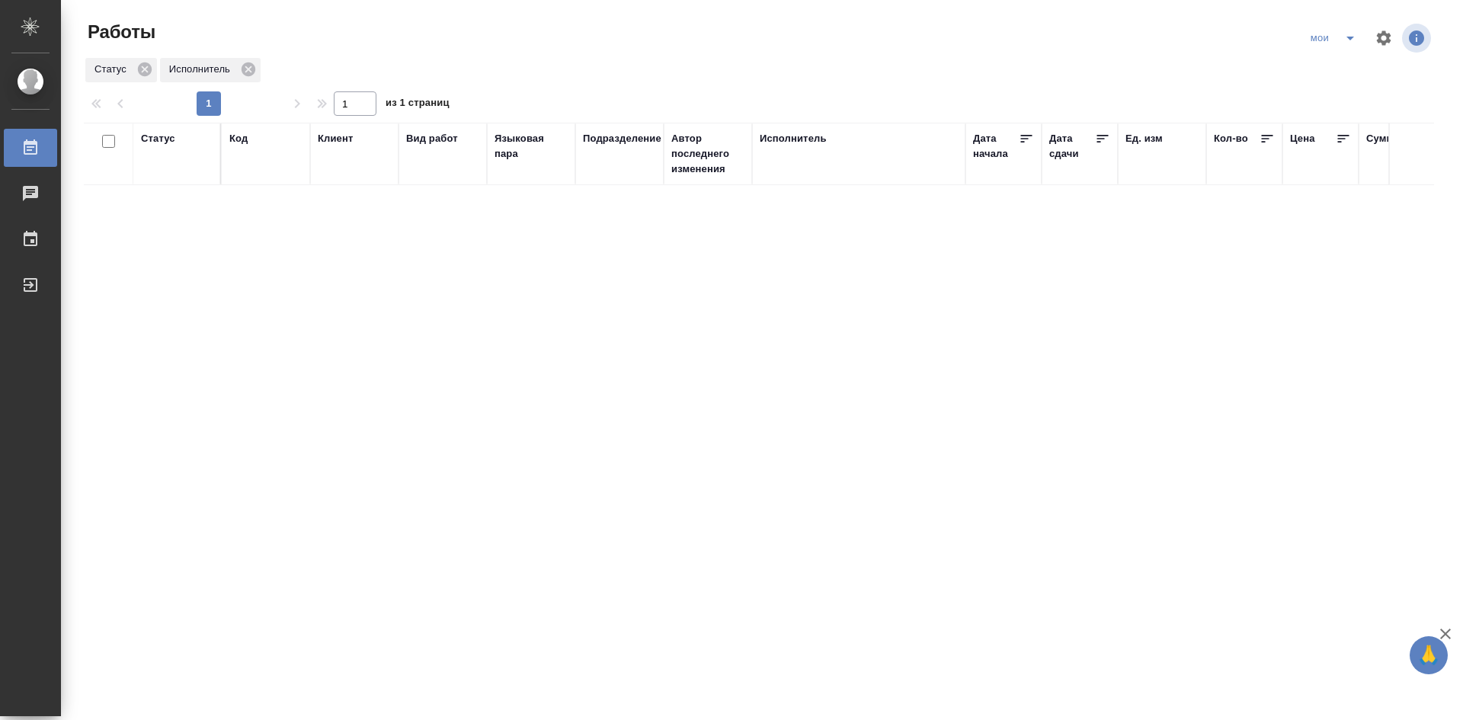
click at [163, 136] on div "Статус" at bounding box center [158, 138] width 34 height 15
click at [1351, 41] on icon "split button" at bounding box center [1350, 38] width 18 height 18
click at [1299, 75] on li "Стандартные настройки" at bounding box center [1335, 68] width 146 height 24
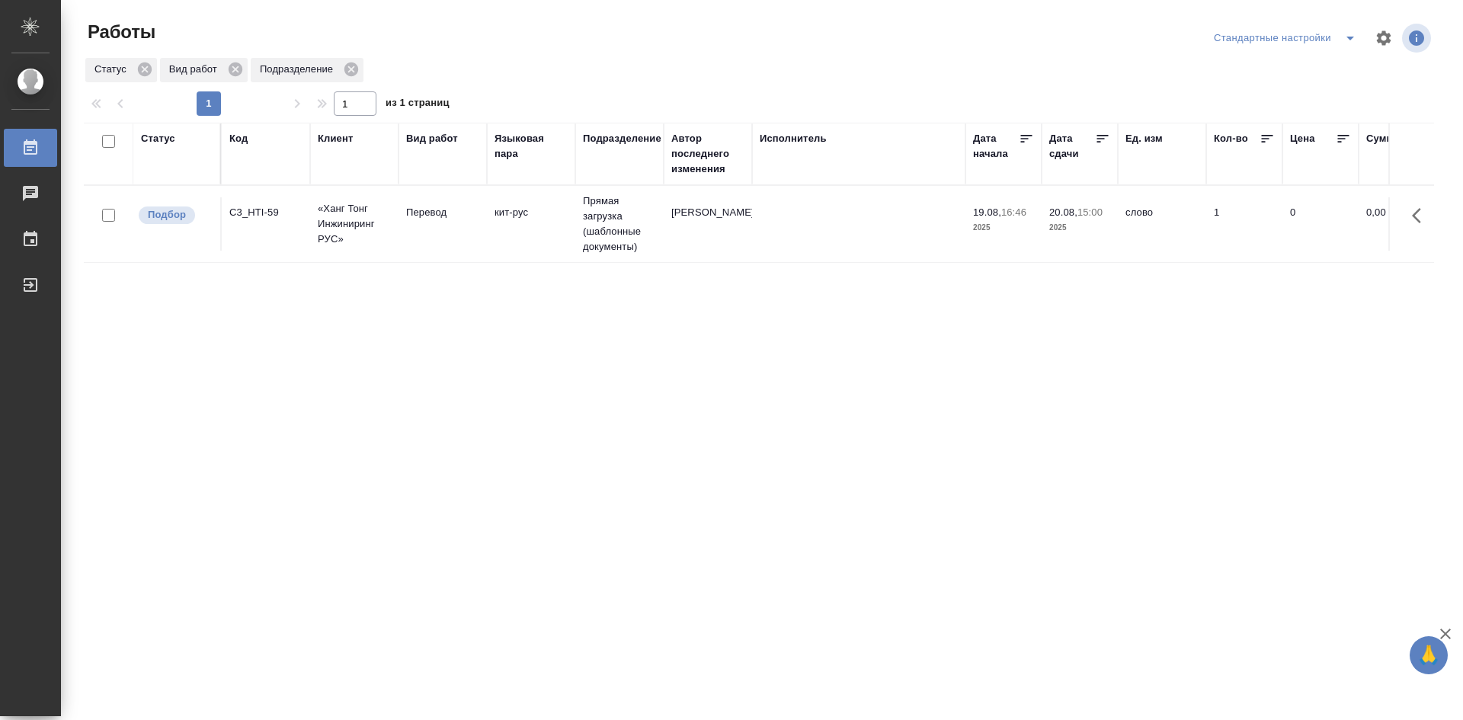
click at [1348, 43] on icon "split button" at bounding box center [1350, 38] width 18 height 18
click at [1238, 64] on li "мои" at bounding box center [1287, 68] width 155 height 24
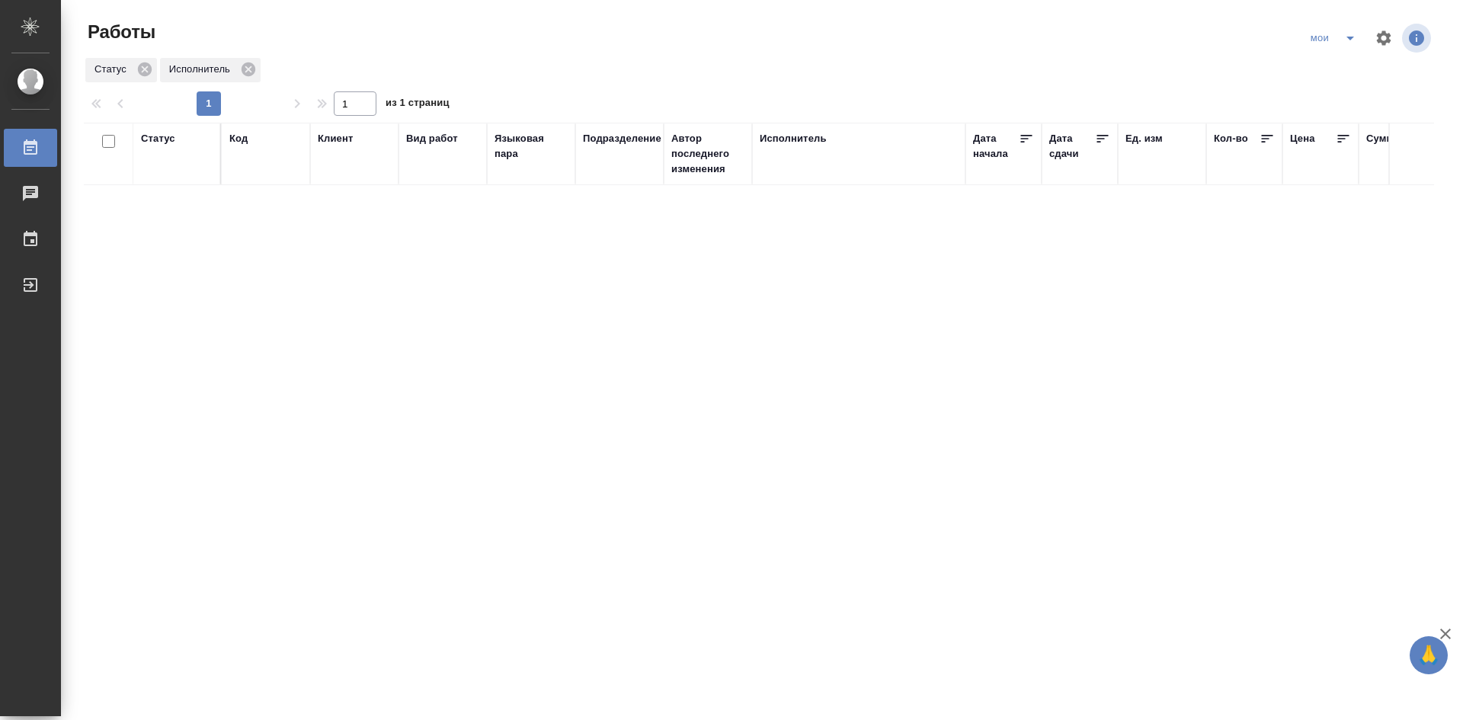
click at [1349, 40] on icon "split button" at bounding box center [1350, 38] width 18 height 18
click at [1335, 74] on li "Стандартные настройки" at bounding box center [1335, 68] width 146 height 24
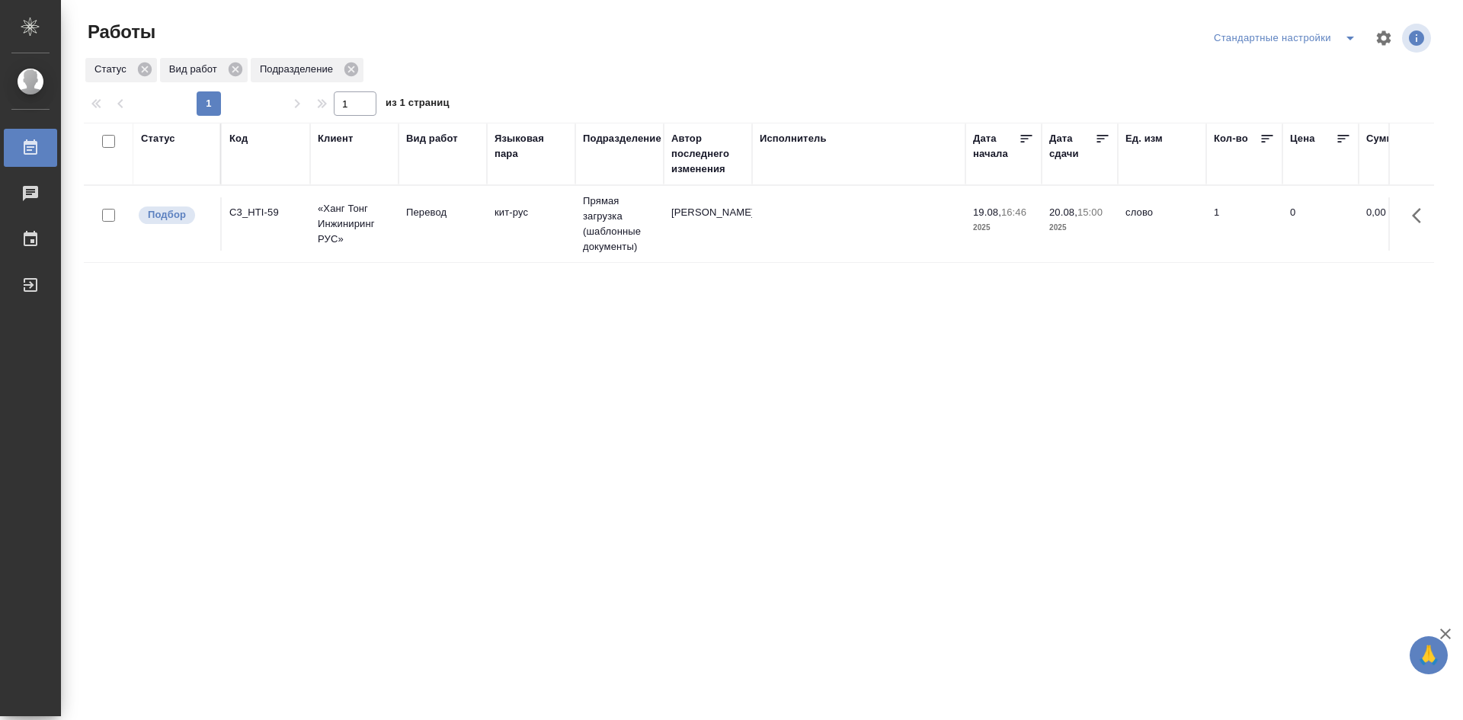
click at [453, 242] on td "Перевод" at bounding box center [443, 223] width 88 height 53
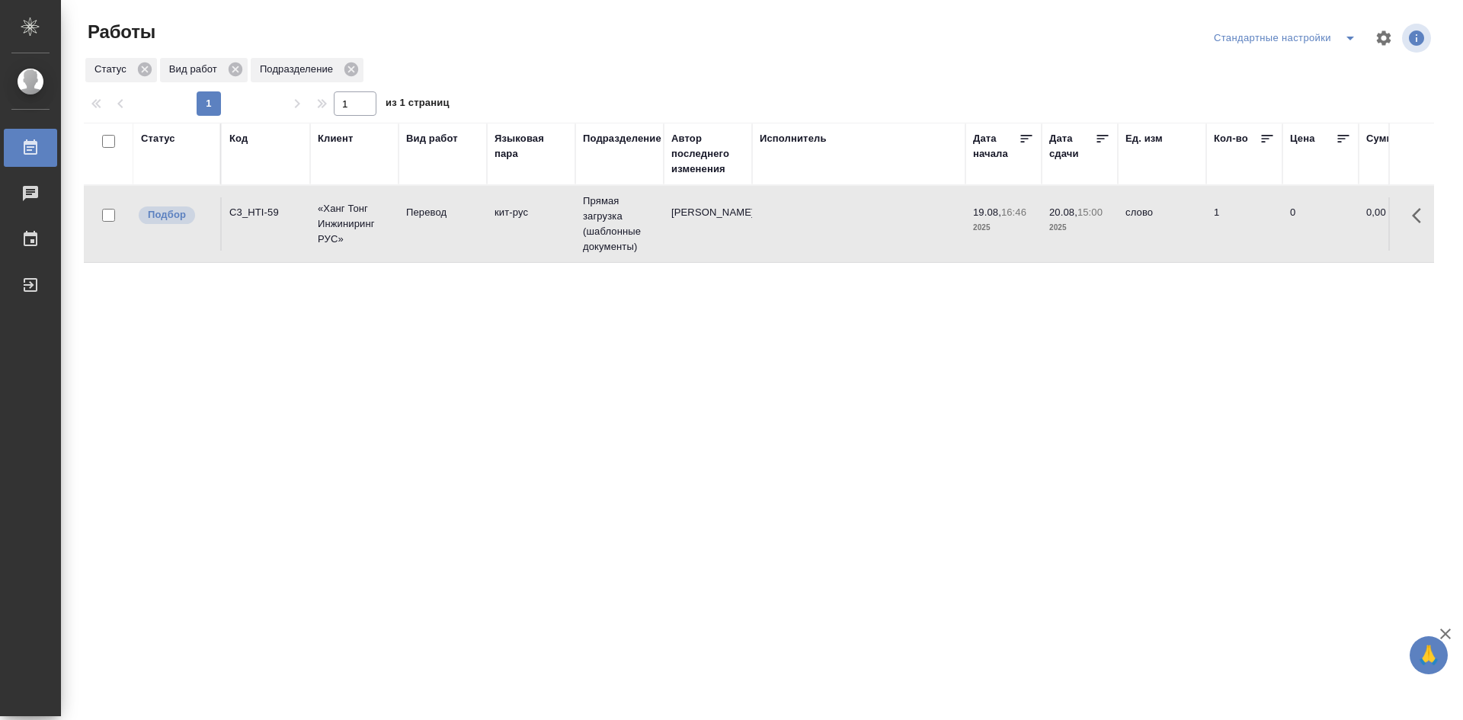
click at [445, 255] on tr "Подбор C3_HTI-59 «[PERSON_NAME] РУС» Перевод кит-рус Прямая загрузка (шаблонные…" at bounding box center [1407, 224] width 2647 height 77
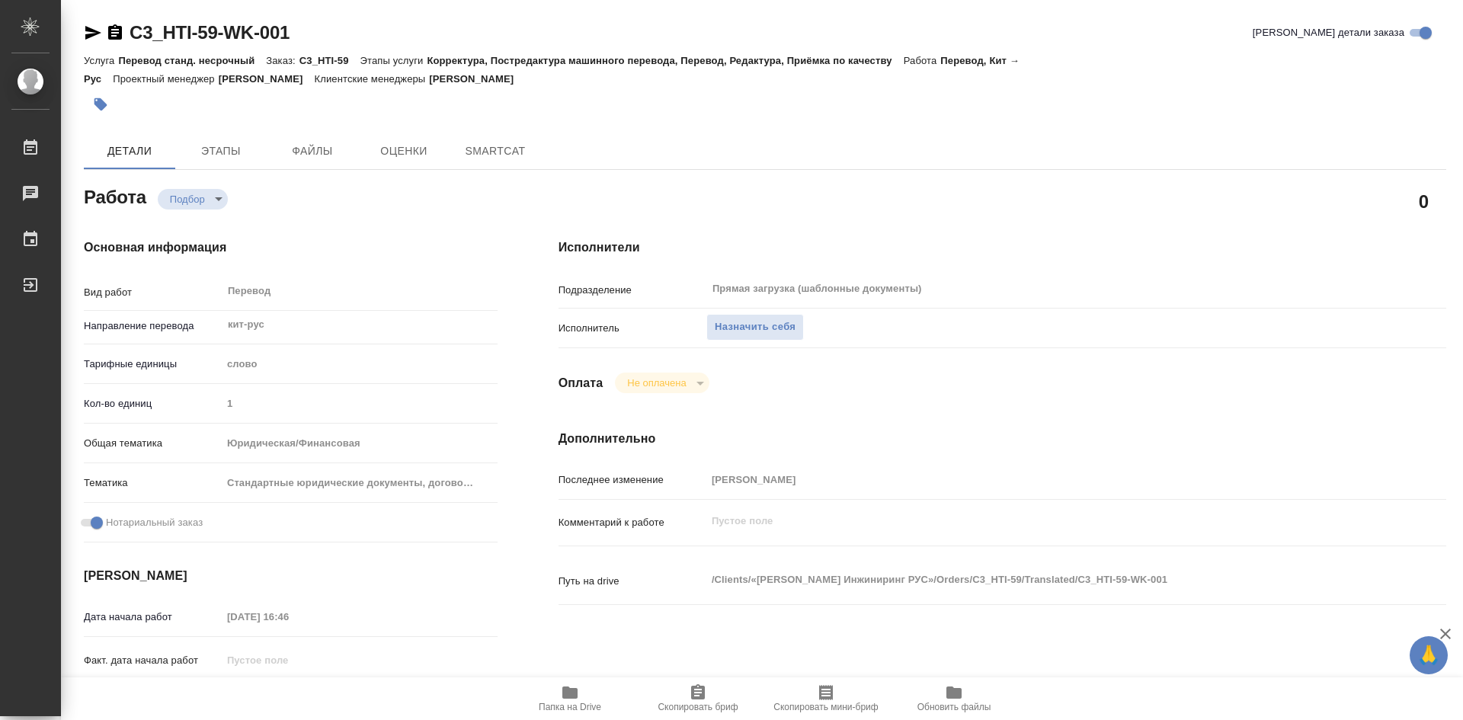
type textarea "x"
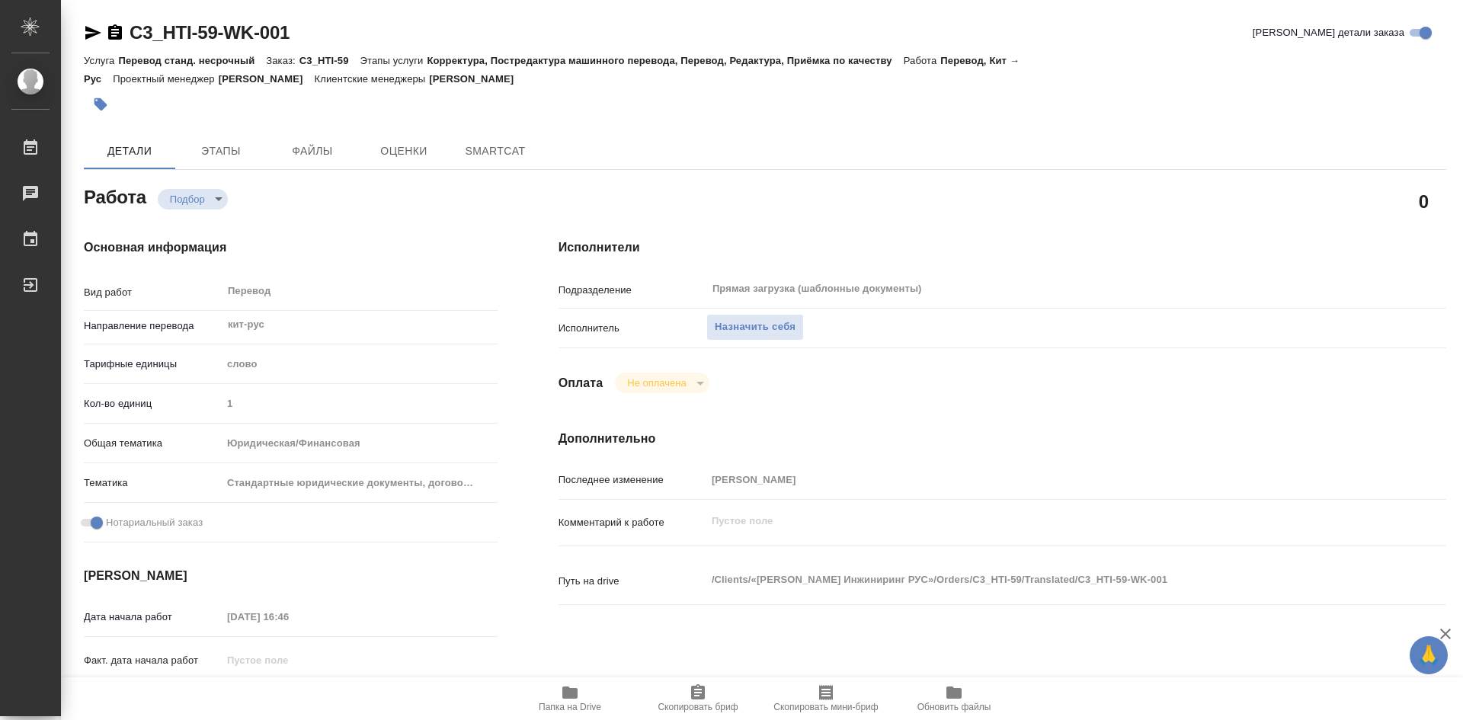
type textarea "x"
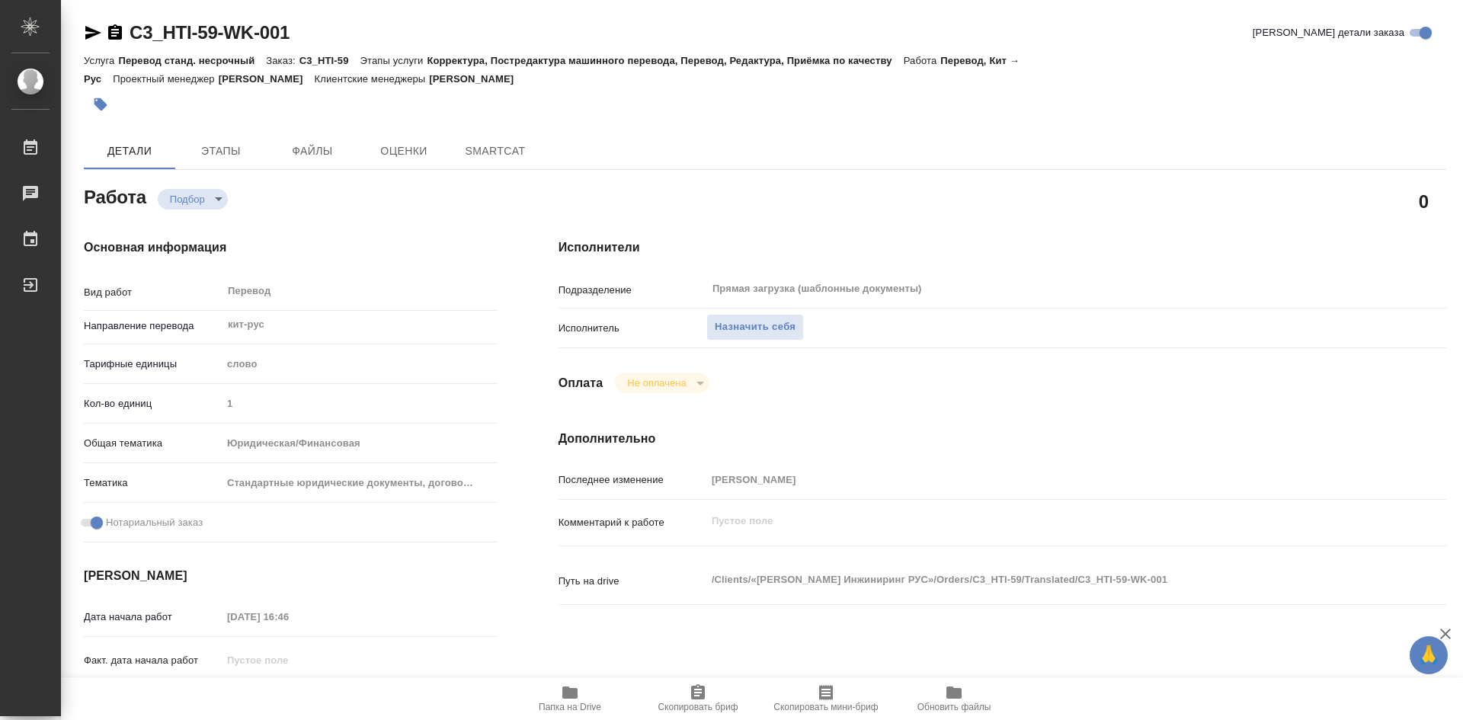
type textarea "x"
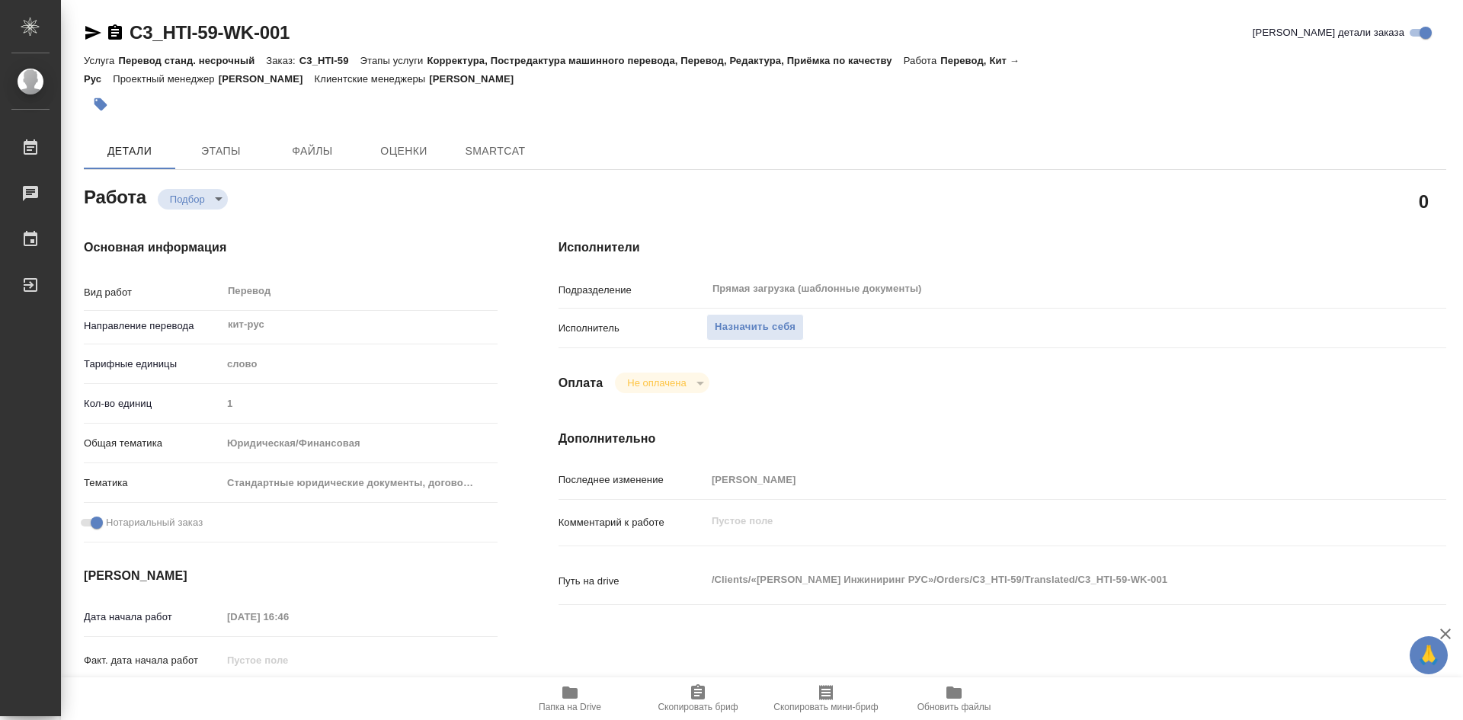
type textarea "x"
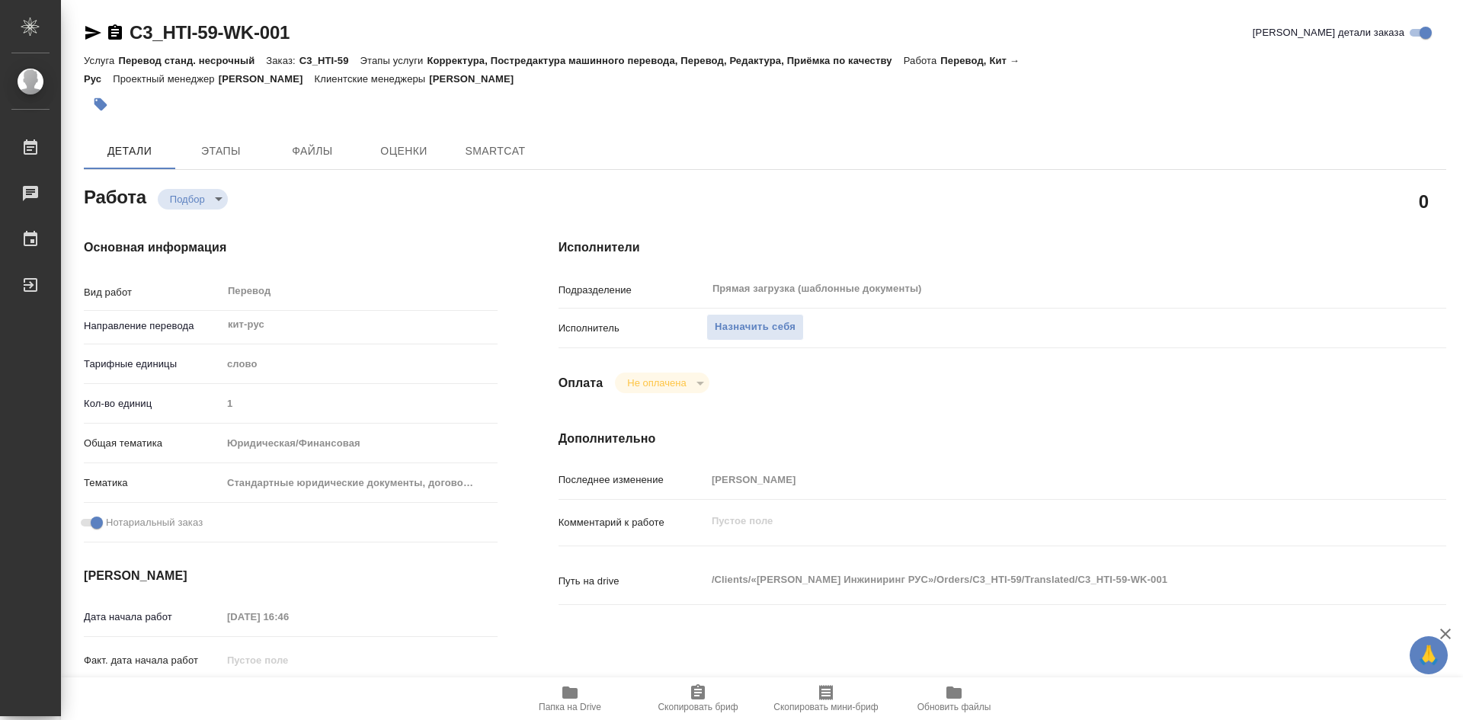
type textarea "x"
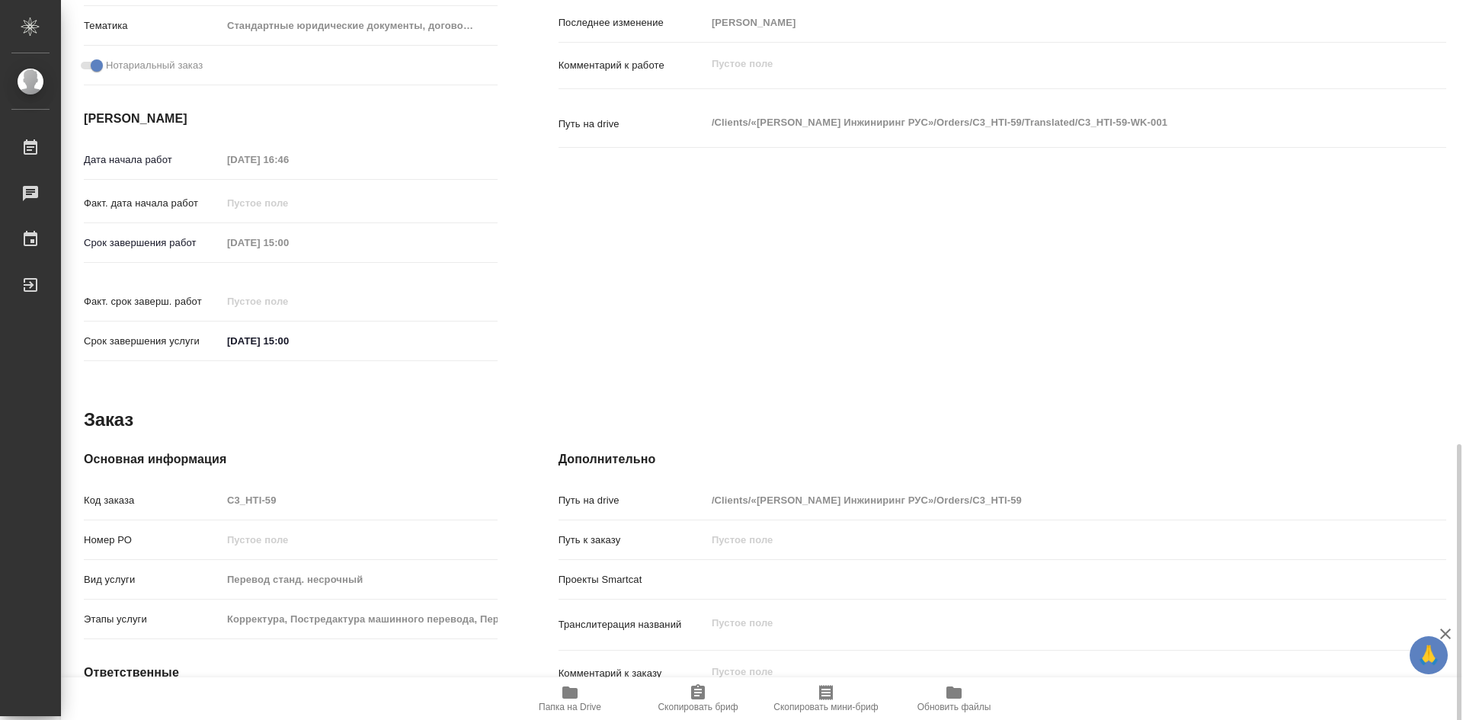
scroll to position [580, 0]
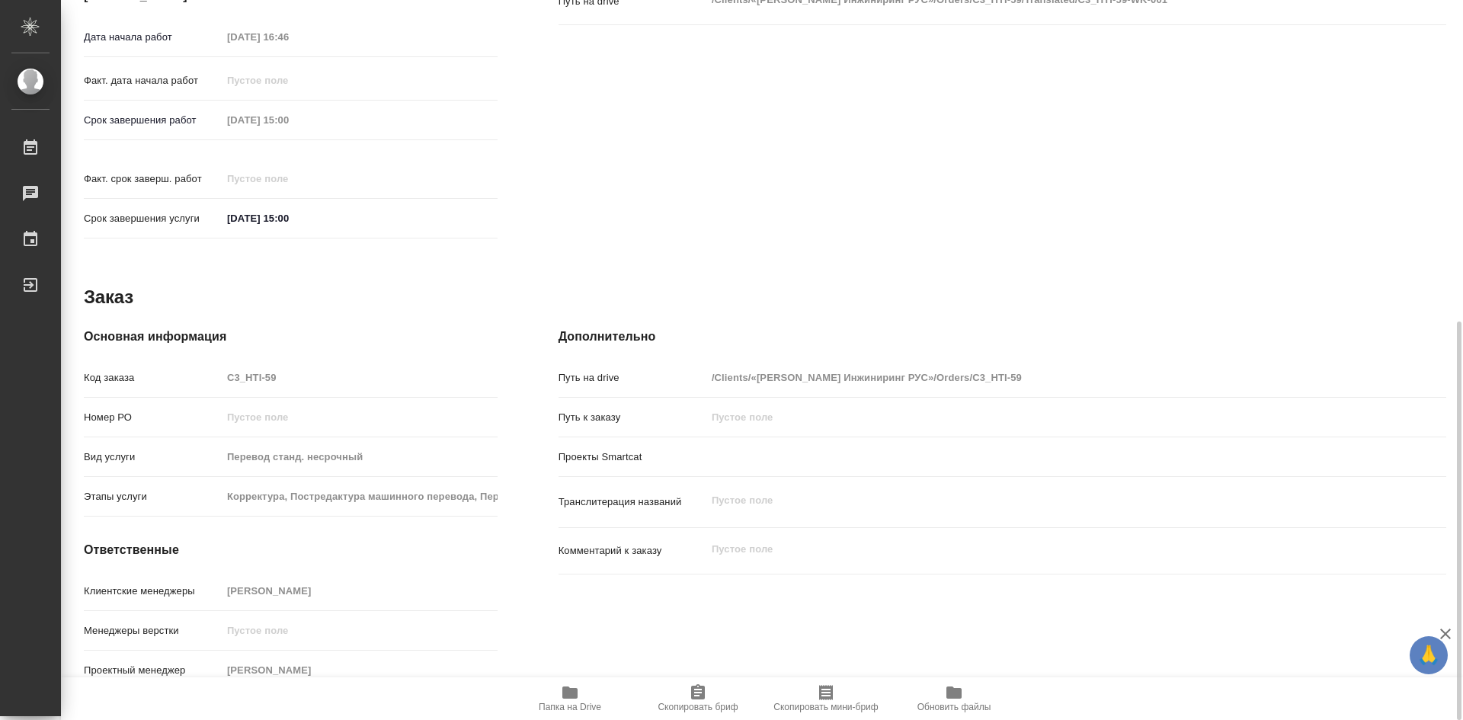
type textarea "x"
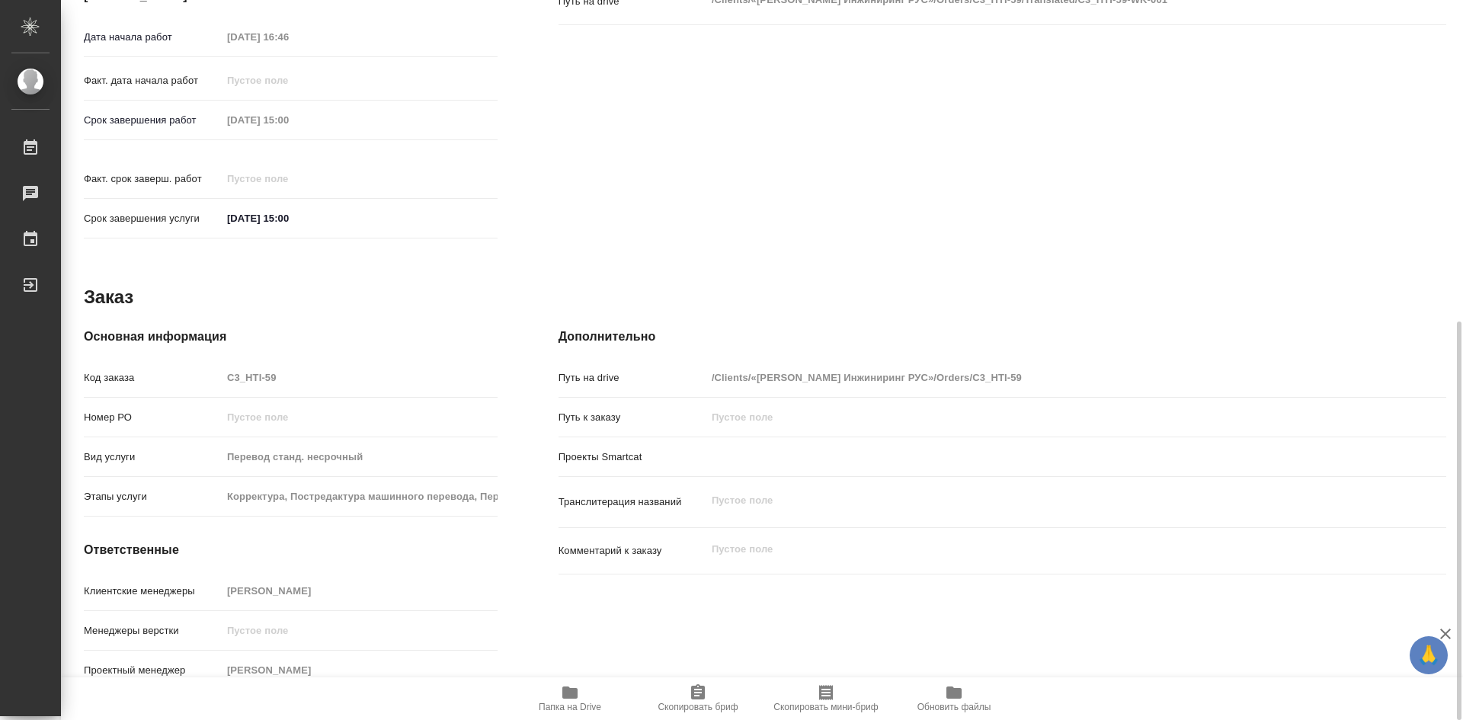
type textarea "x"
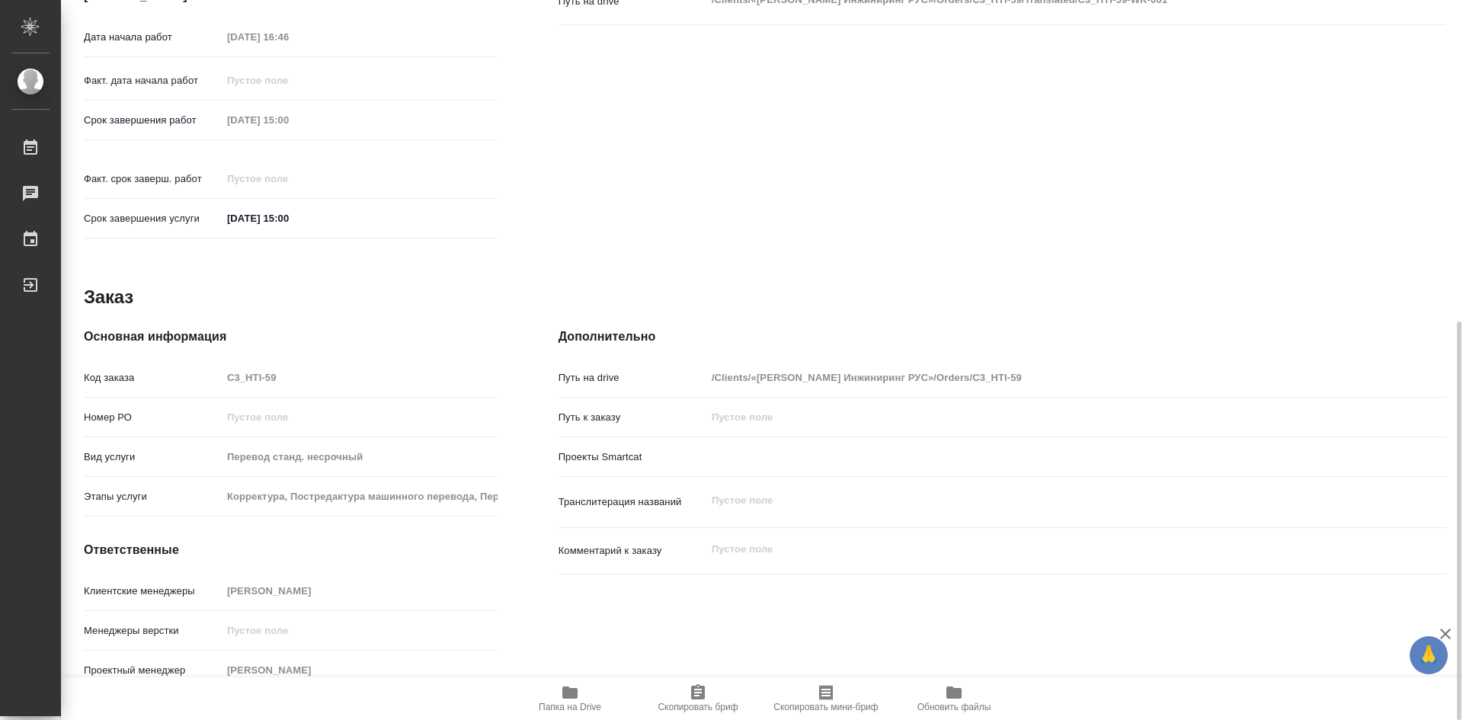
click at [574, 694] on icon "button" at bounding box center [569, 693] width 15 height 12
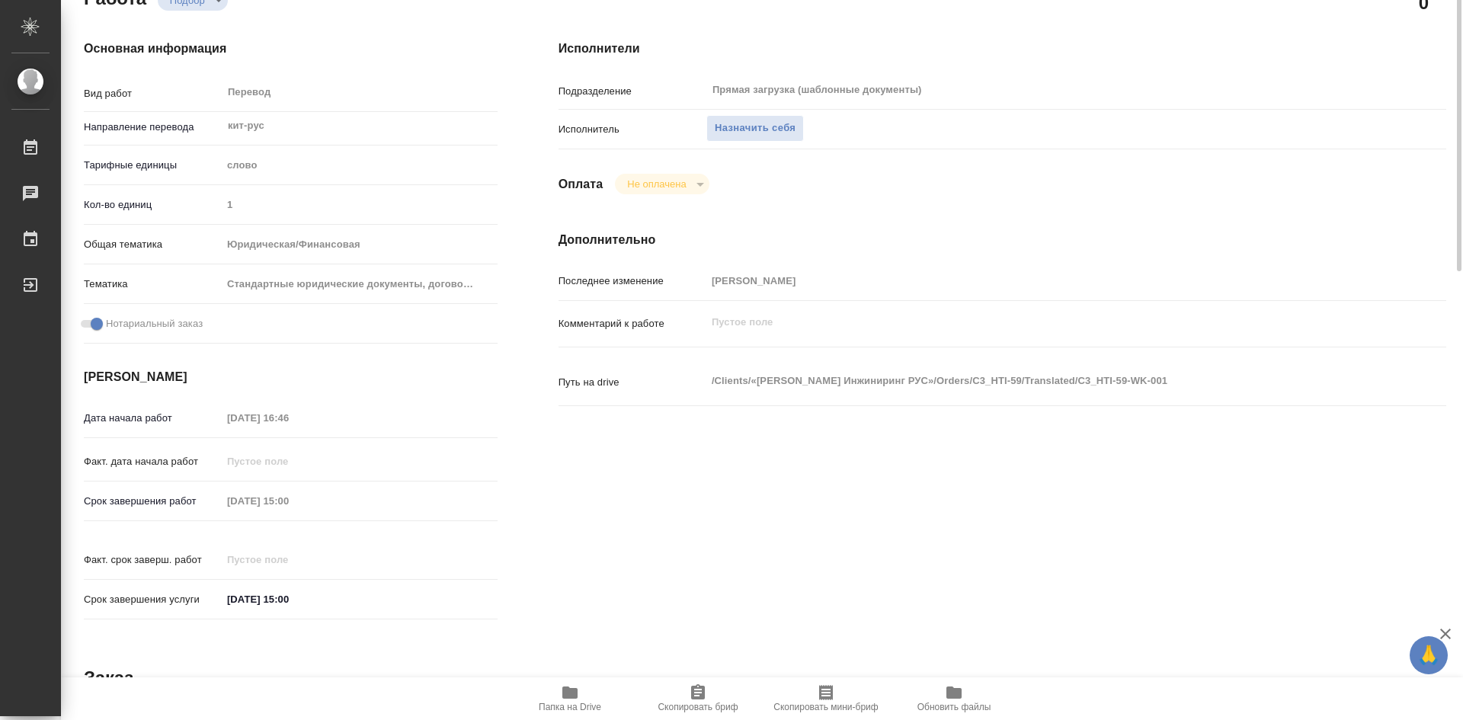
scroll to position [0, 0]
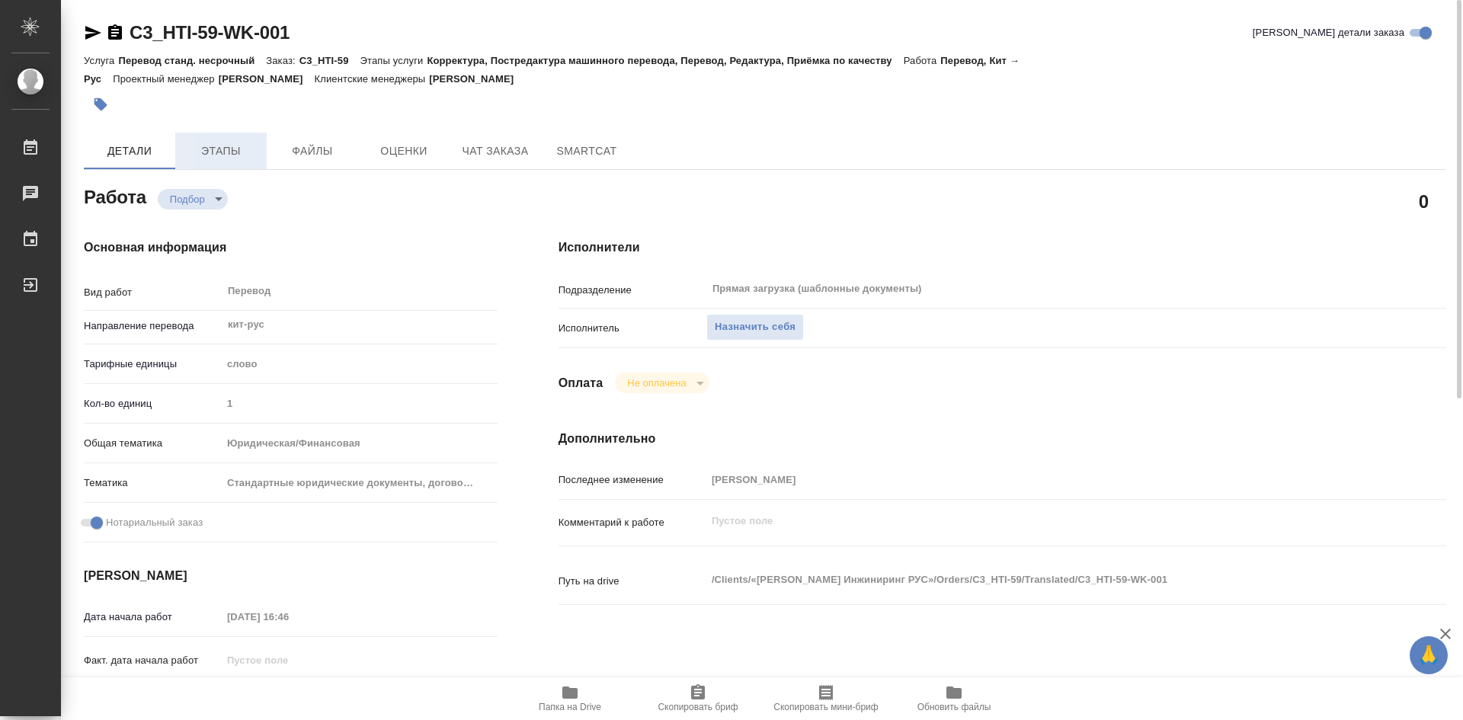
click at [228, 157] on span "Этапы" at bounding box center [220, 151] width 73 height 19
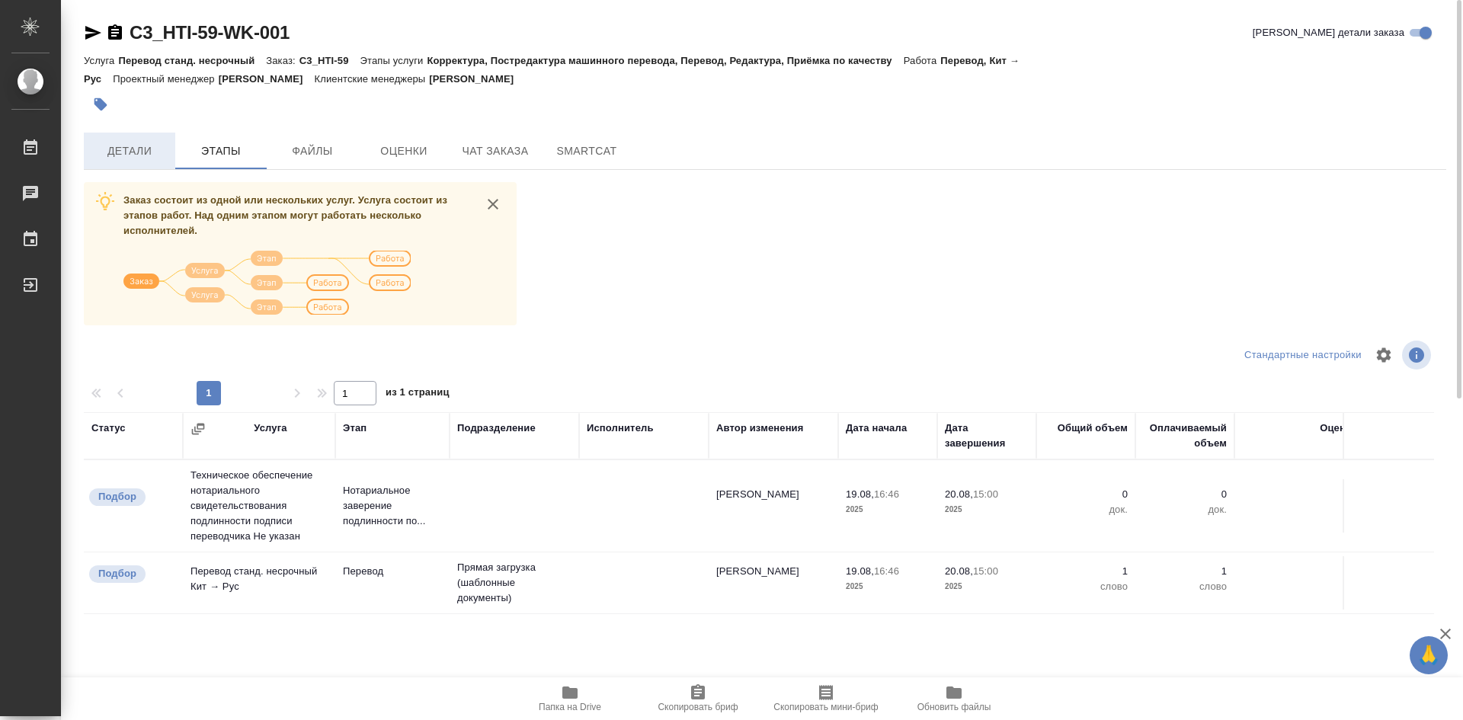
click at [139, 152] on span "Детали" at bounding box center [129, 151] width 73 height 19
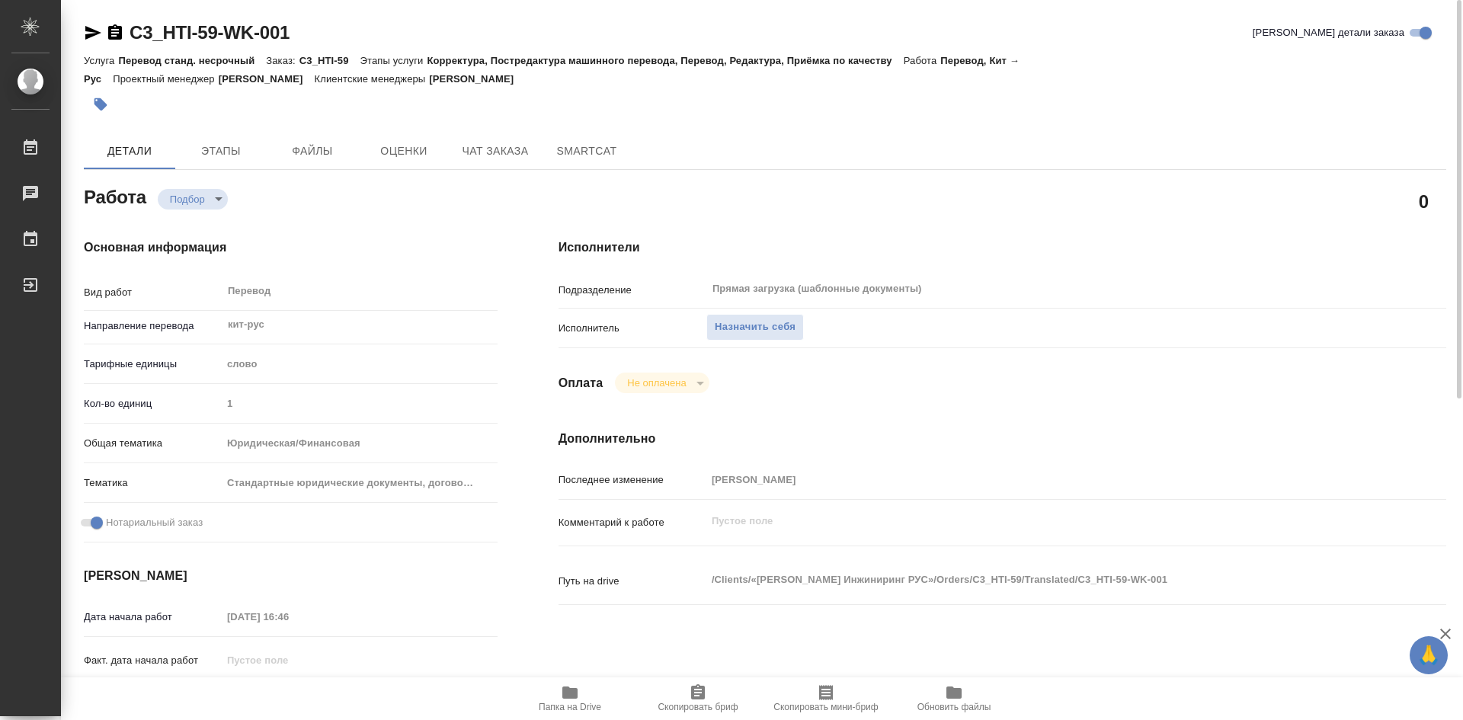
type textarea "x"
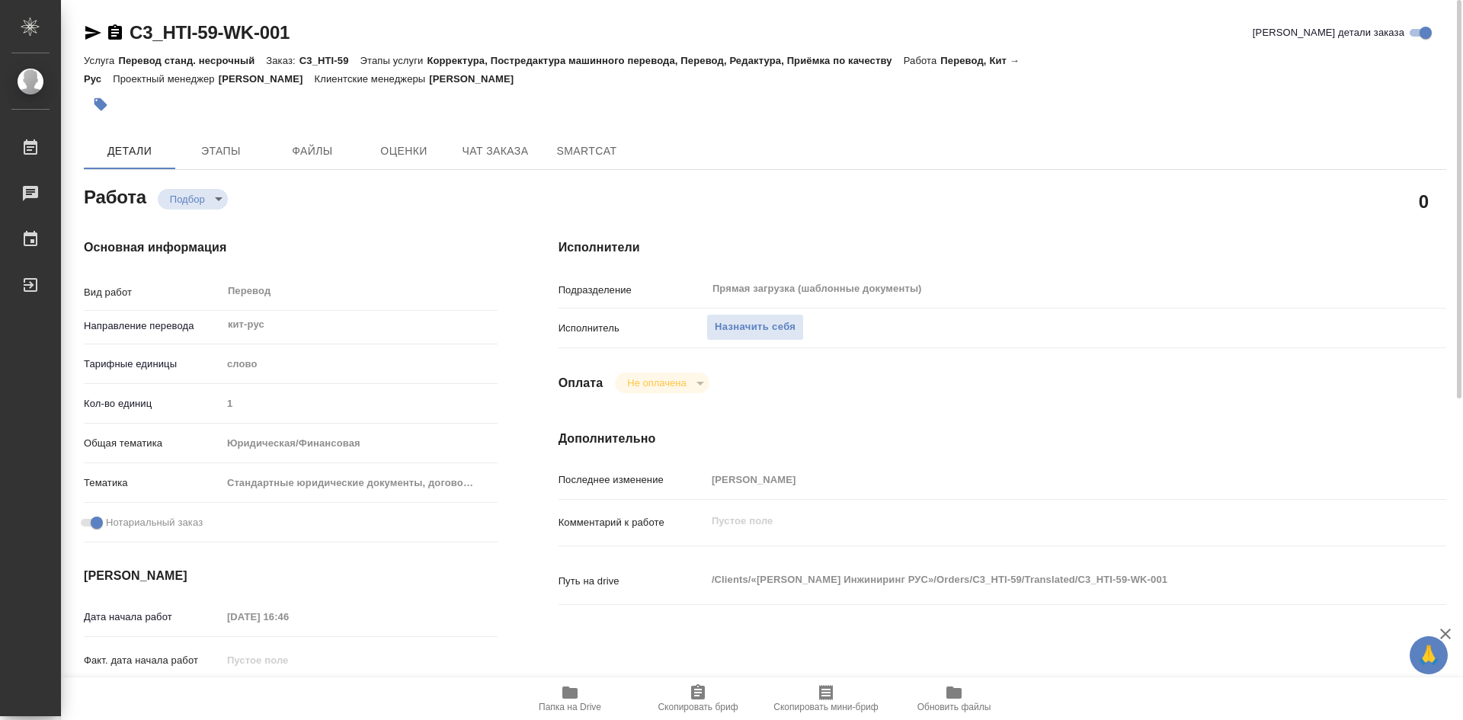
type textarea "x"
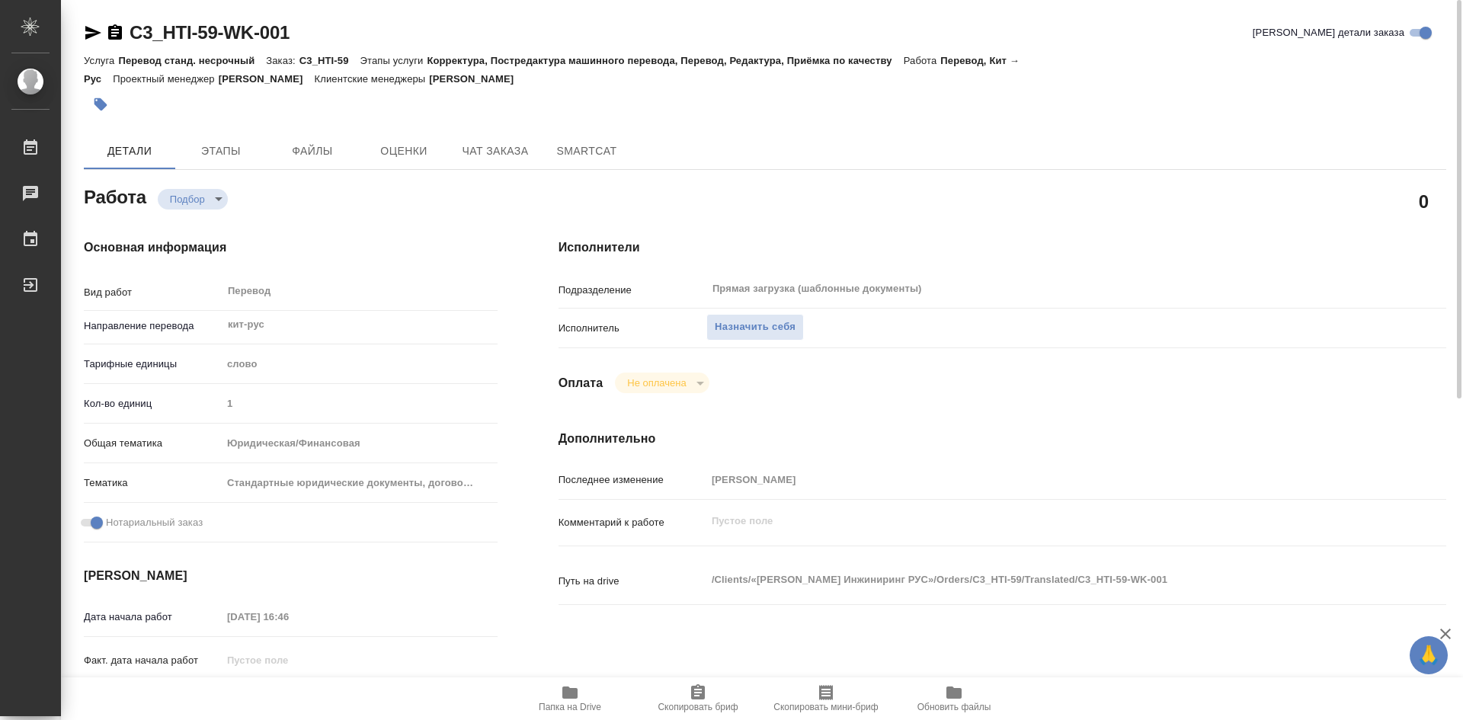
type textarea "x"
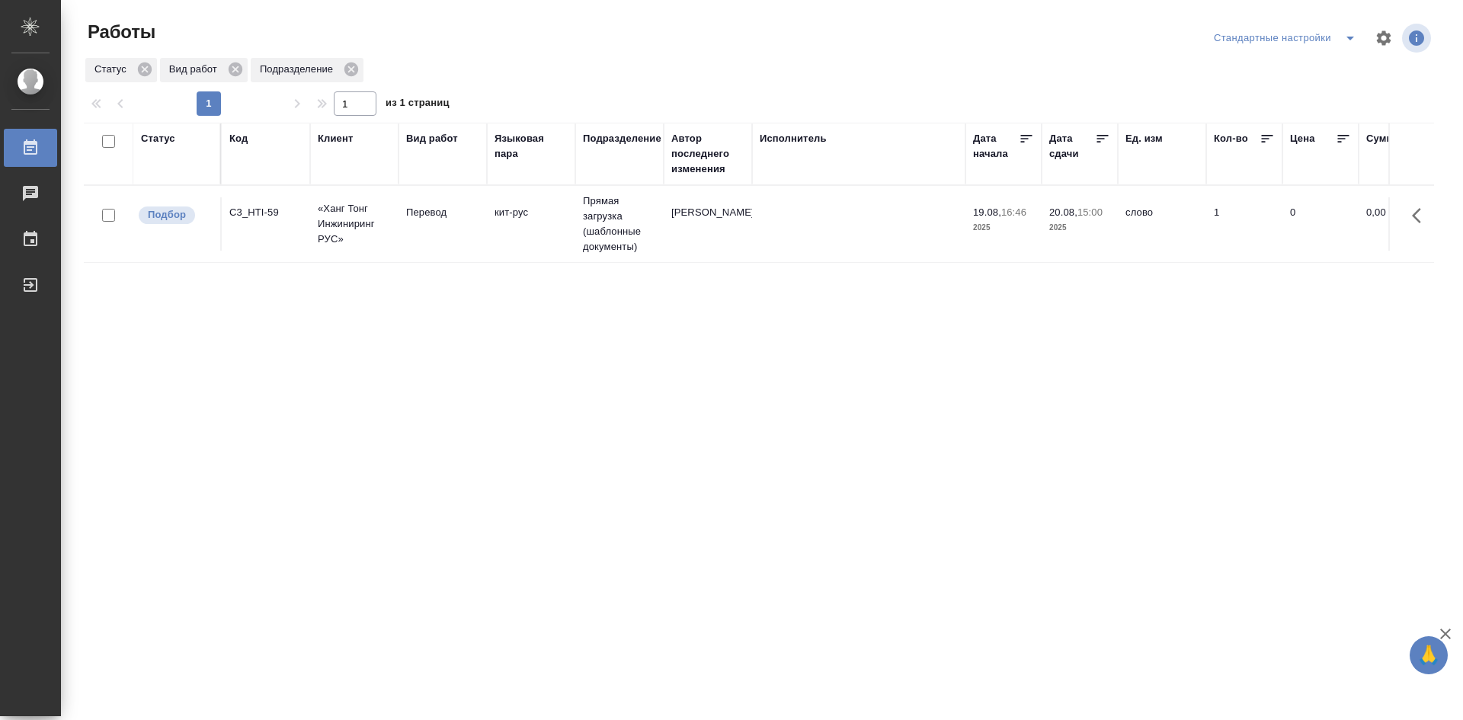
click at [1339, 37] on span "split button" at bounding box center [1350, 38] width 23 height 18
click at [1252, 62] on li "мои" at bounding box center [1287, 68] width 155 height 24
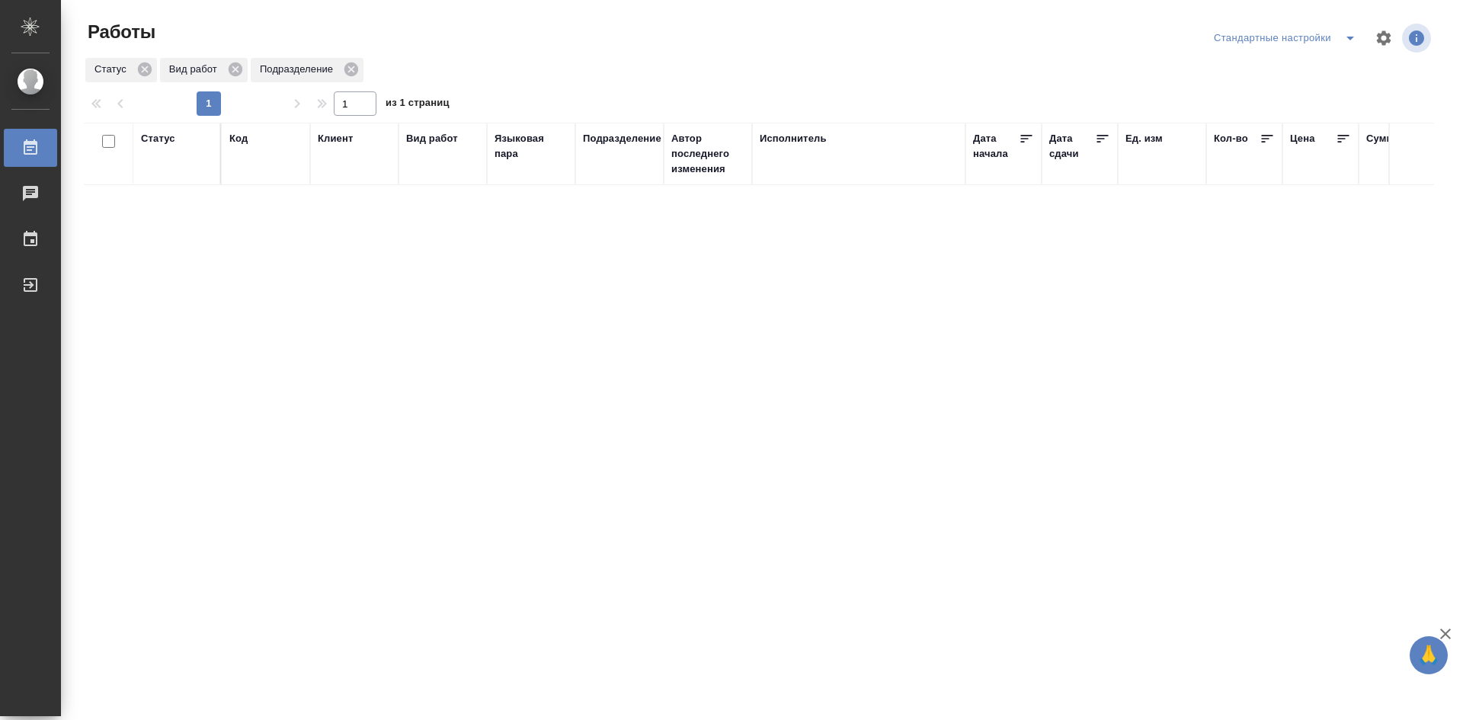
click at [1348, 43] on icon "split button" at bounding box center [1350, 38] width 18 height 18
click at [1293, 69] on li "мои" at bounding box center [1287, 68] width 155 height 24
click at [1349, 40] on icon "split button" at bounding box center [1350, 38] width 18 height 18
click at [1338, 72] on li "Стандартные настройки" at bounding box center [1335, 68] width 146 height 24
click at [1351, 40] on icon "split button" at bounding box center [1351, 39] width 8 height 4
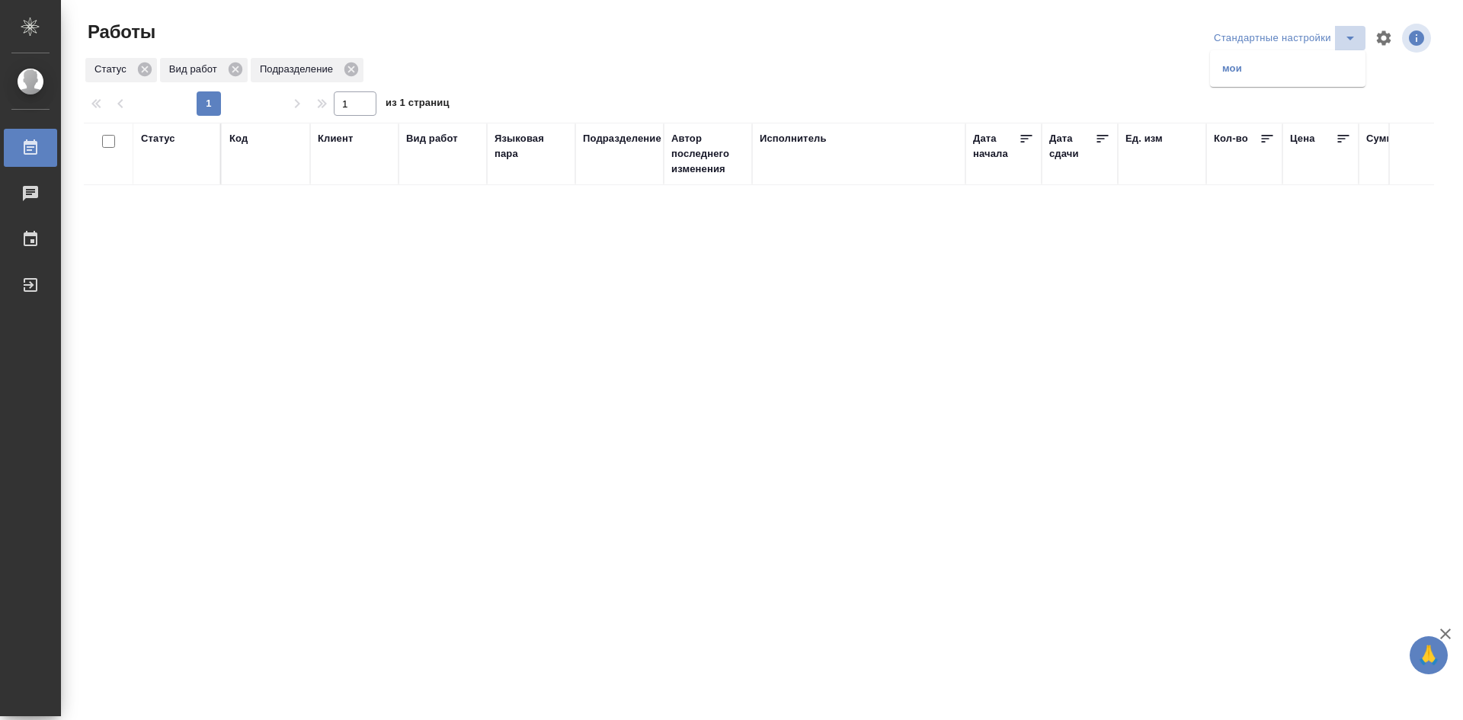
click at [1350, 40] on icon "split button" at bounding box center [1351, 39] width 8 height 4
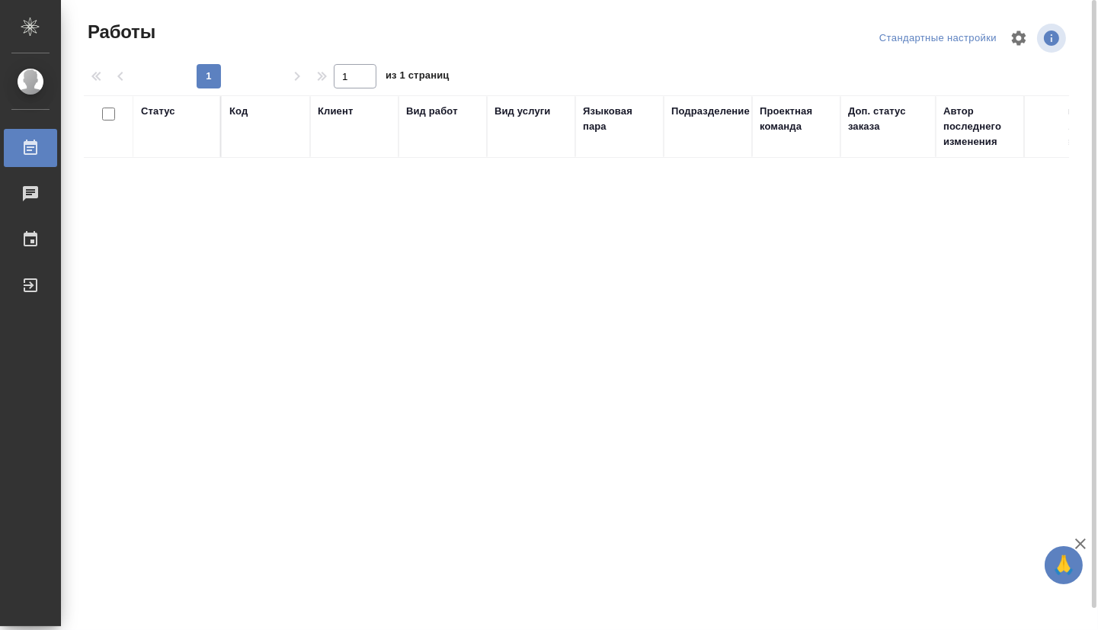
click at [954, 40] on div "Стандартные настройки" at bounding box center [938, 39] width 125 height 24
click at [992, 35] on div "Стандартные настройки" at bounding box center [938, 39] width 125 height 24
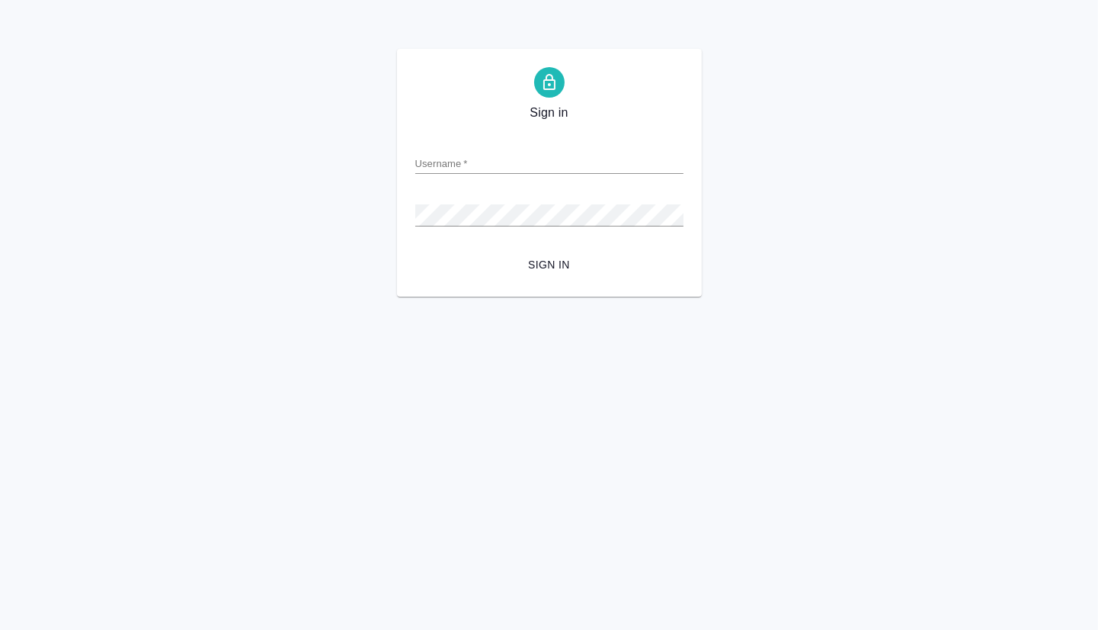
click at [434, 162] on input "Username   *" at bounding box center [549, 162] width 268 height 21
type input "e.olejnikova@awatera.com"
click at [556, 263] on span "Sign in" at bounding box center [550, 264] width 244 height 19
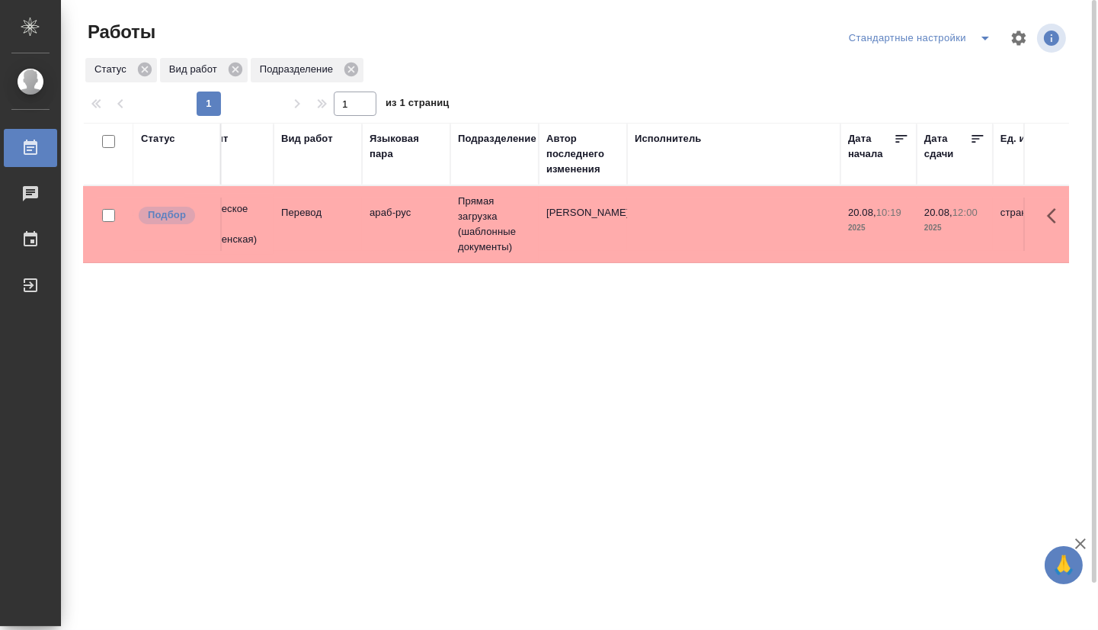
drag, startPoint x: 348, startPoint y: 316, endPoint x: 457, endPoint y: 315, distance: 109.0
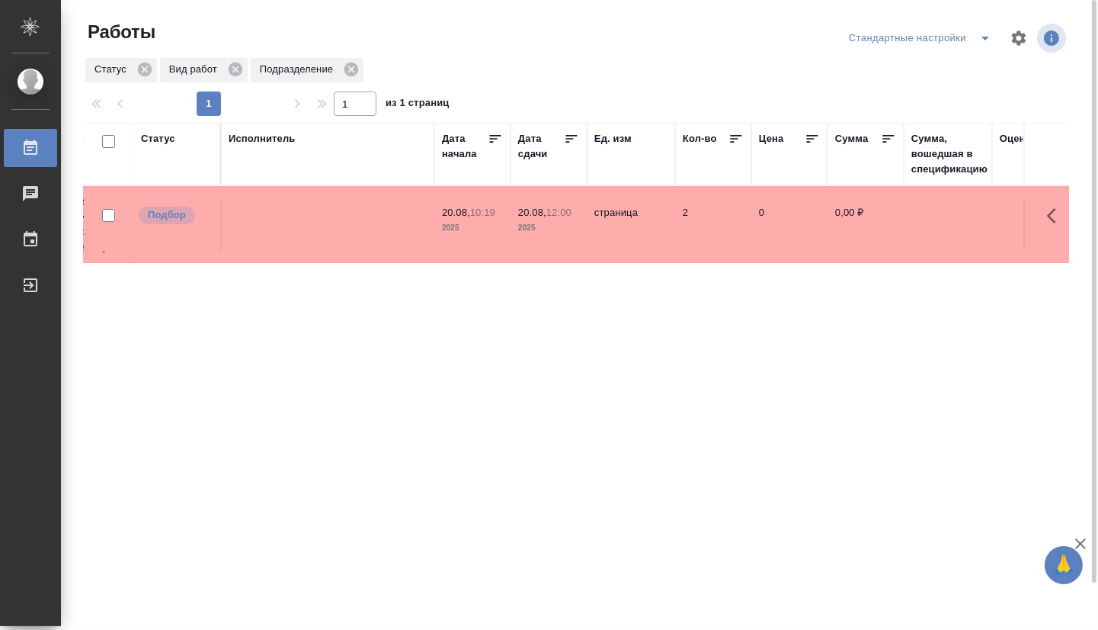
drag, startPoint x: 505, startPoint y: 322, endPoint x: 643, endPoint y: 327, distance: 138.8
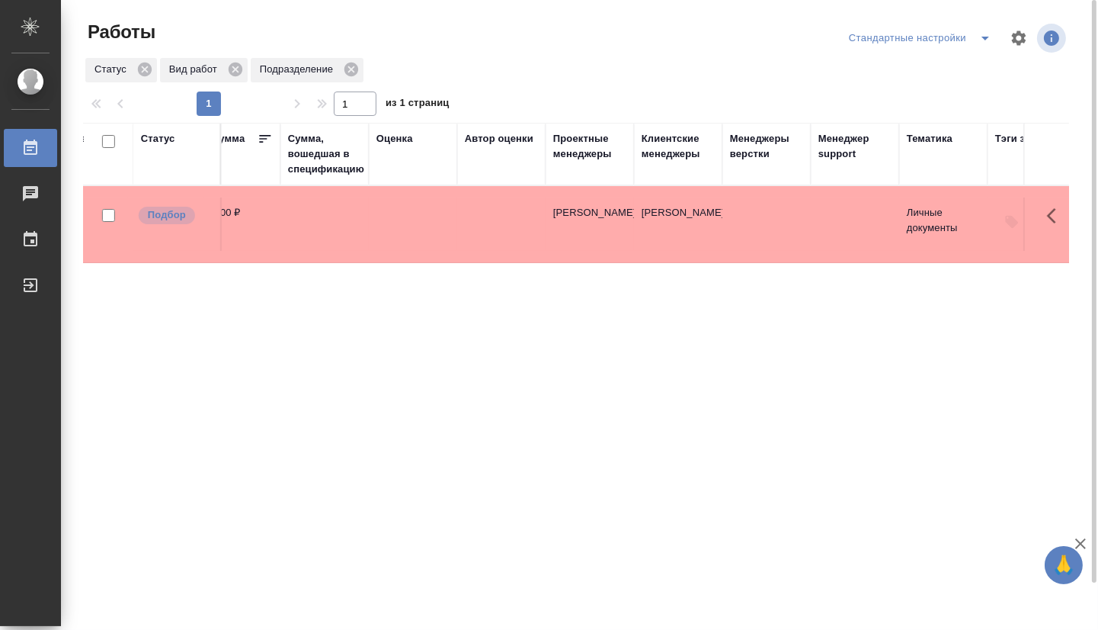
drag, startPoint x: 508, startPoint y: 344, endPoint x: 686, endPoint y: 339, distance: 178.4
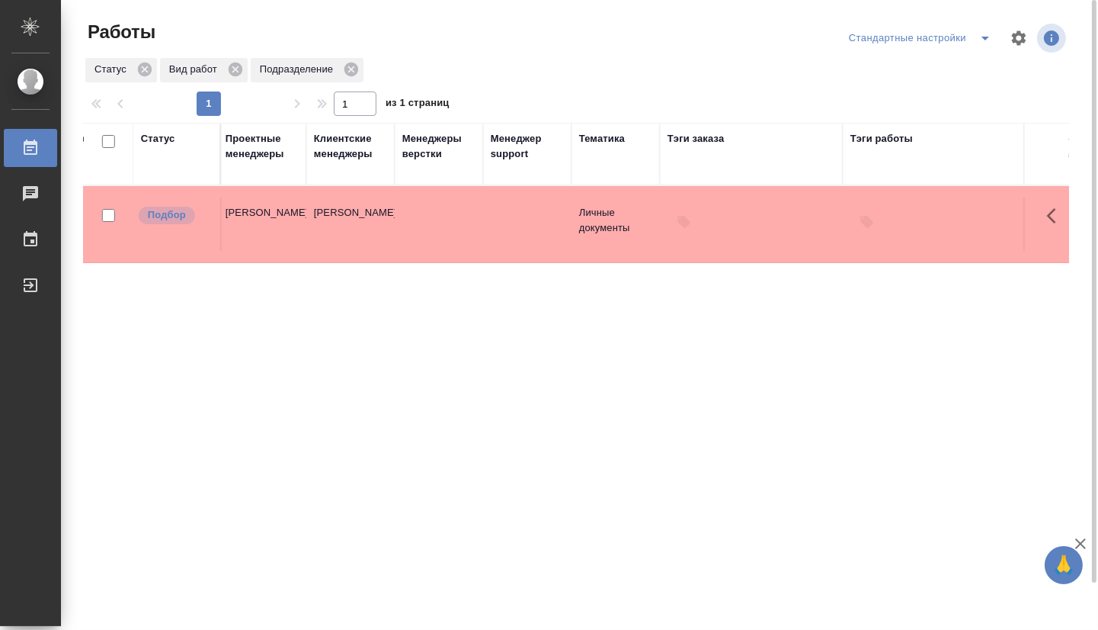
scroll to position [0, 1666]
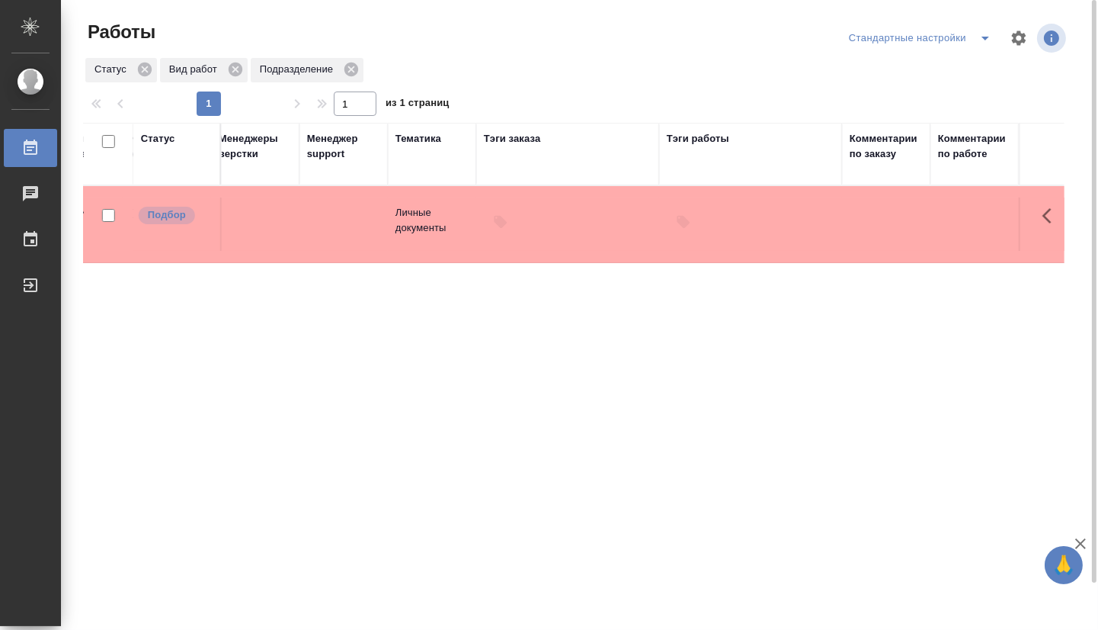
drag, startPoint x: 713, startPoint y: 337, endPoint x: 806, endPoint y: 330, distance: 92.5
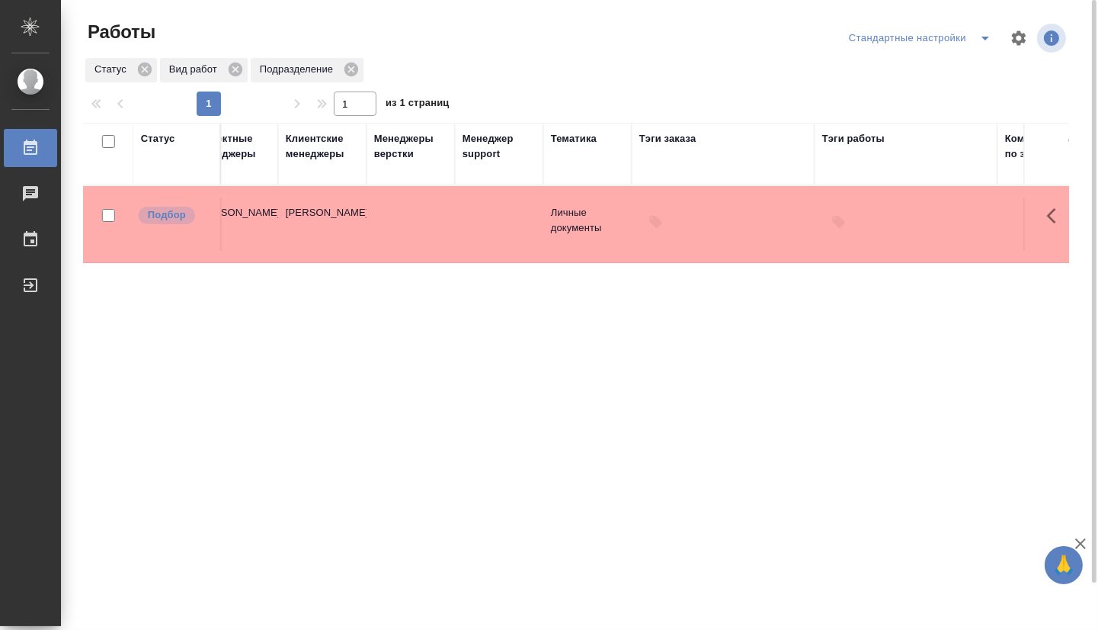
scroll to position [0, 0]
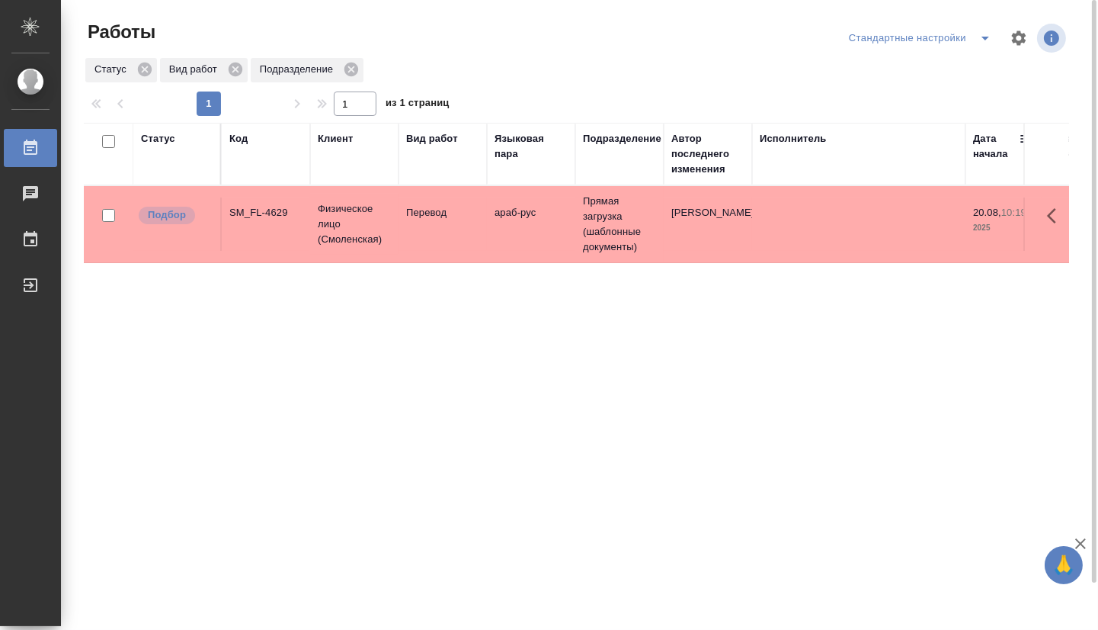
drag, startPoint x: 878, startPoint y: 330, endPoint x: 316, endPoint y: 336, distance: 562.5
click at [472, 244] on td "Перевод" at bounding box center [443, 223] width 88 height 53
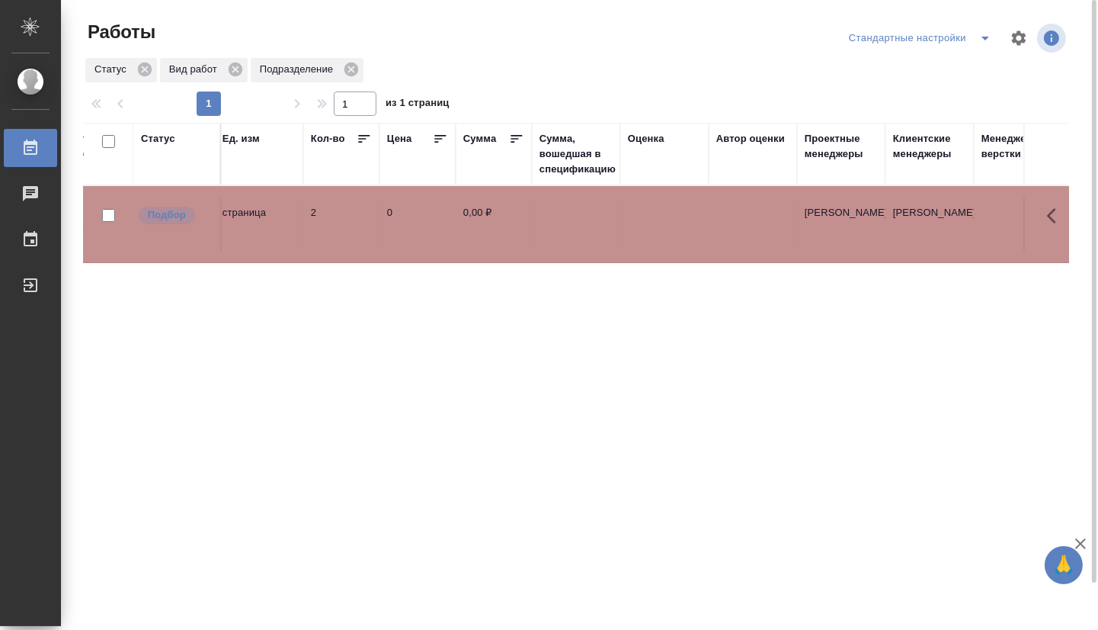
drag, startPoint x: 474, startPoint y: 416, endPoint x: 729, endPoint y: 414, distance: 255.3
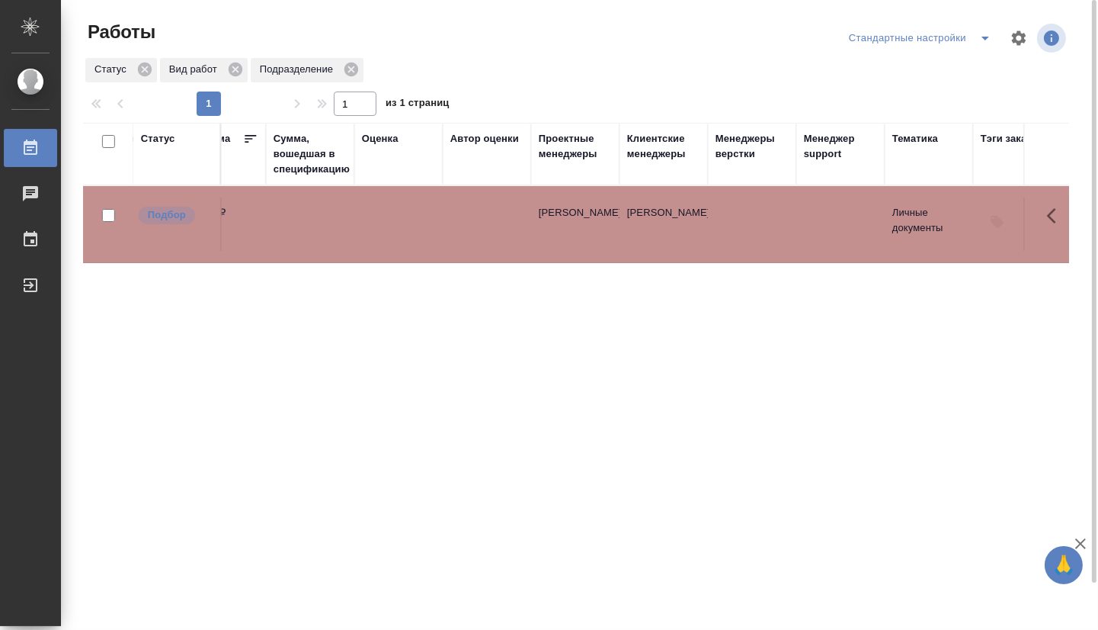
click at [729, 412] on div "Статус Код Клиент Вид работ Языковая пара Подразделение Автор последнего измене…" at bounding box center [576, 397] width 985 height 549
click at [393, 355] on div "Статус Код Клиент Вид работ Языковая пара Подразделение Автор последнего измене…" at bounding box center [576, 397] width 985 height 549
click at [719, 389] on div "Статус Код Клиент Вид работ Языковая пара Подразделение Автор последнего измене…" at bounding box center [576, 397] width 985 height 549
click at [373, 223] on td at bounding box center [398, 223] width 88 height 53
click at [400, 385] on div "Статус Код Клиент Вид работ Языковая пара Подразделение Автор последнего измене…" at bounding box center [576, 397] width 985 height 549
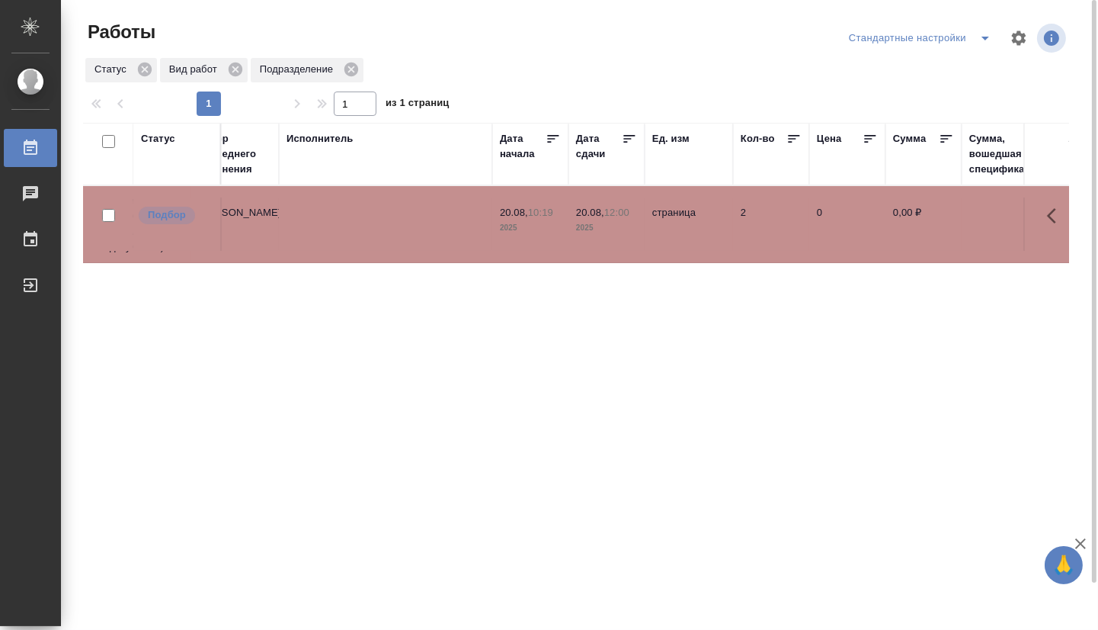
scroll to position [0, 0]
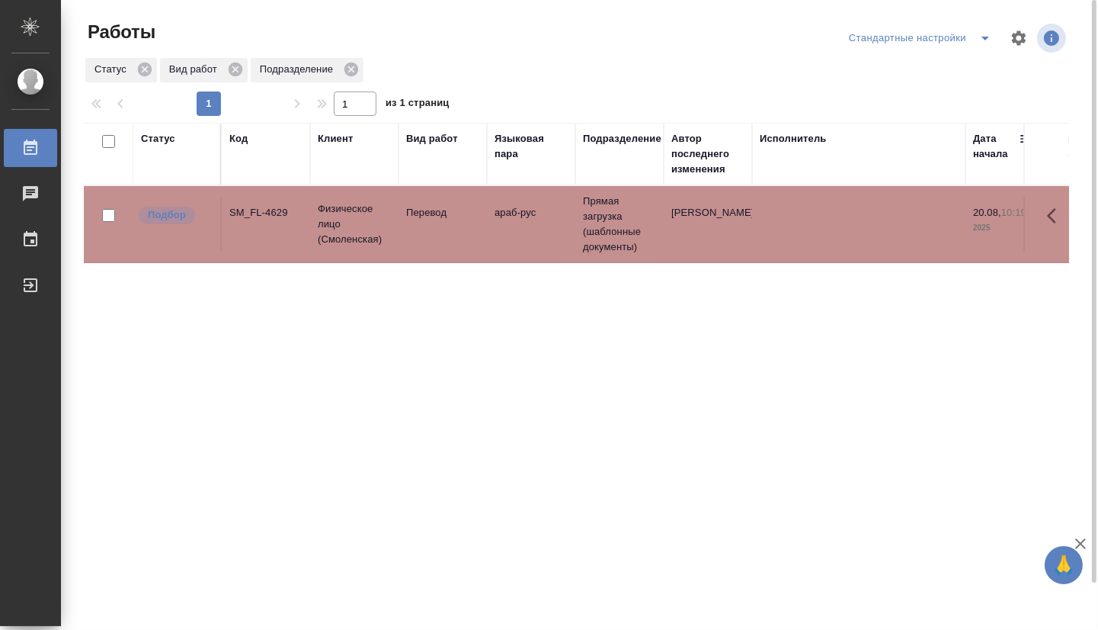
drag, startPoint x: 697, startPoint y: 276, endPoint x: 287, endPoint y: 275, distance: 410.8
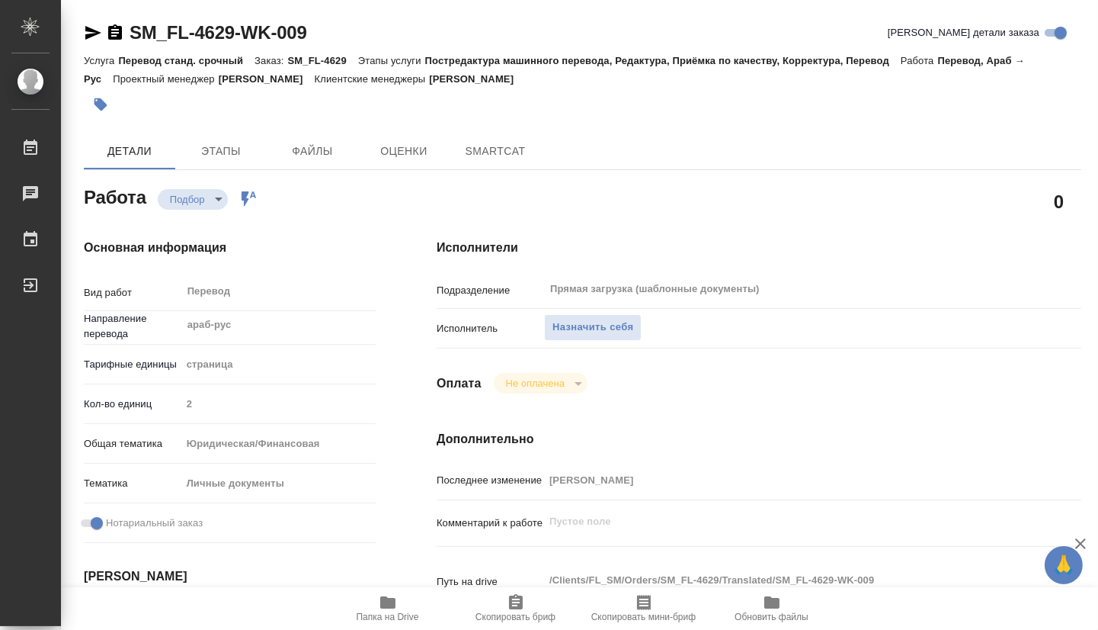
type textarea "x"
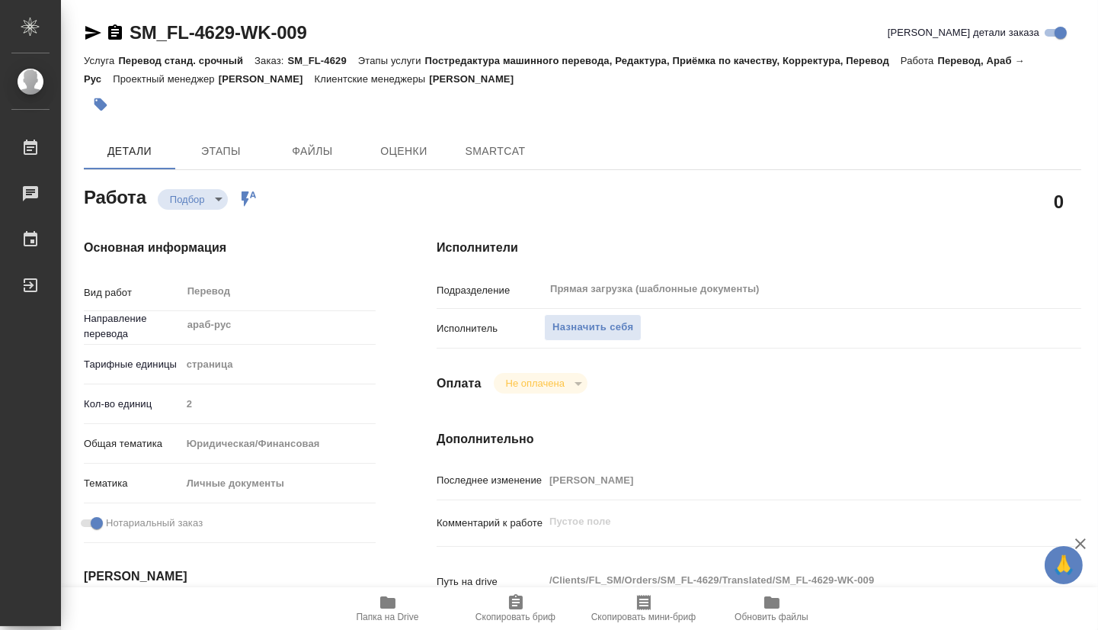
type textarea "x"
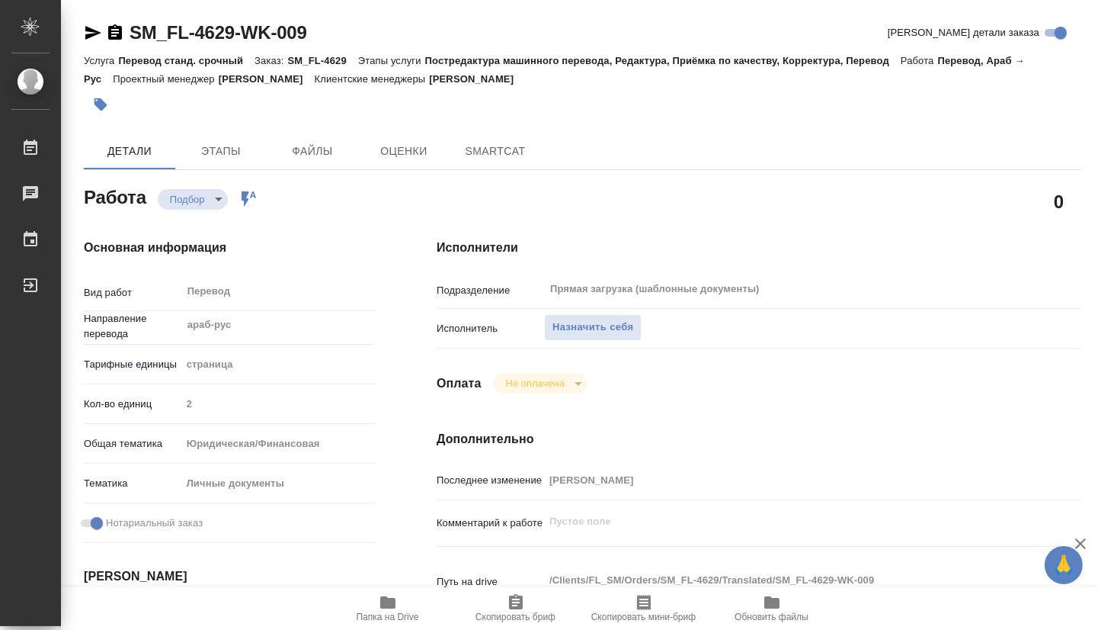
type textarea "x"
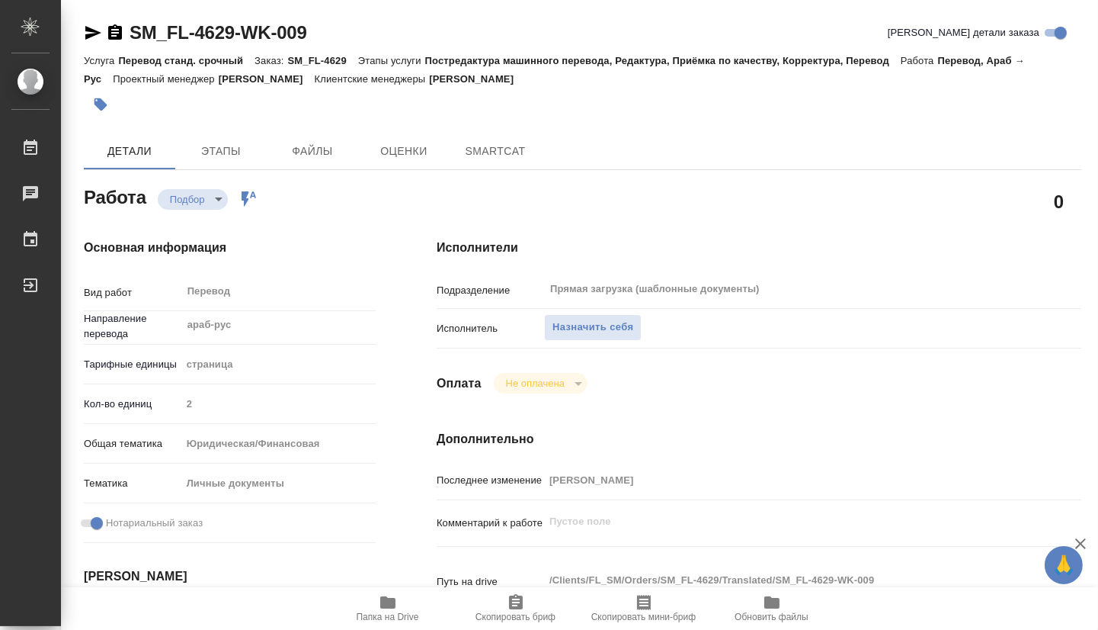
type textarea "x"
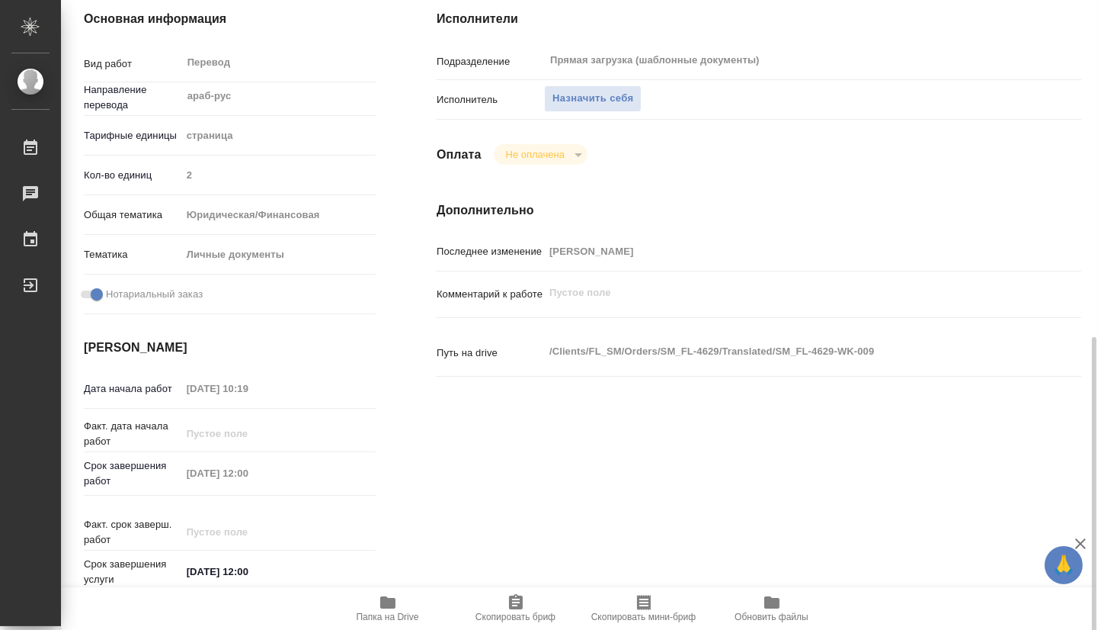
type textarea "x"
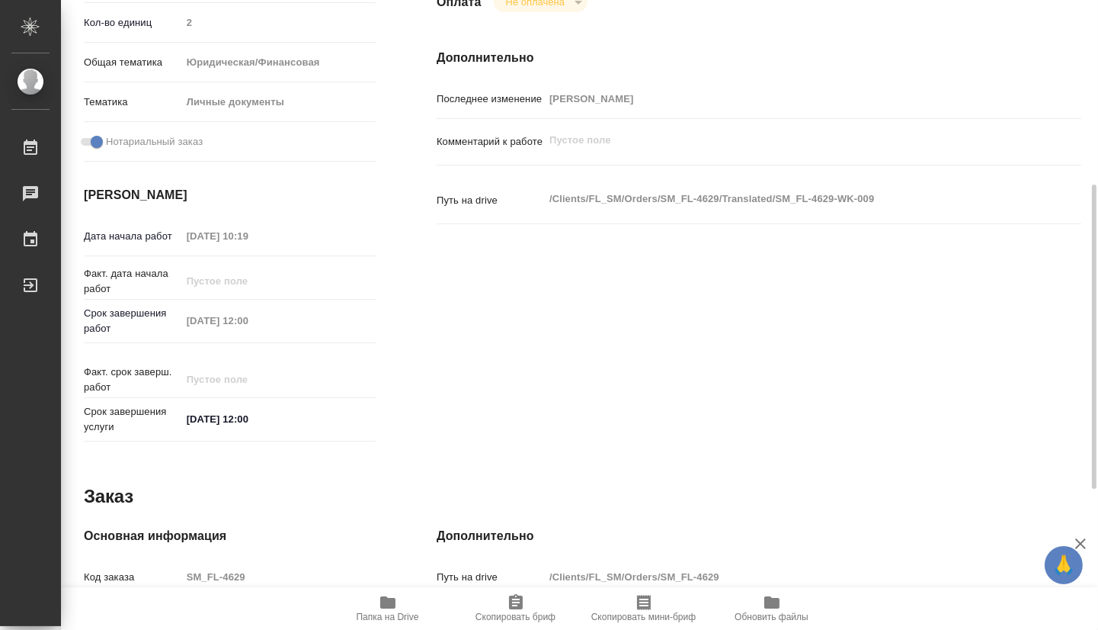
scroll to position [671, 0]
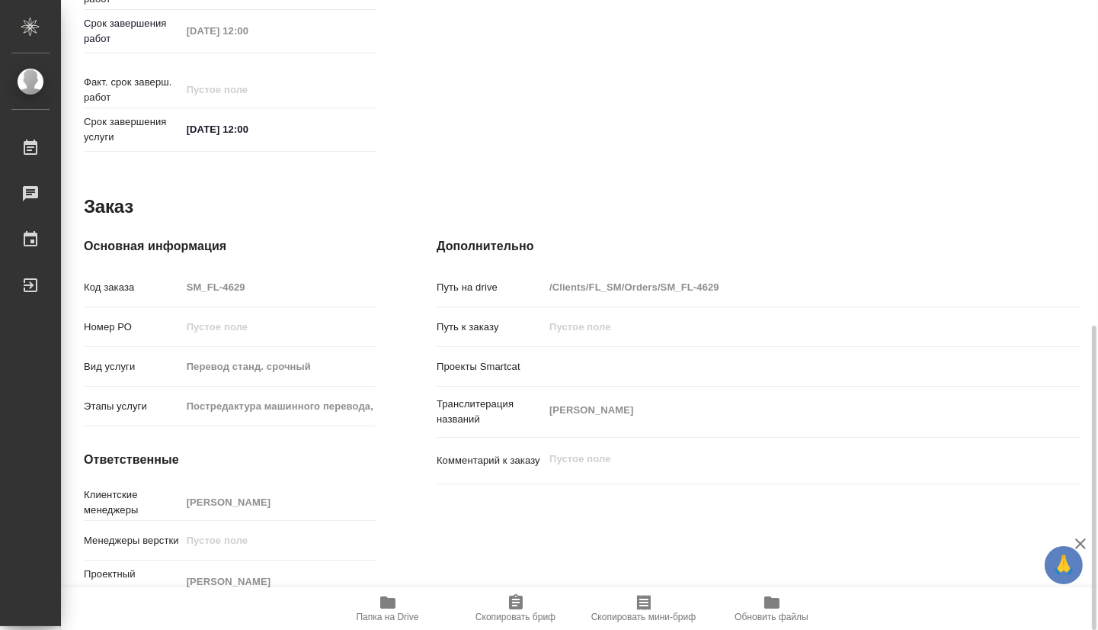
type textarea "x"
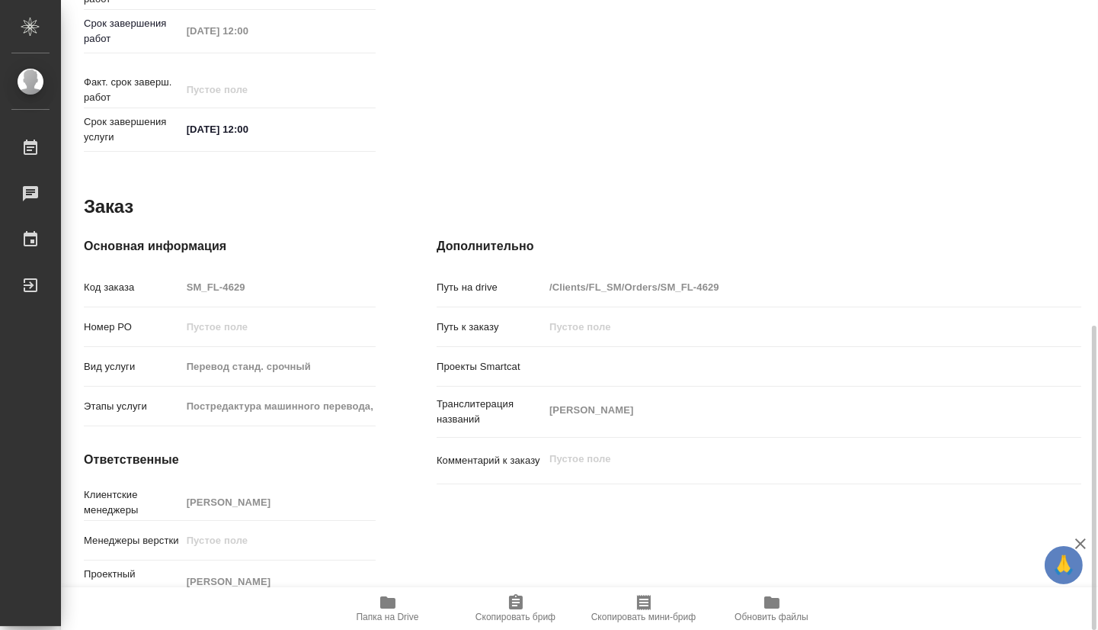
click at [395, 609] on icon "button" at bounding box center [388, 602] width 18 height 18
type textarea "x"
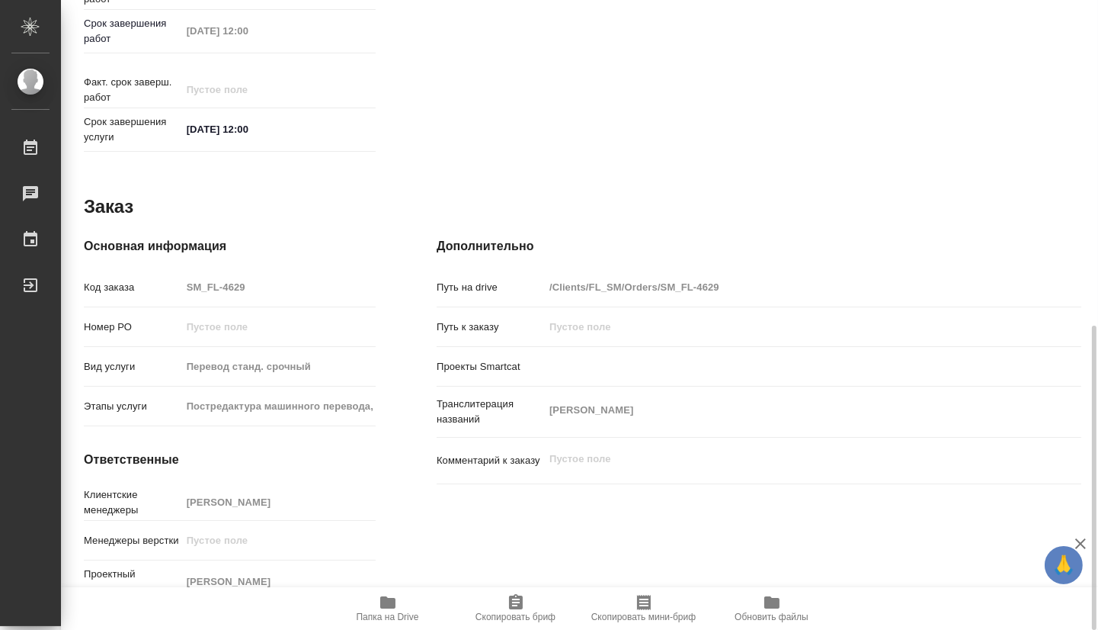
type textarea "x"
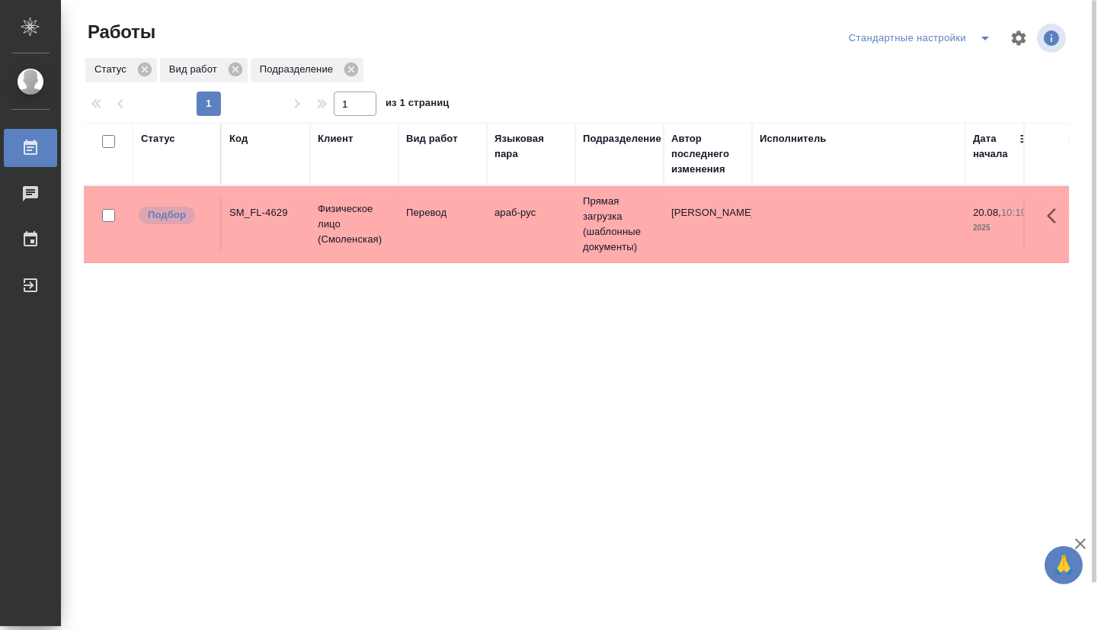
click at [479, 391] on div "Статус Код Клиент Вид работ Языковая пара Подразделение Автор последнего измене…" at bounding box center [576, 397] width 985 height 549
click at [571, 339] on div "Статус Код Клиент Вид работ Языковая пара Подразделение Автор последнего измене…" at bounding box center [576, 397] width 985 height 549
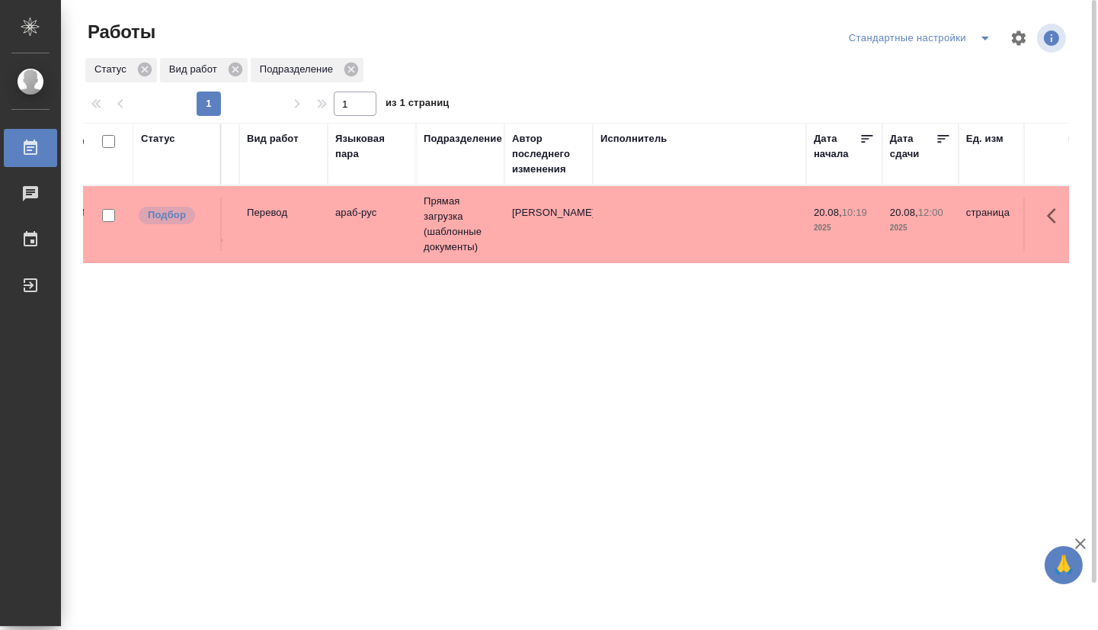
drag, startPoint x: 536, startPoint y: 302, endPoint x: 589, endPoint y: 298, distance: 53.5
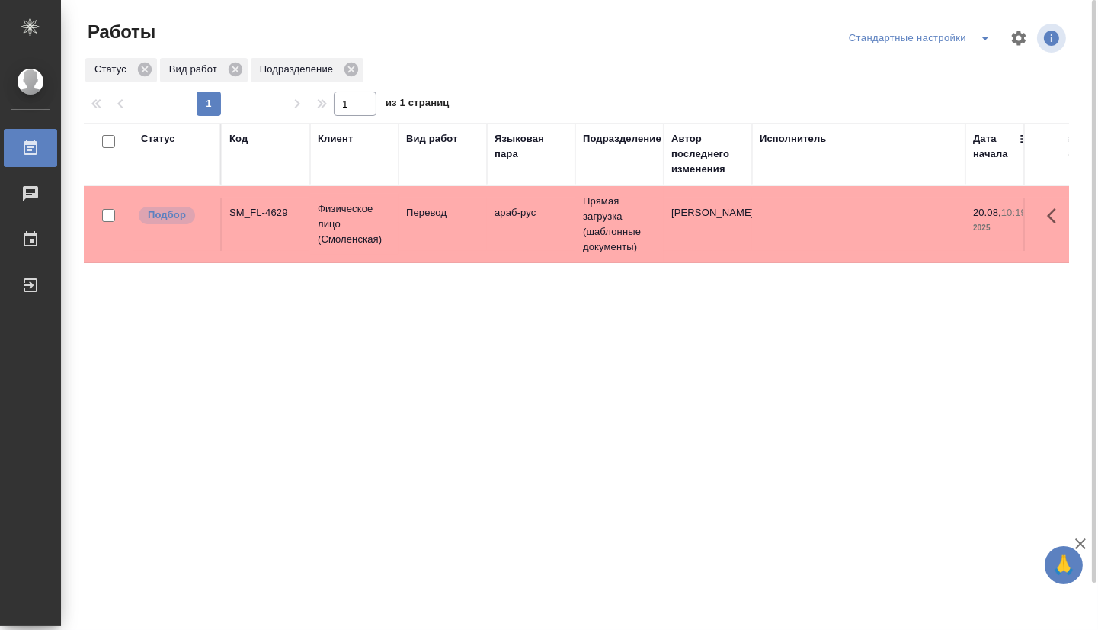
drag, startPoint x: 540, startPoint y: 297, endPoint x: 363, endPoint y: 274, distance: 178.4
drag, startPoint x: 996, startPoint y: 42, endPoint x: 985, endPoint y: 47, distance: 11.9
click at [996, 43] on span "split button" at bounding box center [985, 38] width 23 height 18
click at [924, 73] on li "мои" at bounding box center [922, 68] width 155 height 24
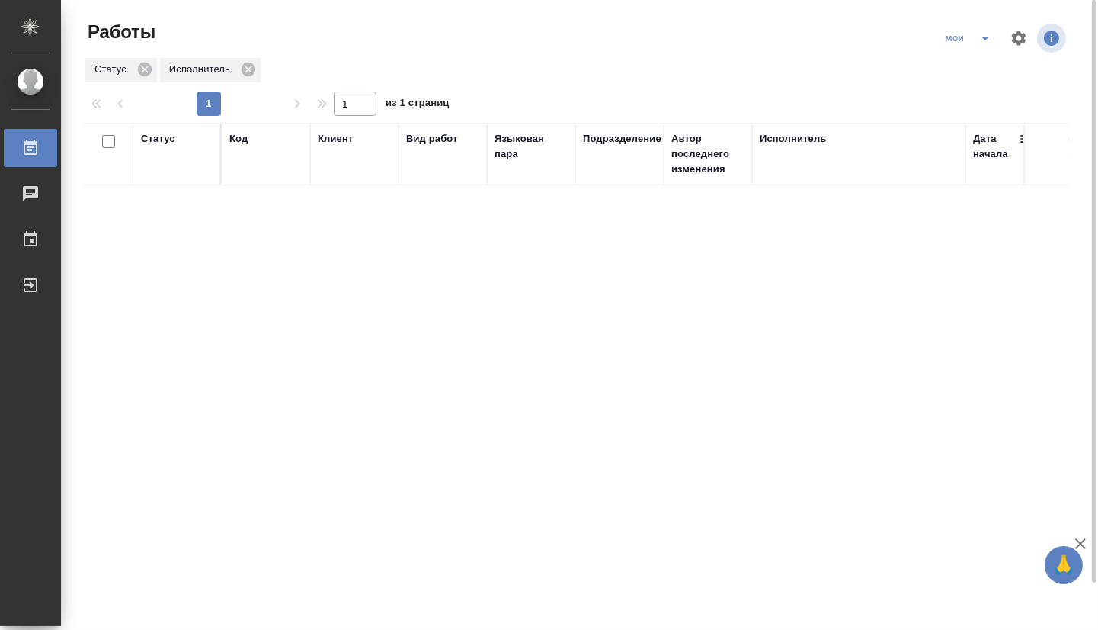
click at [976, 43] on span "split button" at bounding box center [985, 38] width 23 height 18
click at [940, 70] on li "Стандартные настройки" at bounding box center [970, 68] width 146 height 24
